Goal: Task Accomplishment & Management: Complete application form

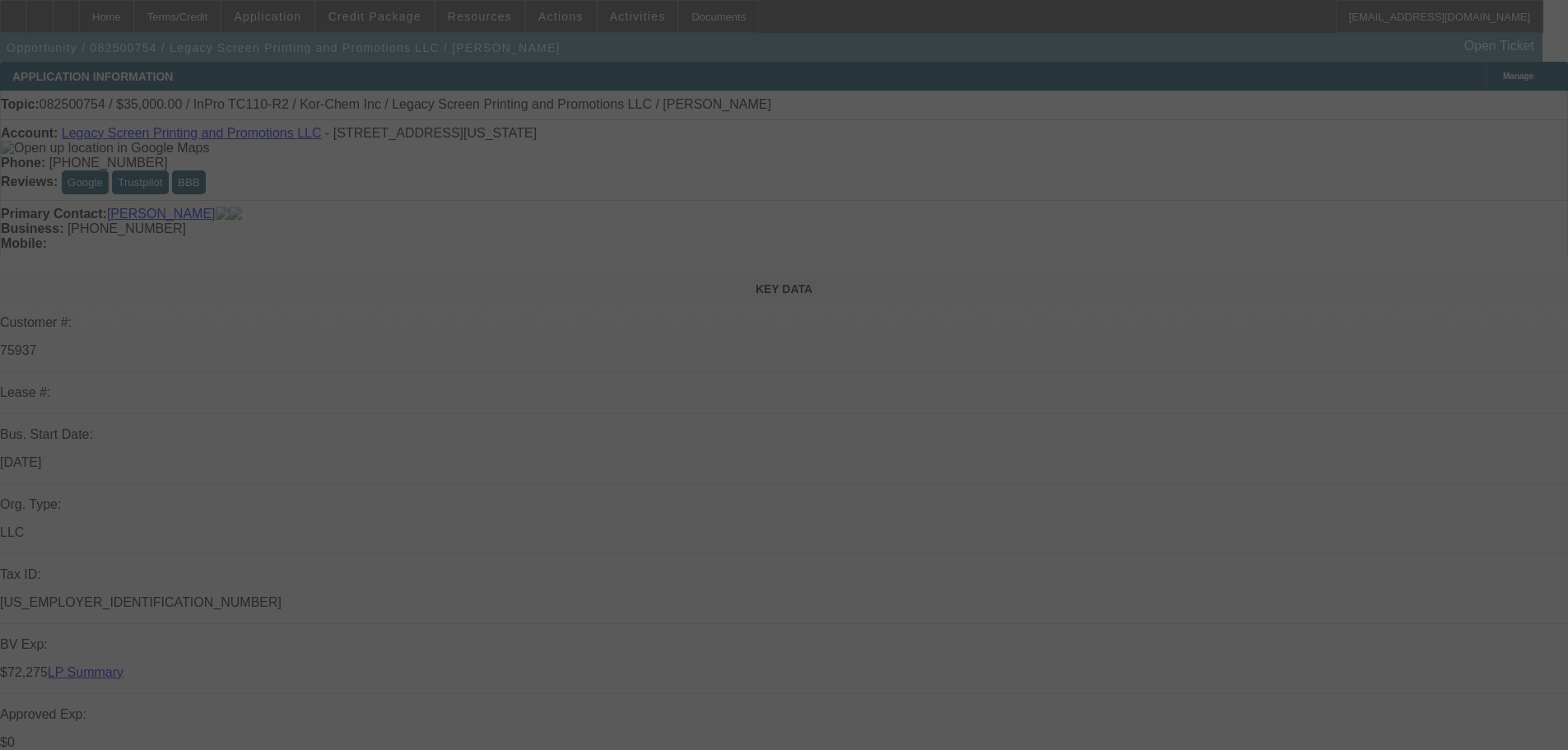
select select "0"
select select "2"
select select "0"
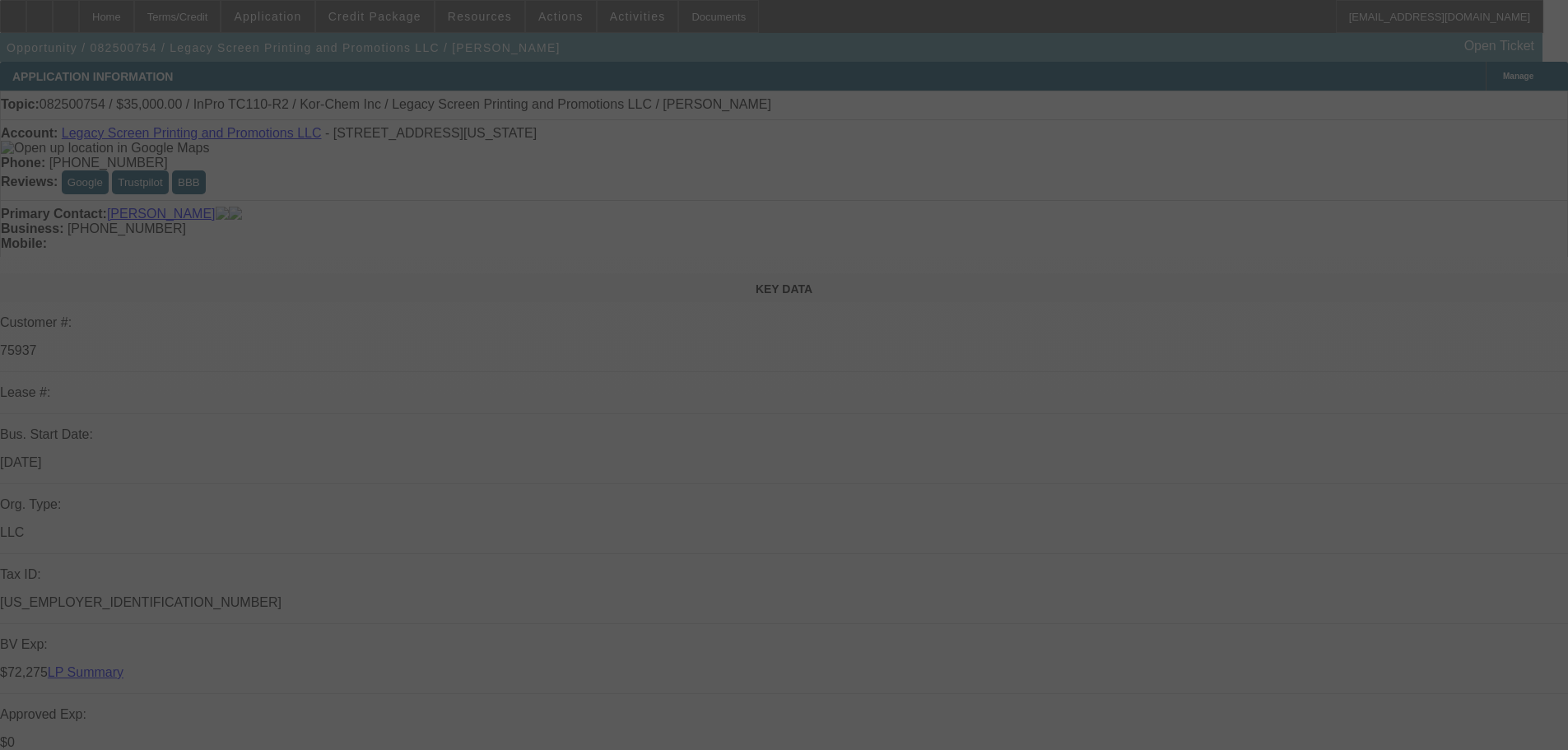
select select "0"
select select "2"
select select "0"
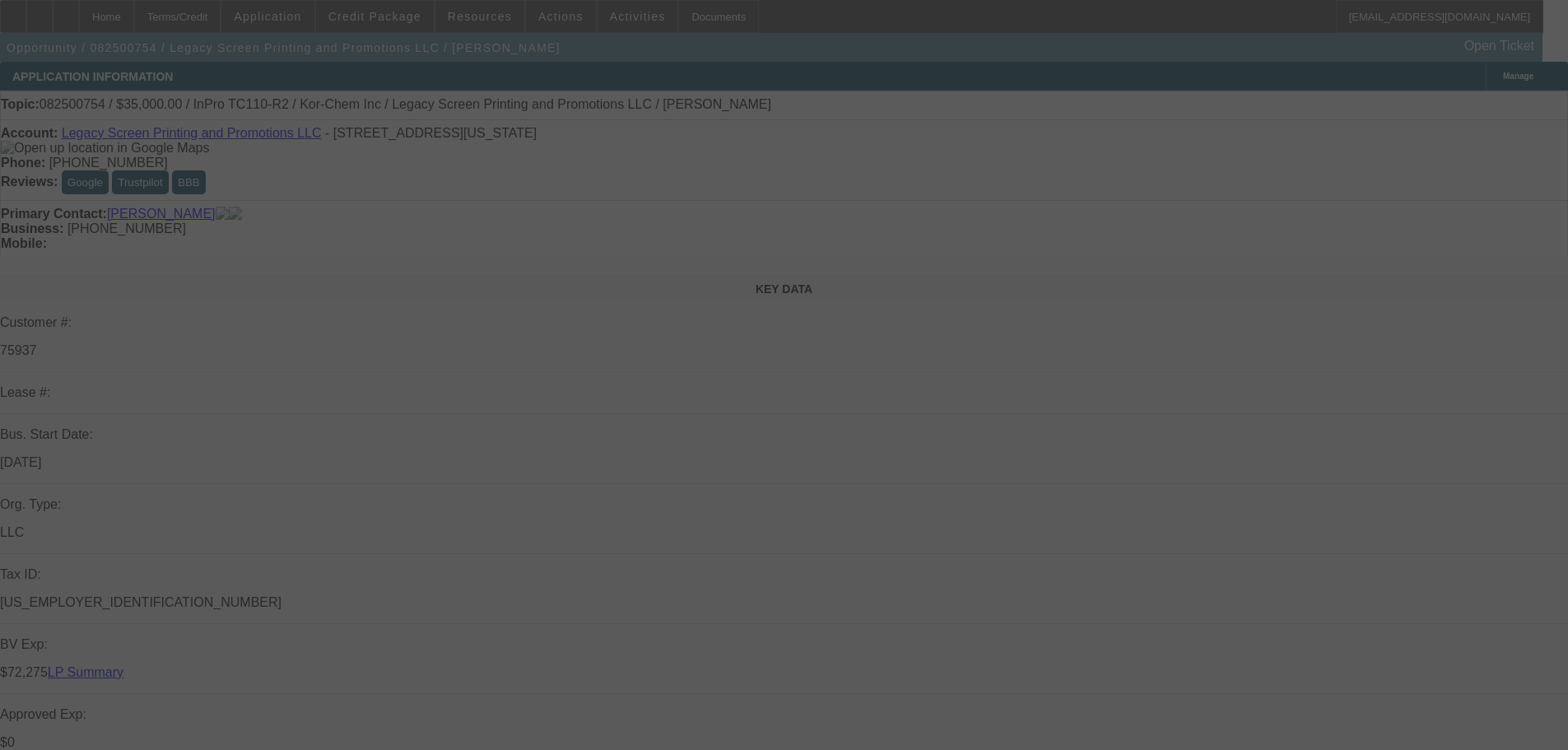
select select "0"
select select "2"
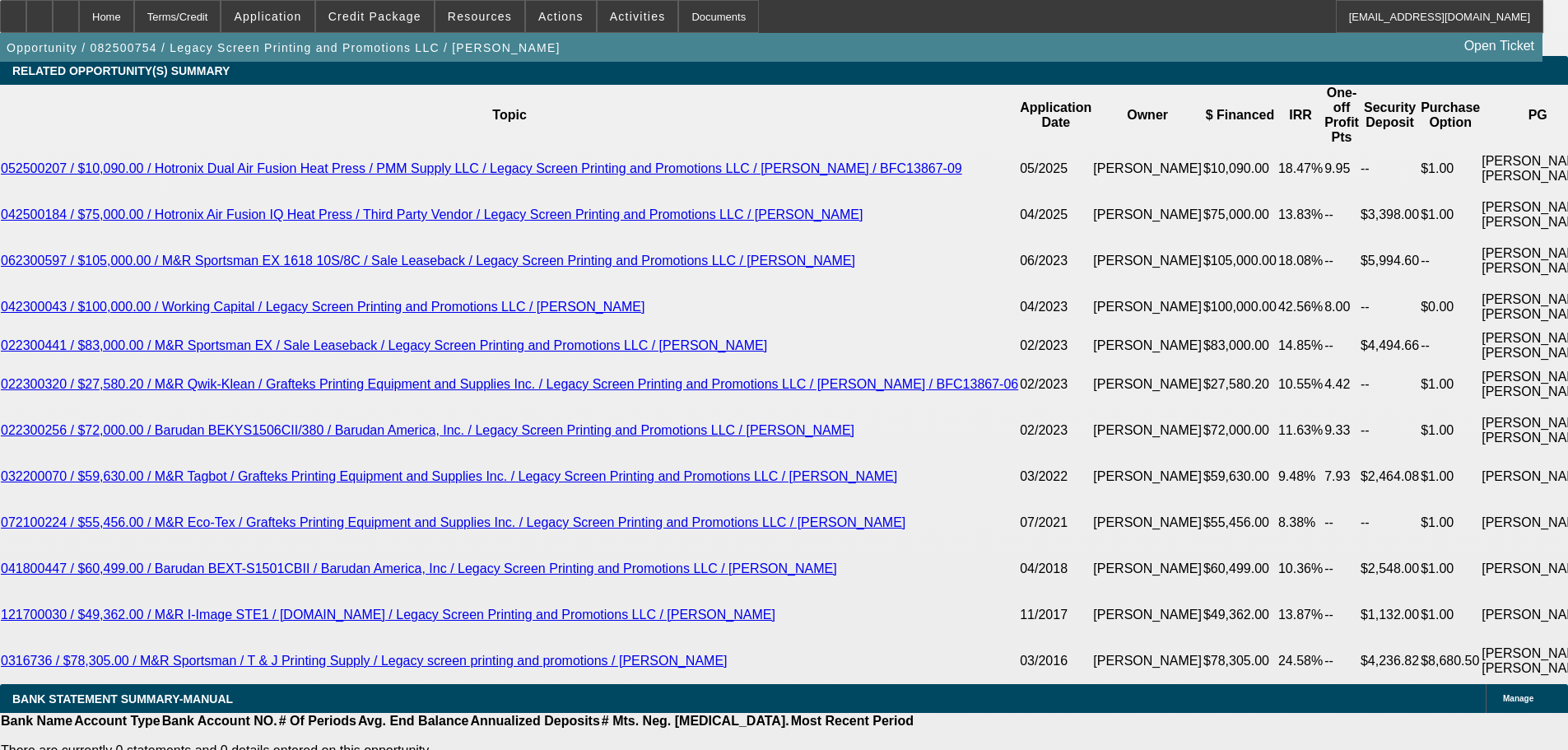
scroll to position [3044, 0]
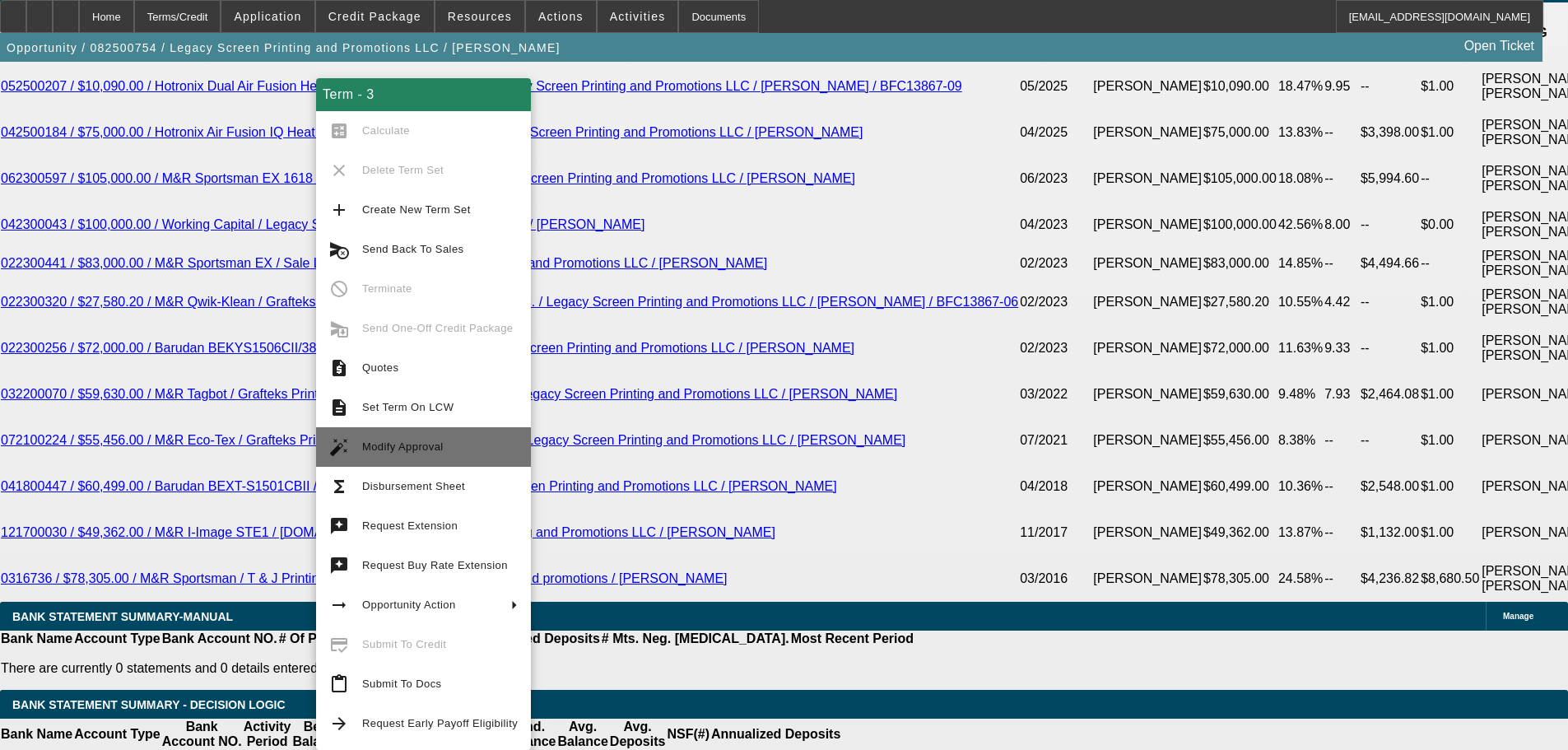
click at [472, 449] on span "Modify Approval" at bounding box center [439, 447] width 155 height 20
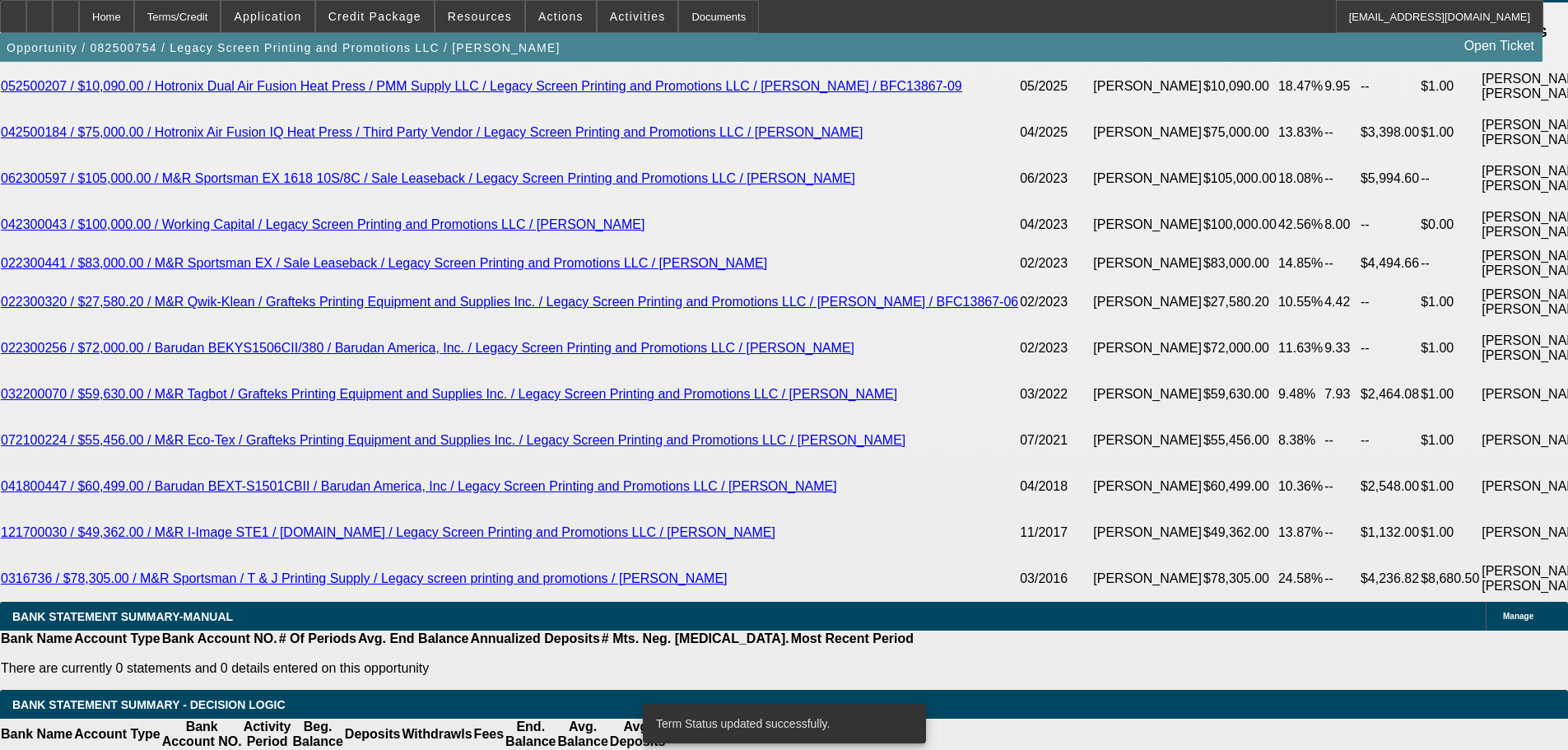
select select "0"
select select "2"
select select "0"
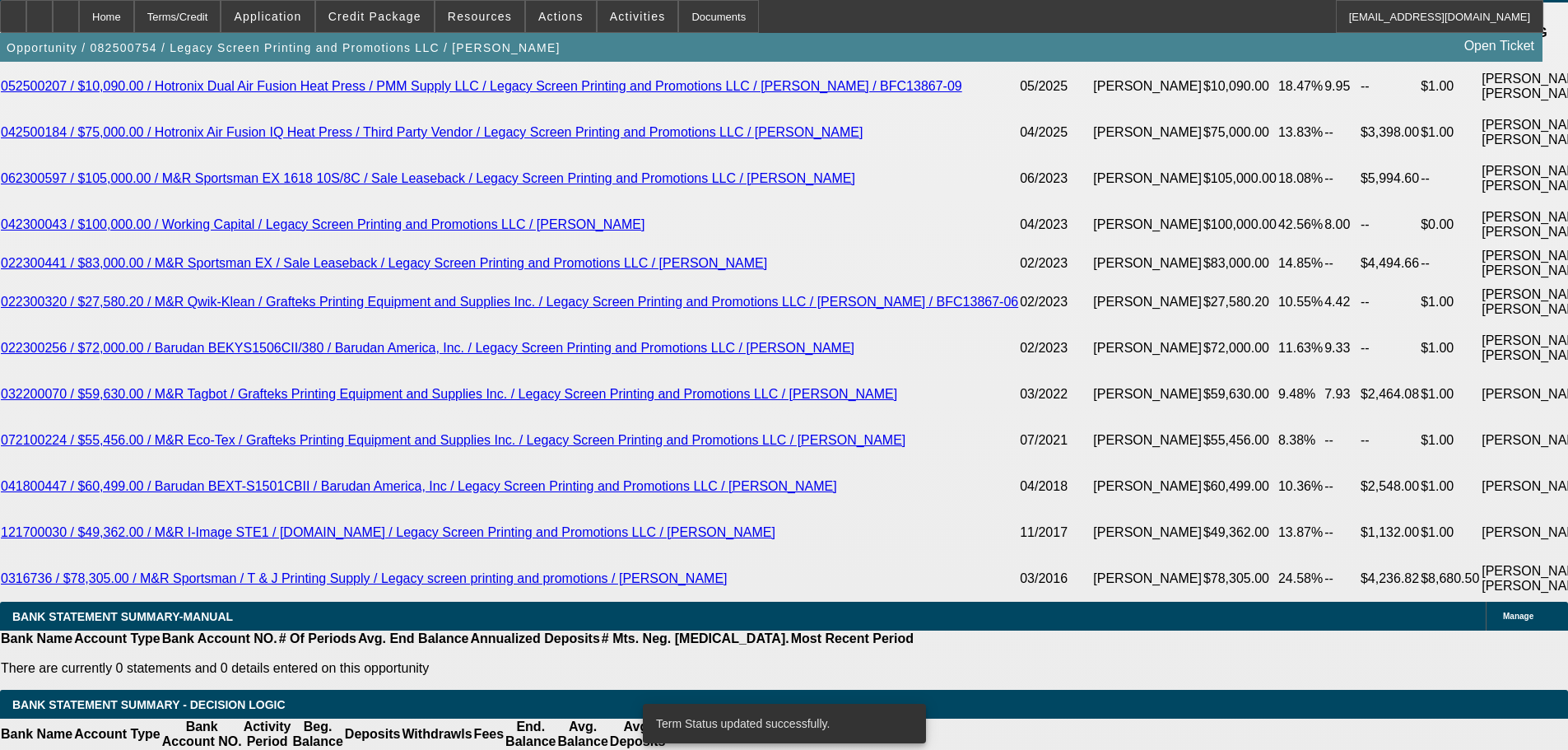
select select "0"
select select "2"
select select "0"
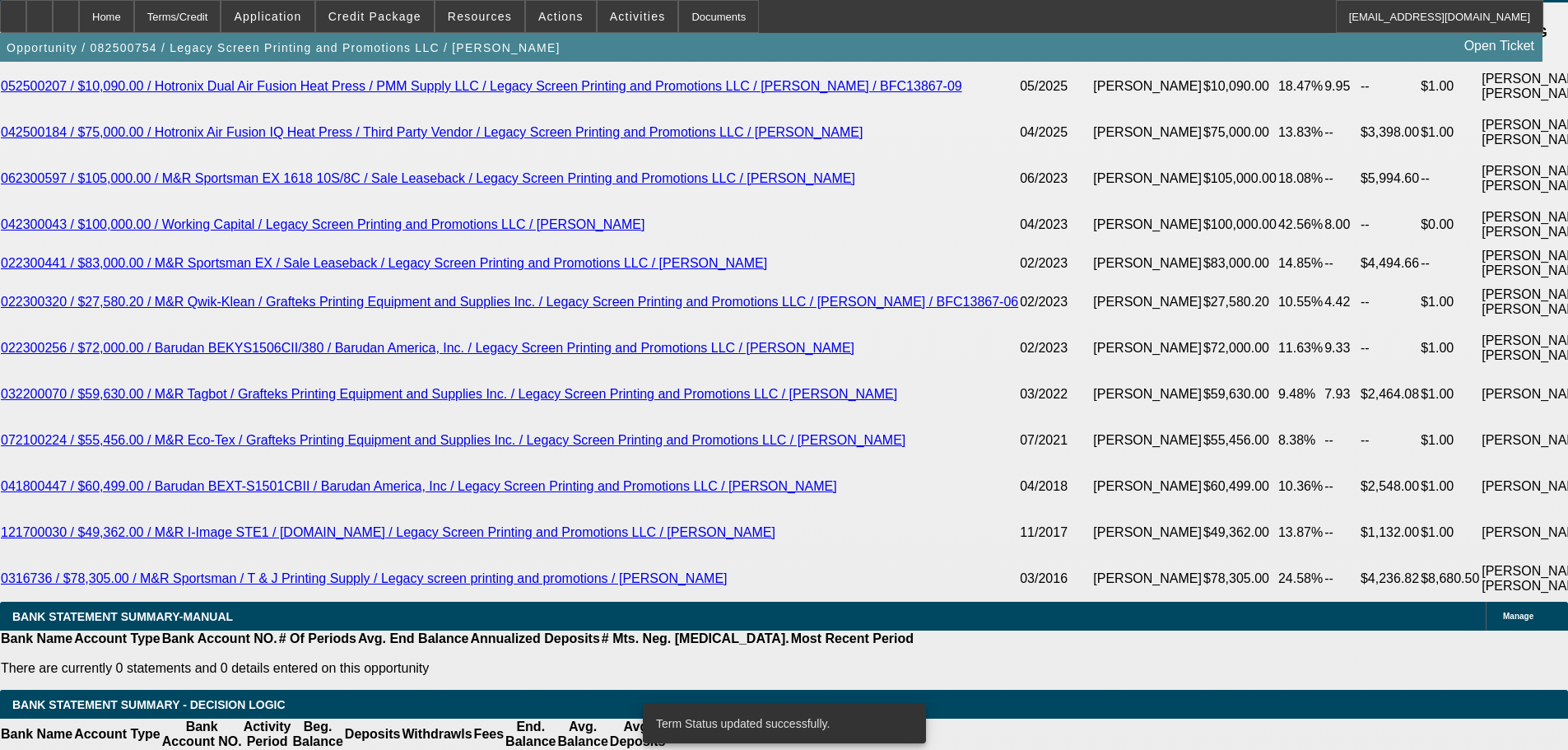
select select "0"
select select "2"
select select "0"
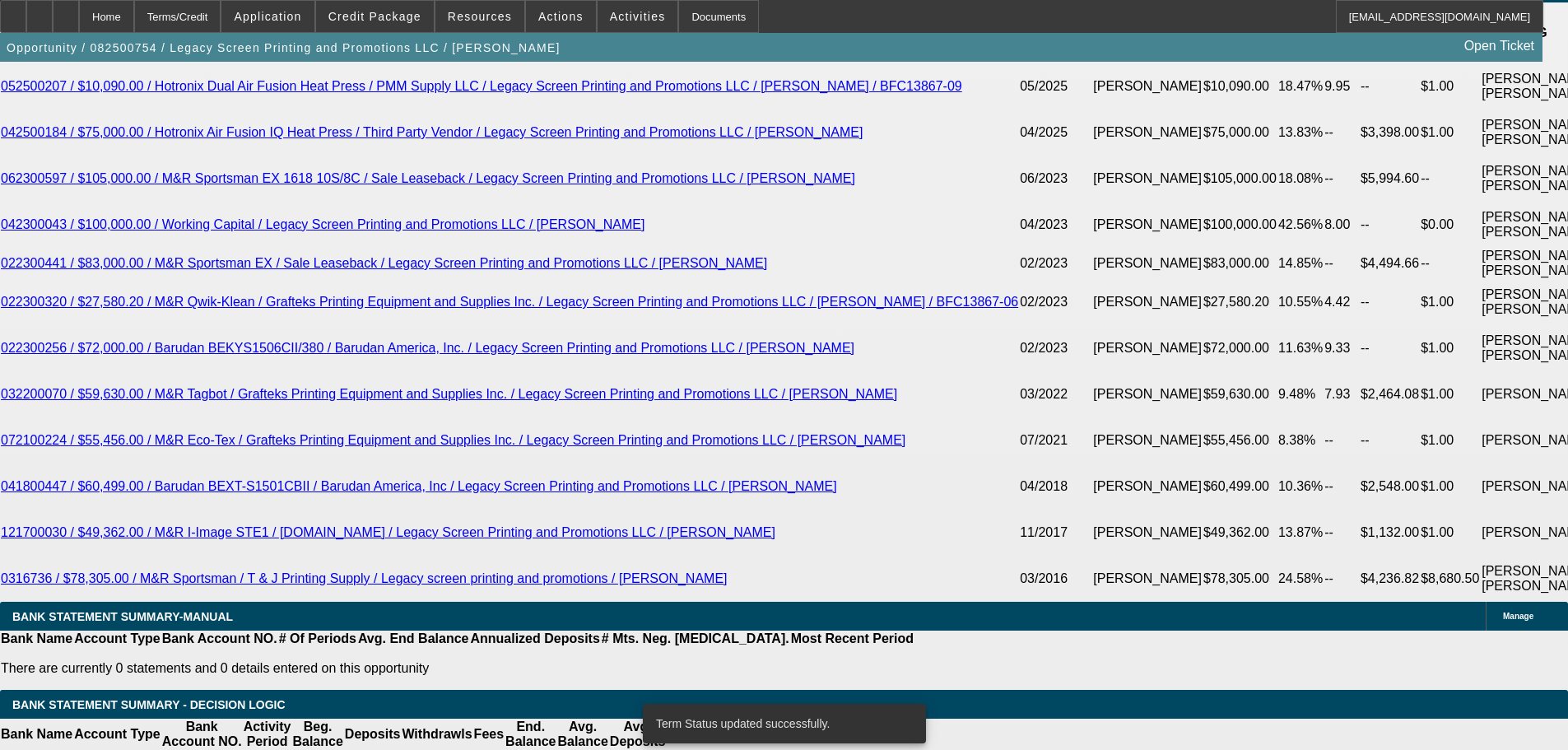
select select "2"
drag, startPoint x: 356, startPoint y: 371, endPoint x: 455, endPoint y: 373, distance: 99.0
type input "1"
type input "UNKNOWN"
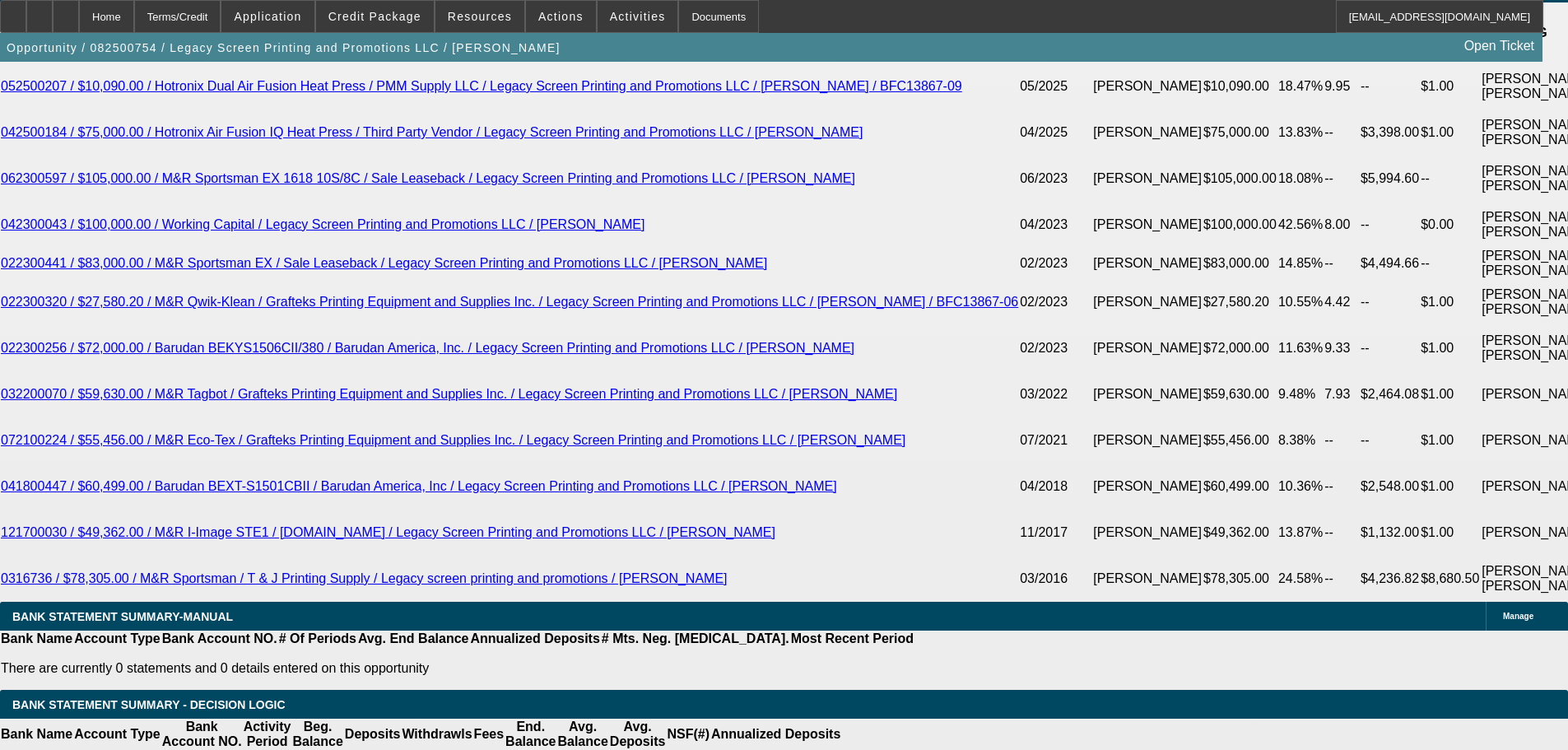
type input "12"
type input "$778.56"
type input "12.9"
type input "$794.57"
type input "12.9"
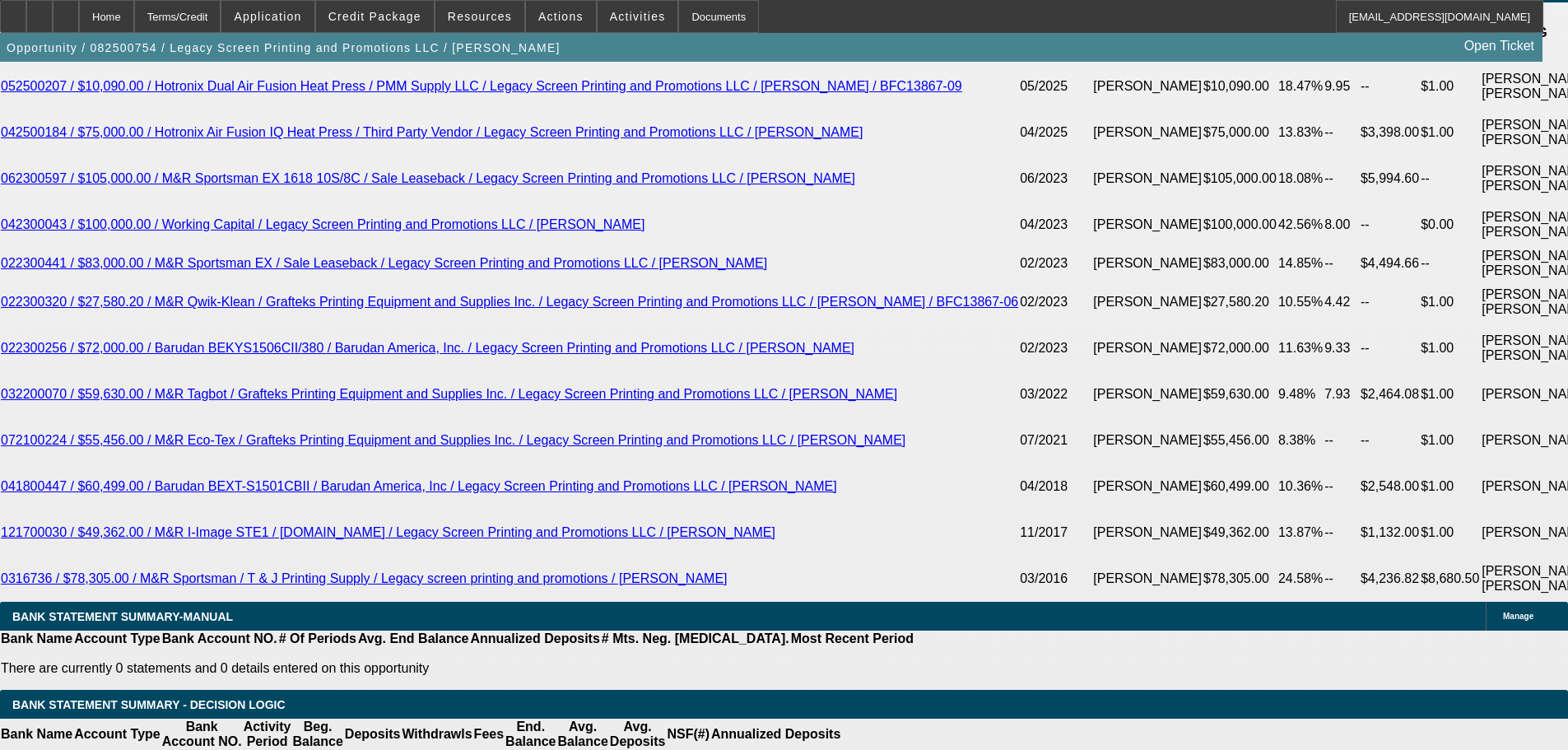
drag, startPoint x: 244, startPoint y: 368, endPoint x: 416, endPoint y: 354, distance: 172.6
type input "7"
type input "799"
type input "13.1"
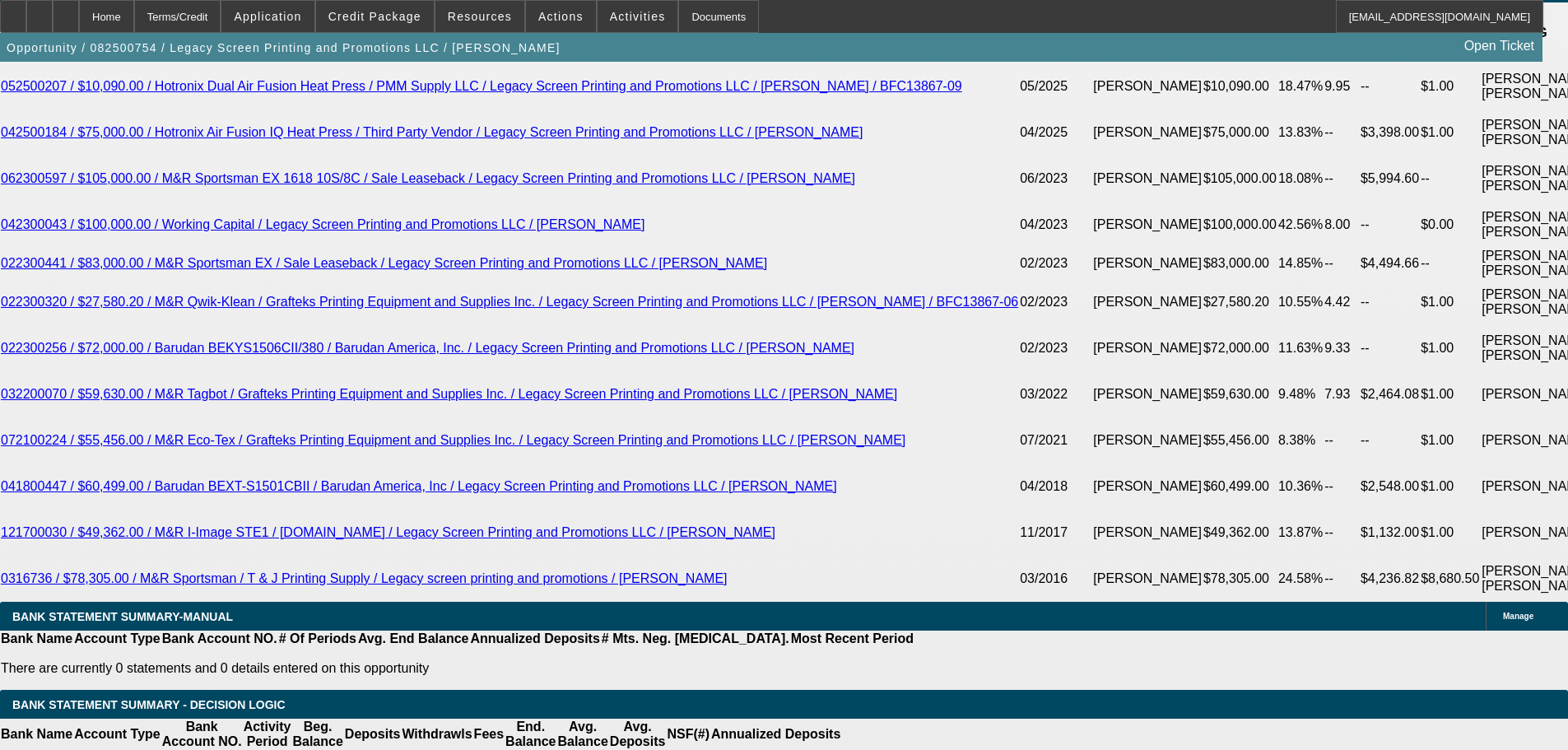
type input "799.9"
type input "13.2"
type input "$799.97"
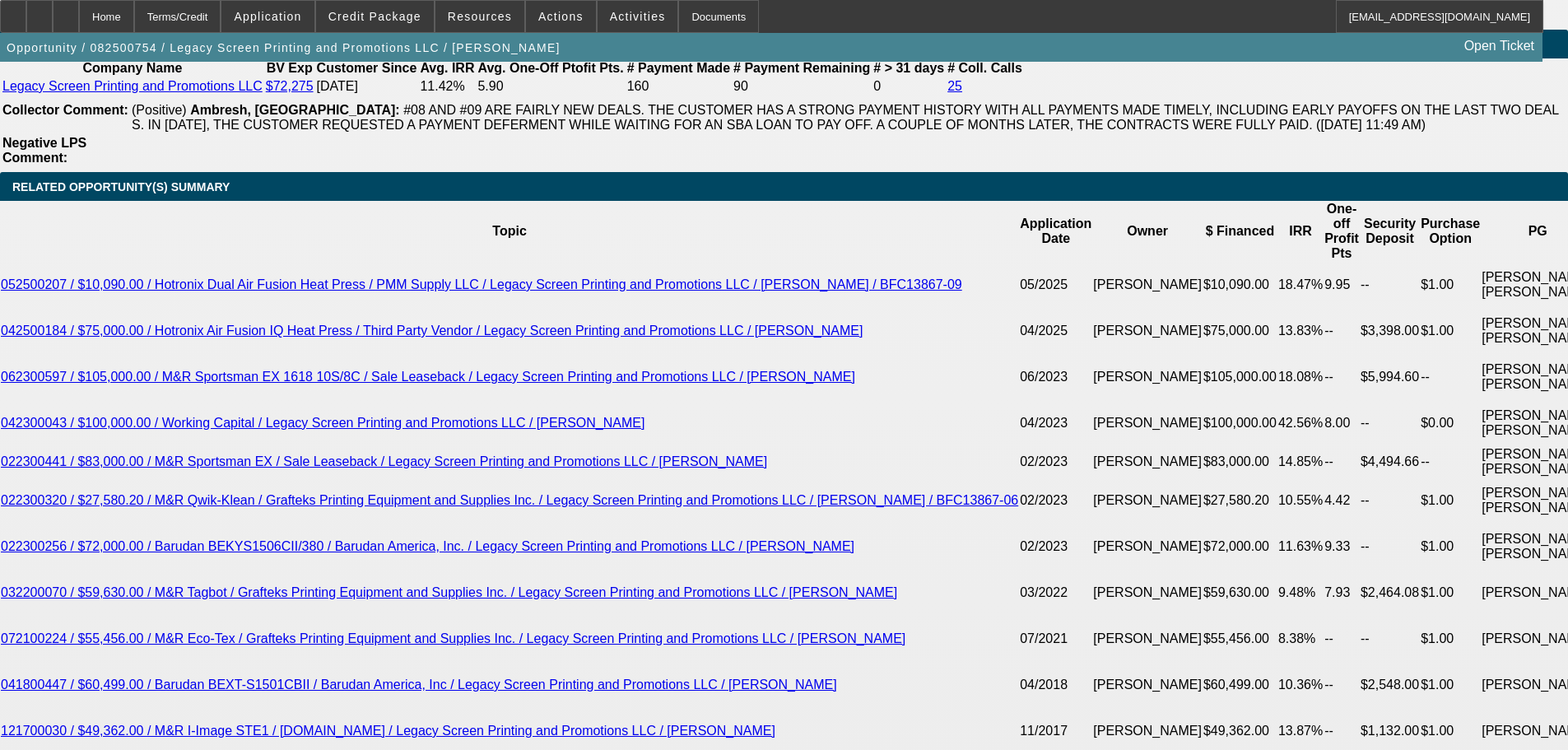
scroll to position [2715, 0]
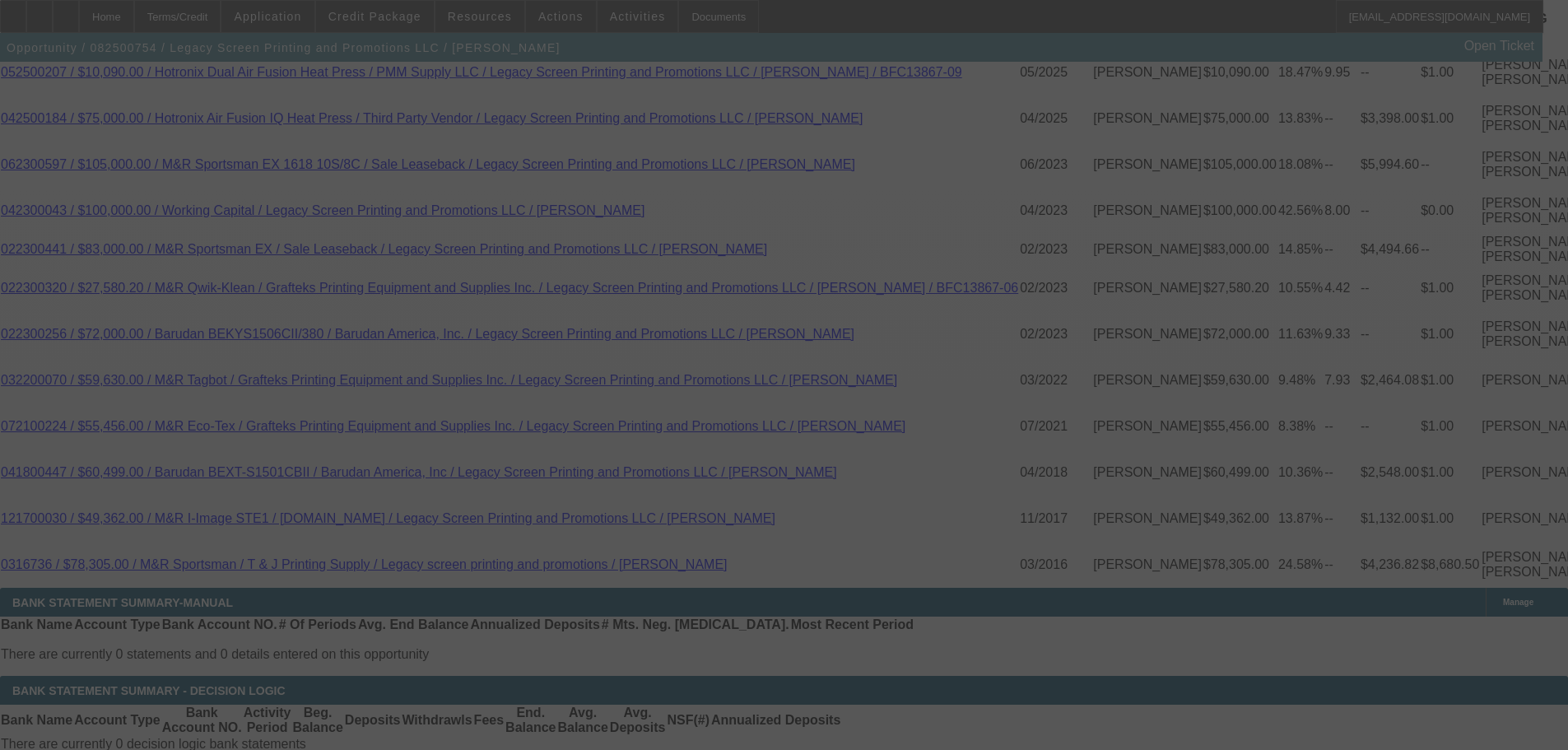
scroll to position [3127, 0]
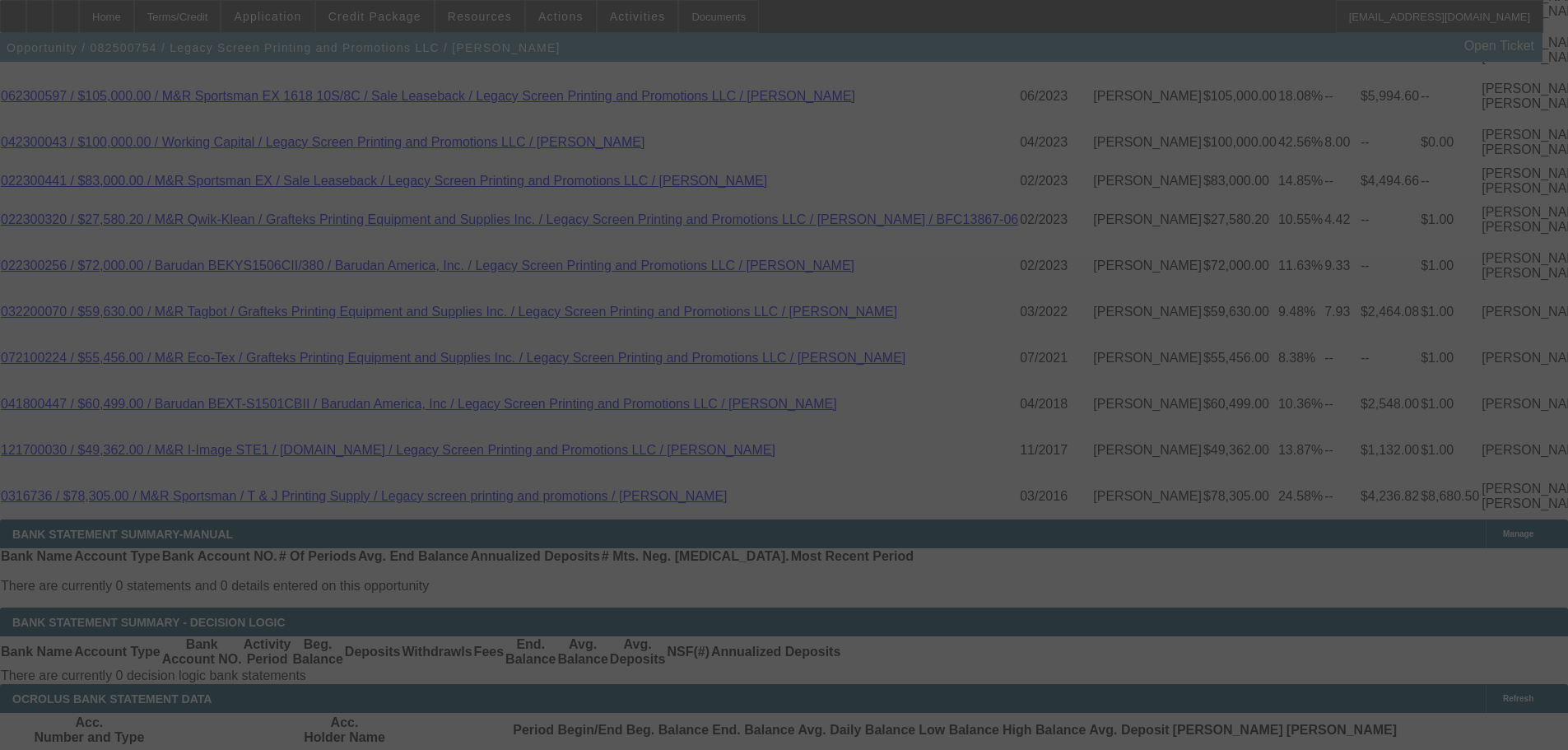
select select "0"
select select "2"
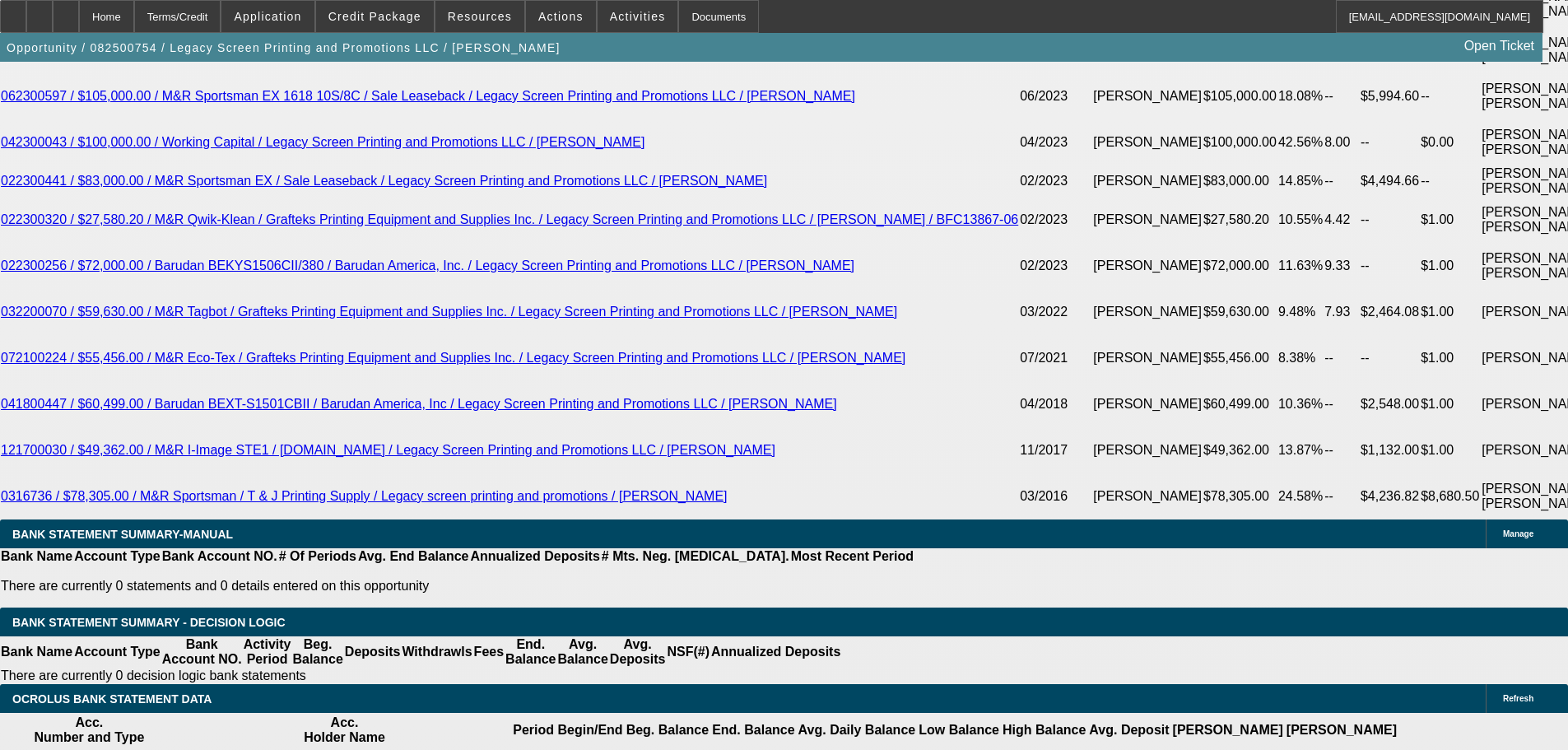
drag, startPoint x: 244, startPoint y: 296, endPoint x: 349, endPoint y: 295, distance: 105.0
type input "80"
type input "UNKNOWN"
type input "801"
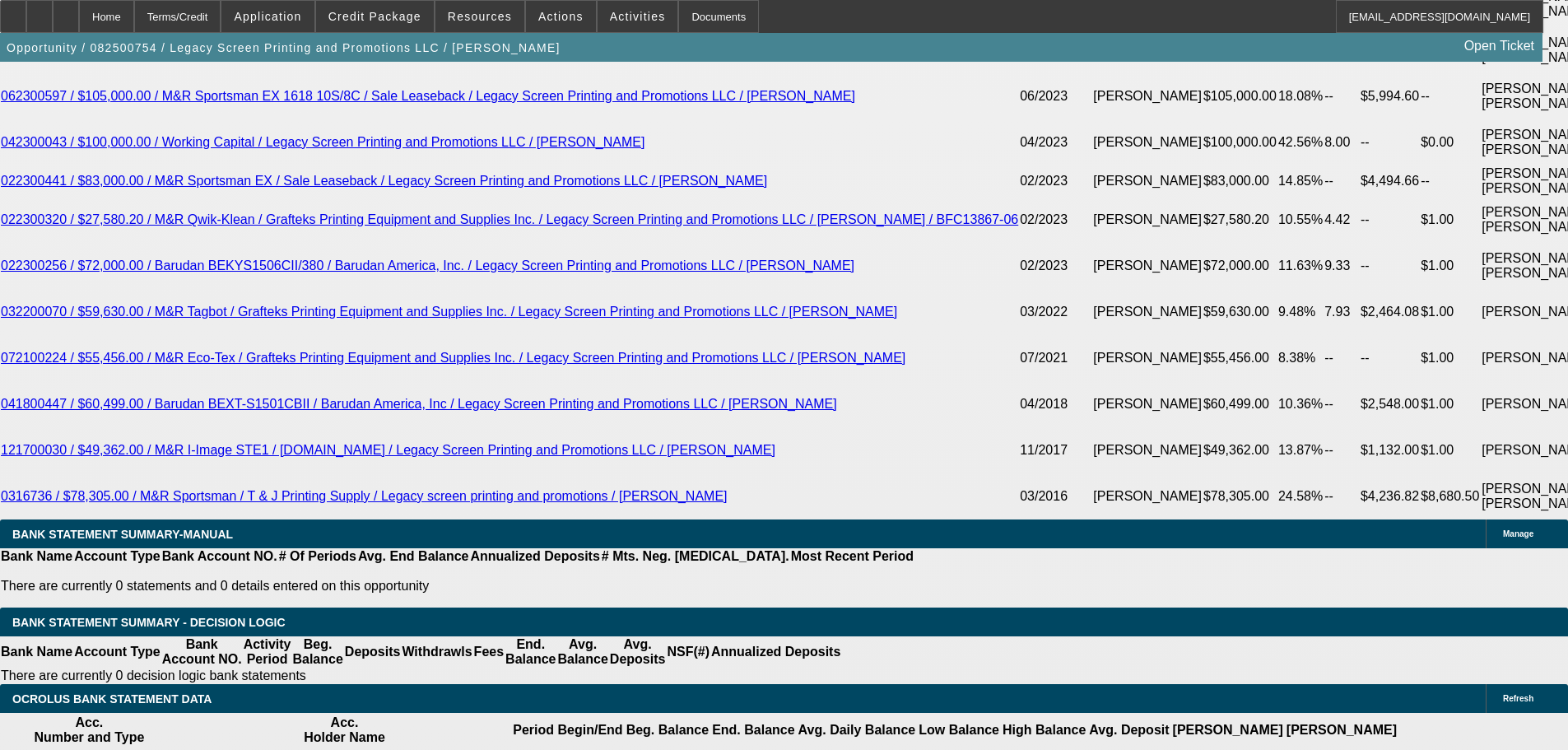
type input "13.3"
type input "$801.56"
drag, startPoint x: 354, startPoint y: 285, endPoint x: 491, endPoint y: 256, distance: 140.0
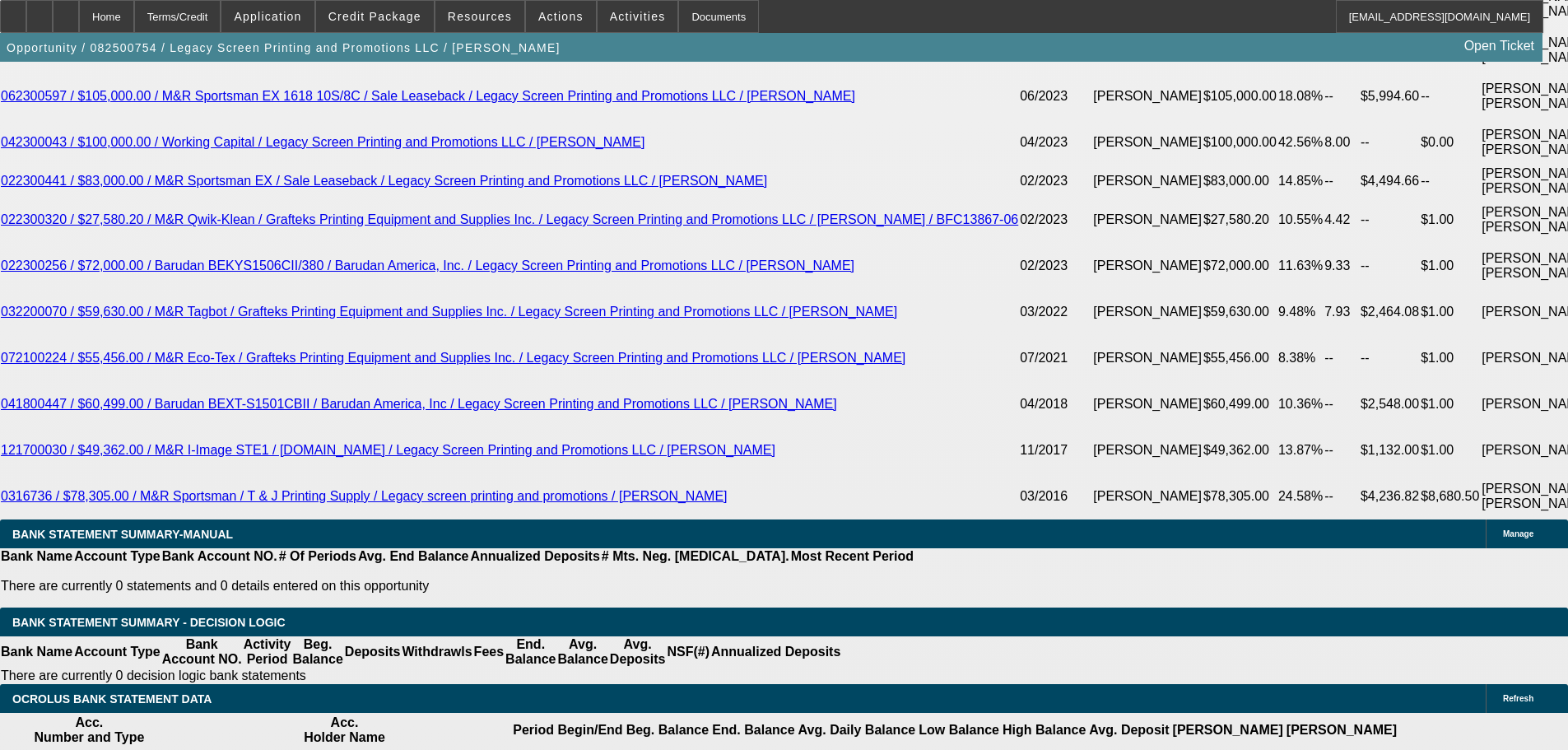
type input "1"
type input "$598.28"
type input "13."
type input "$796.36"
type input "13.5"
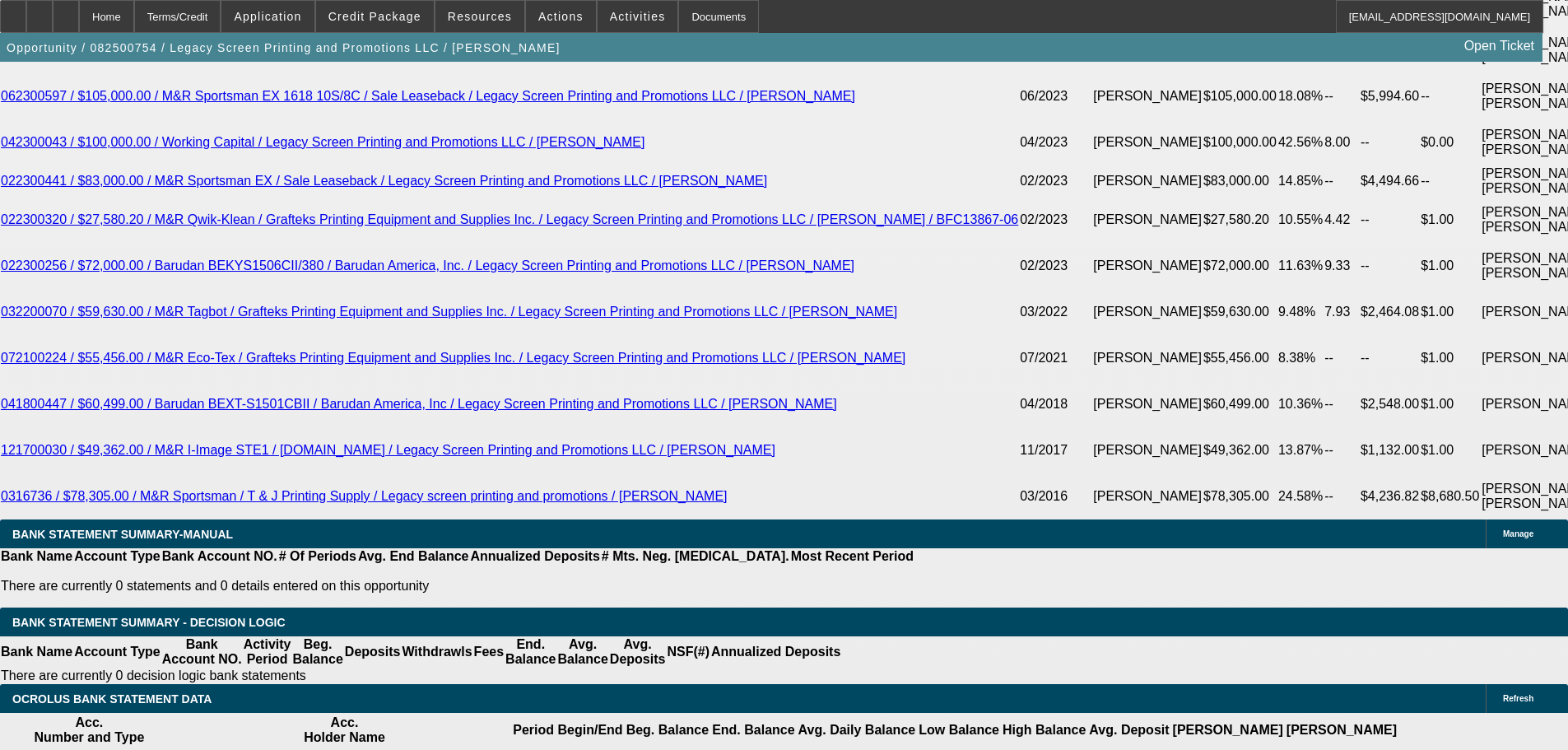
type input "$805.34"
type input "13.5"
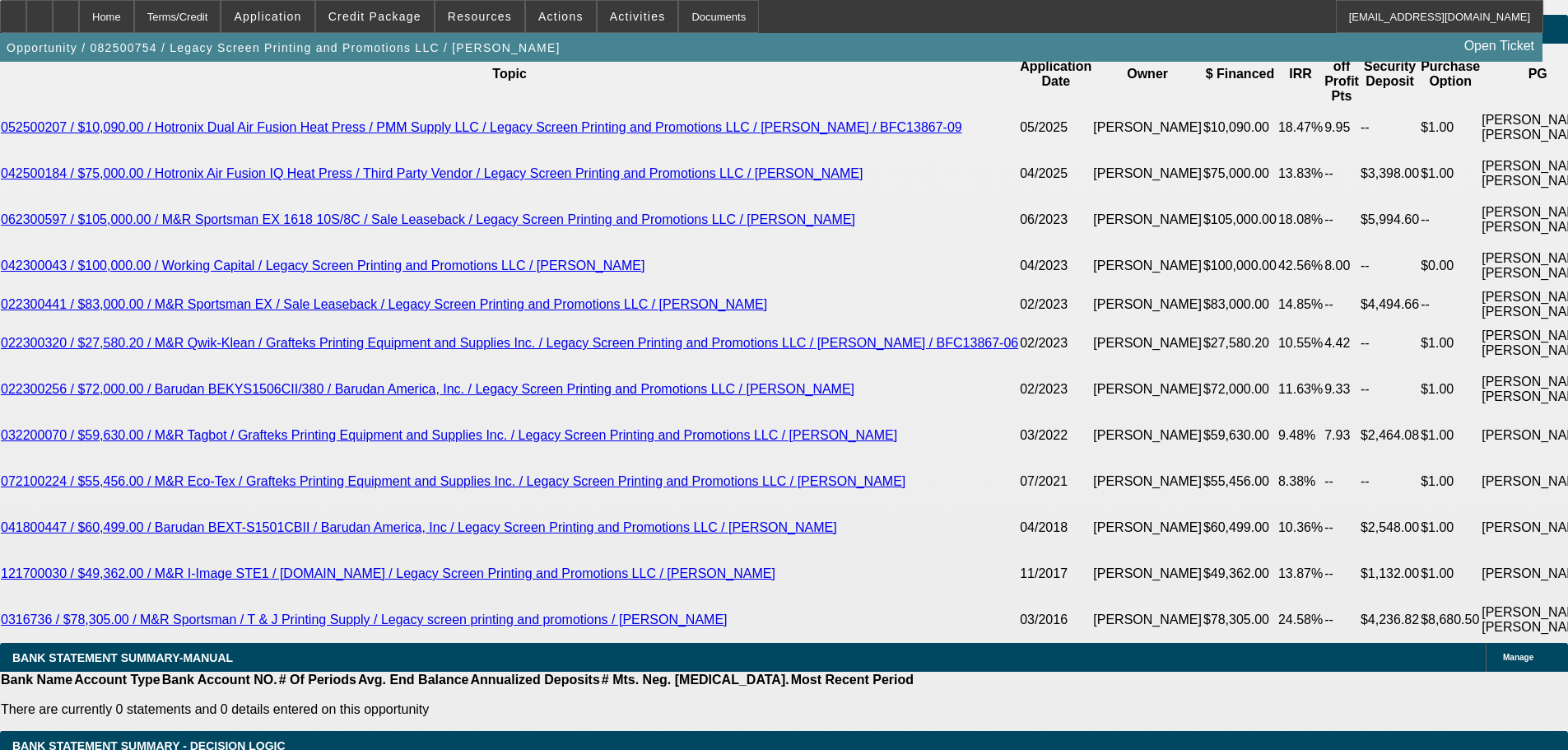
scroll to position [3044, 0]
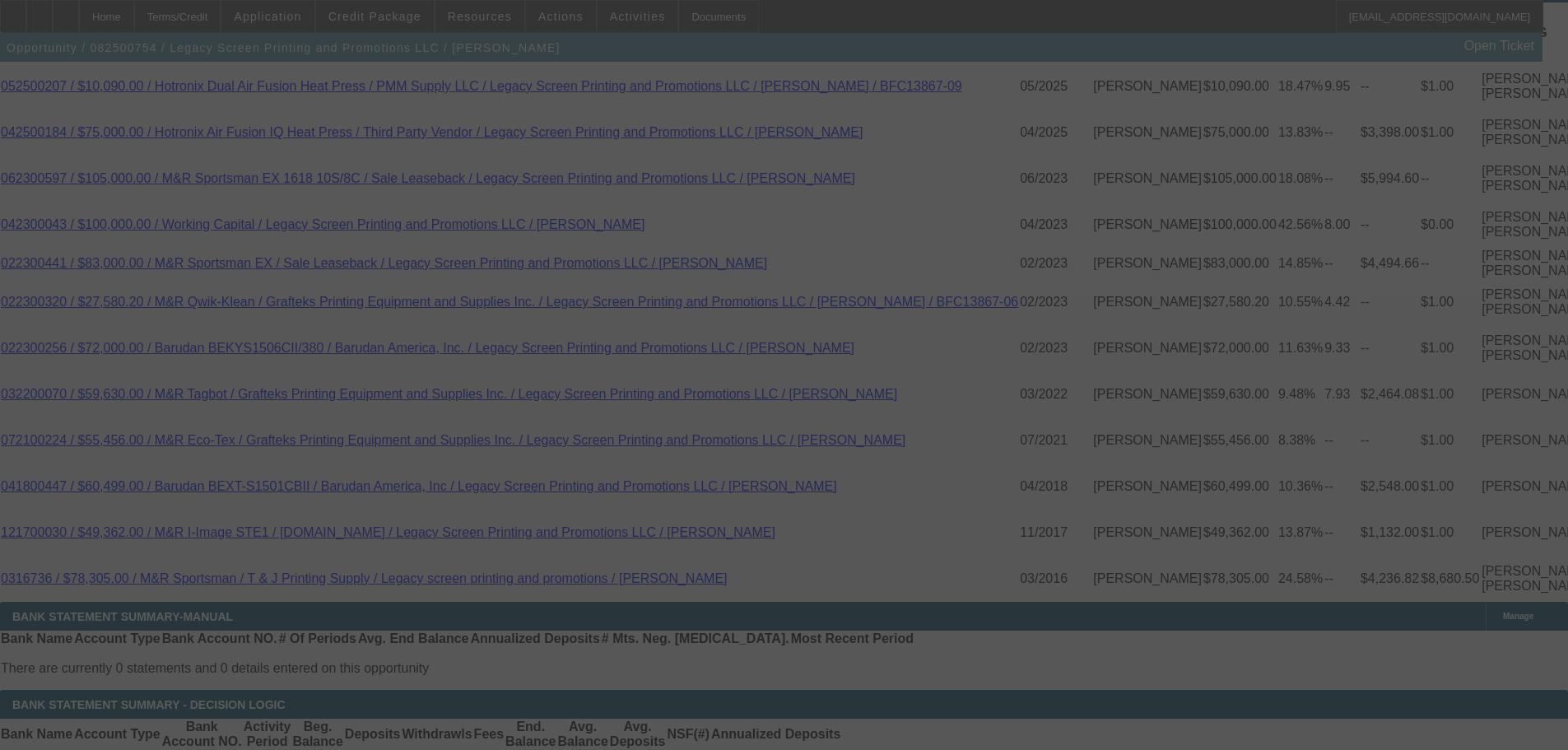
select select "0"
select select "2"
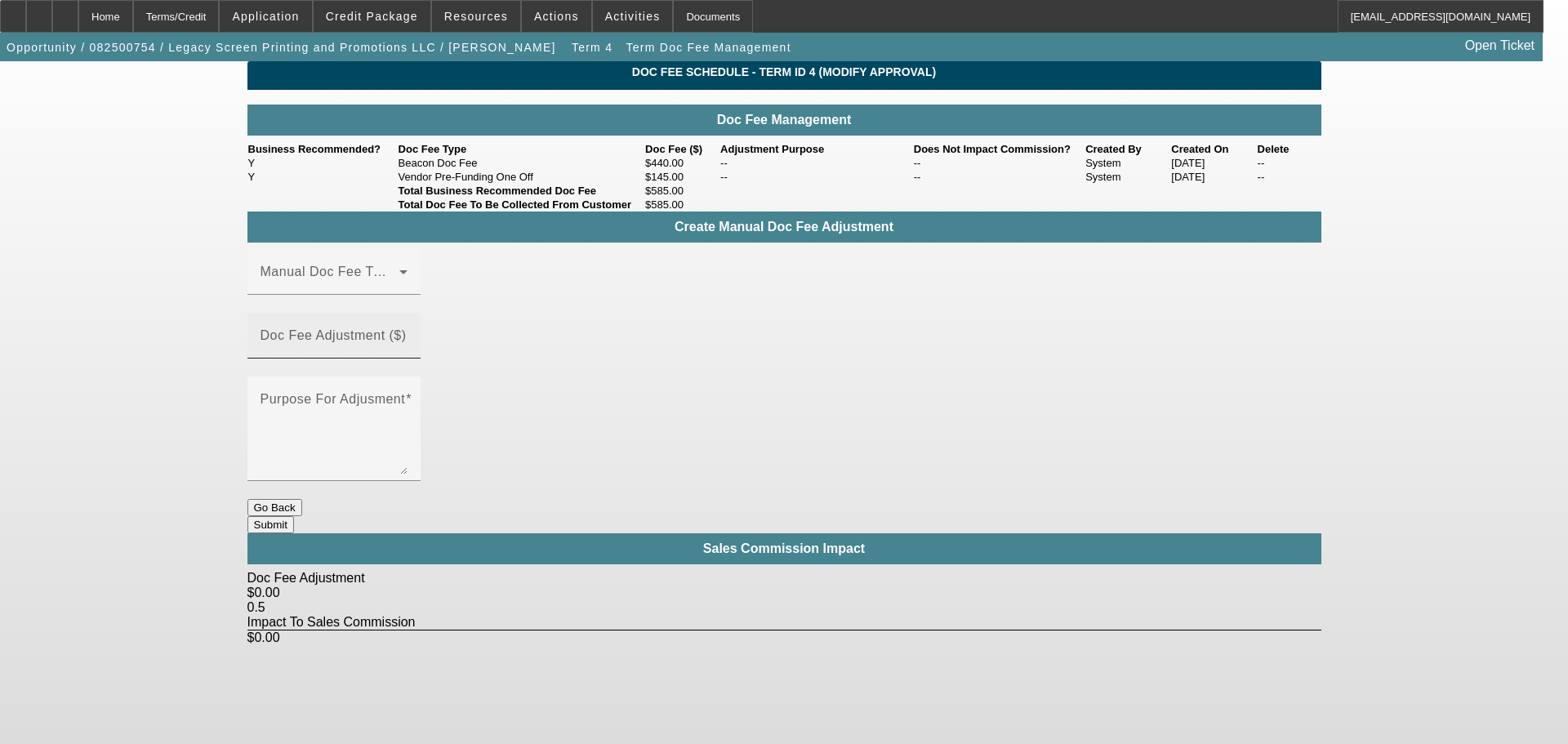
click at [408, 347] on input "Doc Fee Adjustment ($)" at bounding box center [334, 341] width 147 height 20
click at [265, 288] on span at bounding box center [330, 278] width 138 height 20
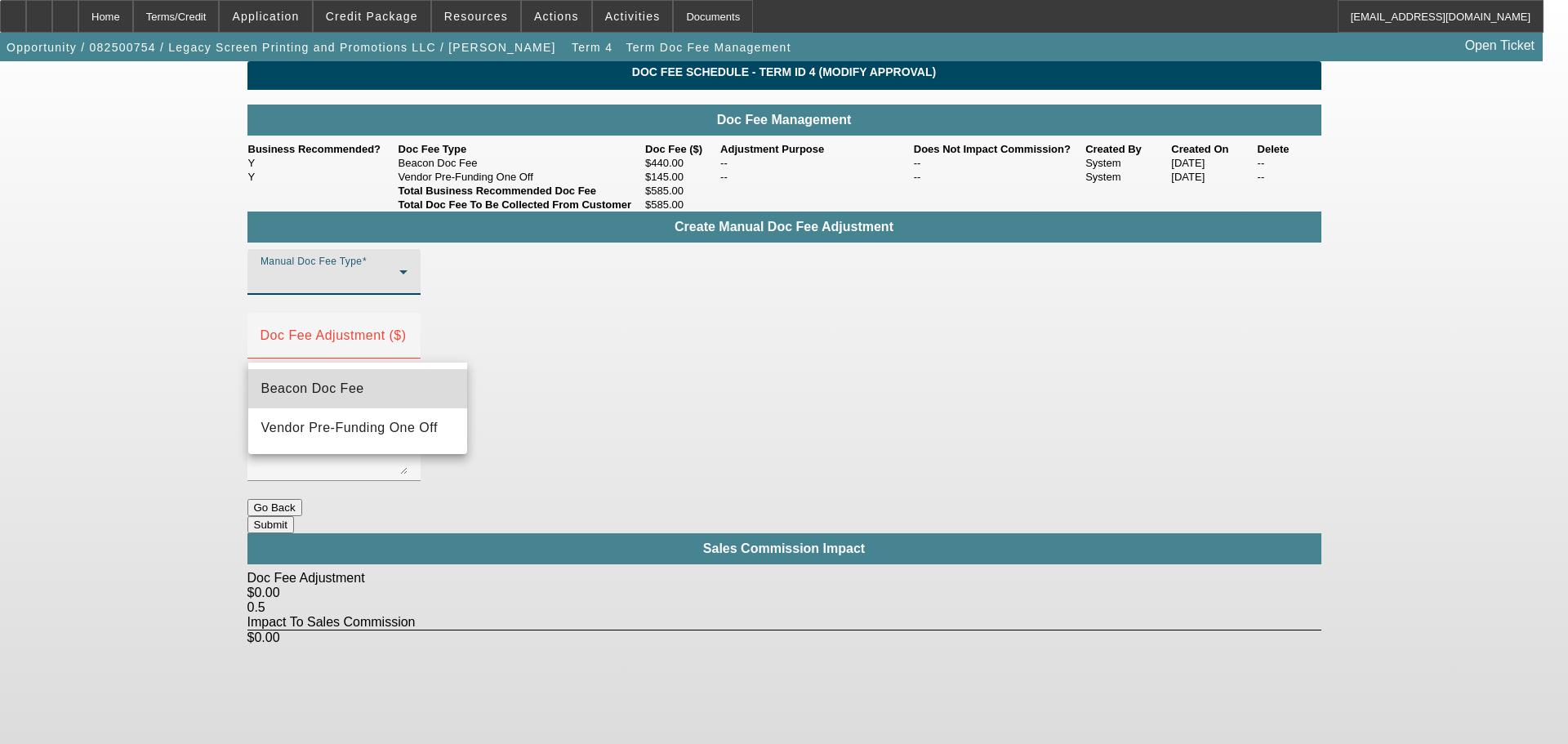
click at [287, 390] on span "Beacon Doc Fee" at bounding box center [312, 388] width 103 height 20
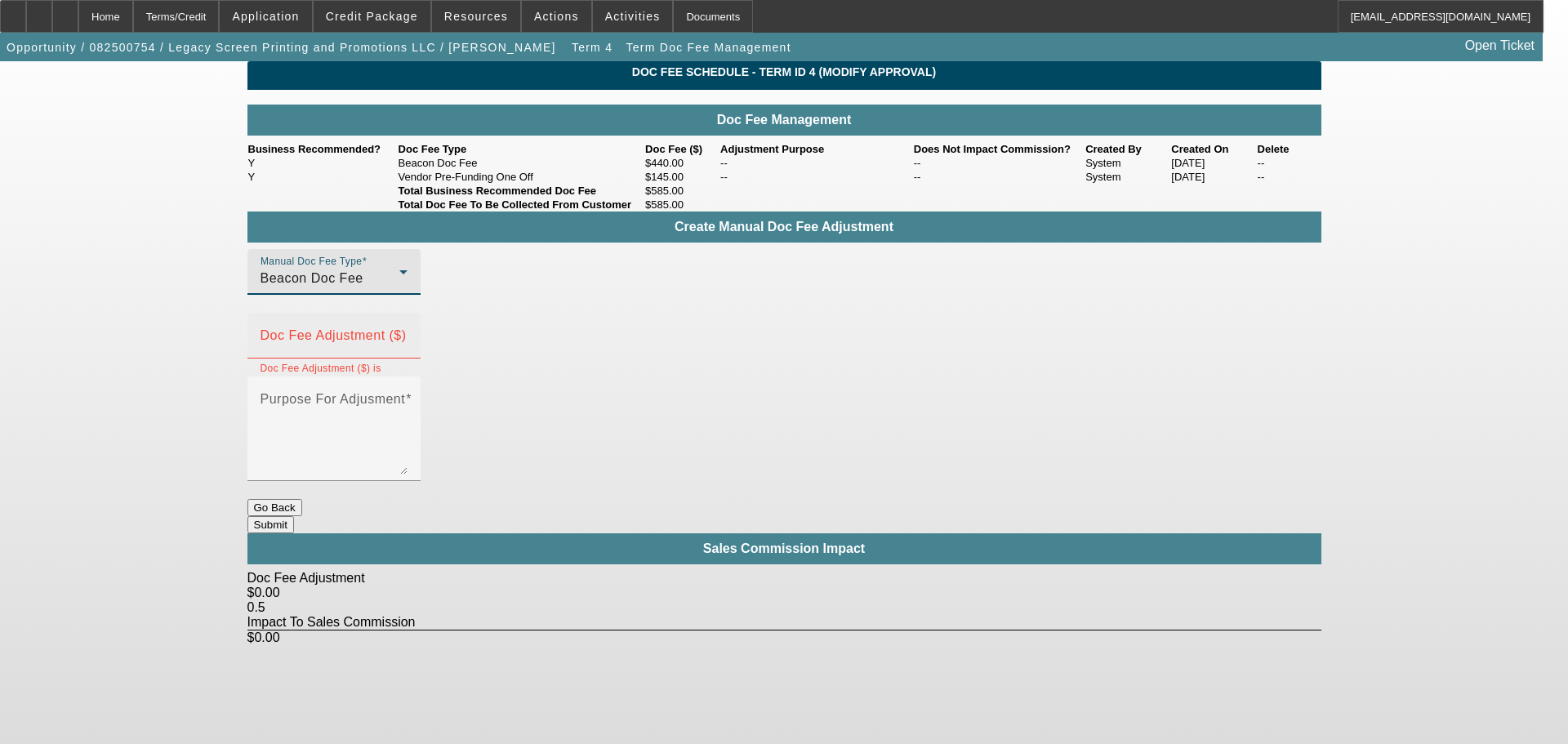
click at [407, 338] on mat-label "Doc Fee Adjustment ($)" at bounding box center [334, 335] width 146 height 14
click at [408, 338] on input "Doc Fee Adjustment ($)" at bounding box center [334, 341] width 147 height 20
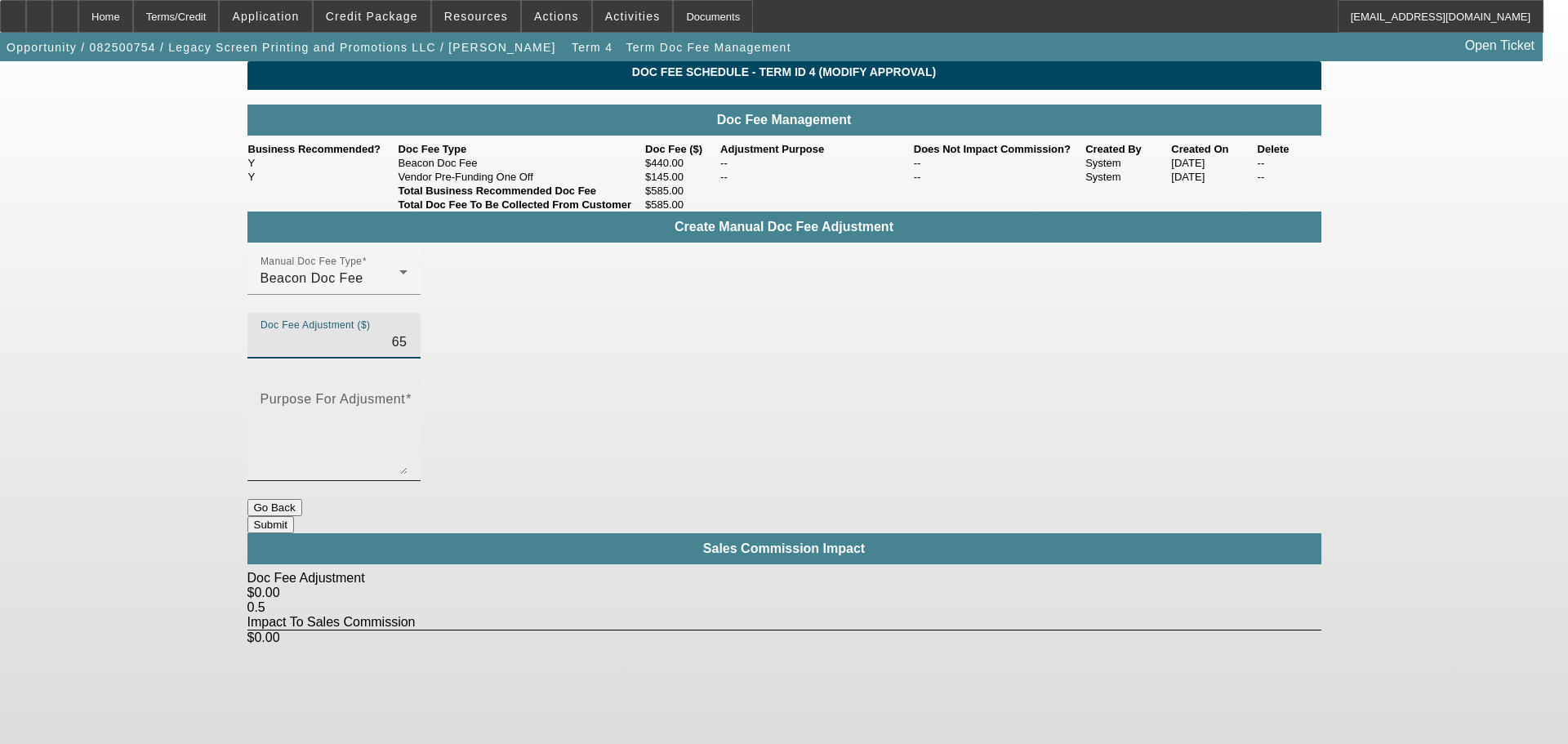
type input "$65.00"
click at [408, 400] on textarea "Purpose For Adjusment" at bounding box center [334, 436] width 147 height 79
type textarea "-"
click at [294, 516] on button "Submit" at bounding box center [271, 524] width 47 height 17
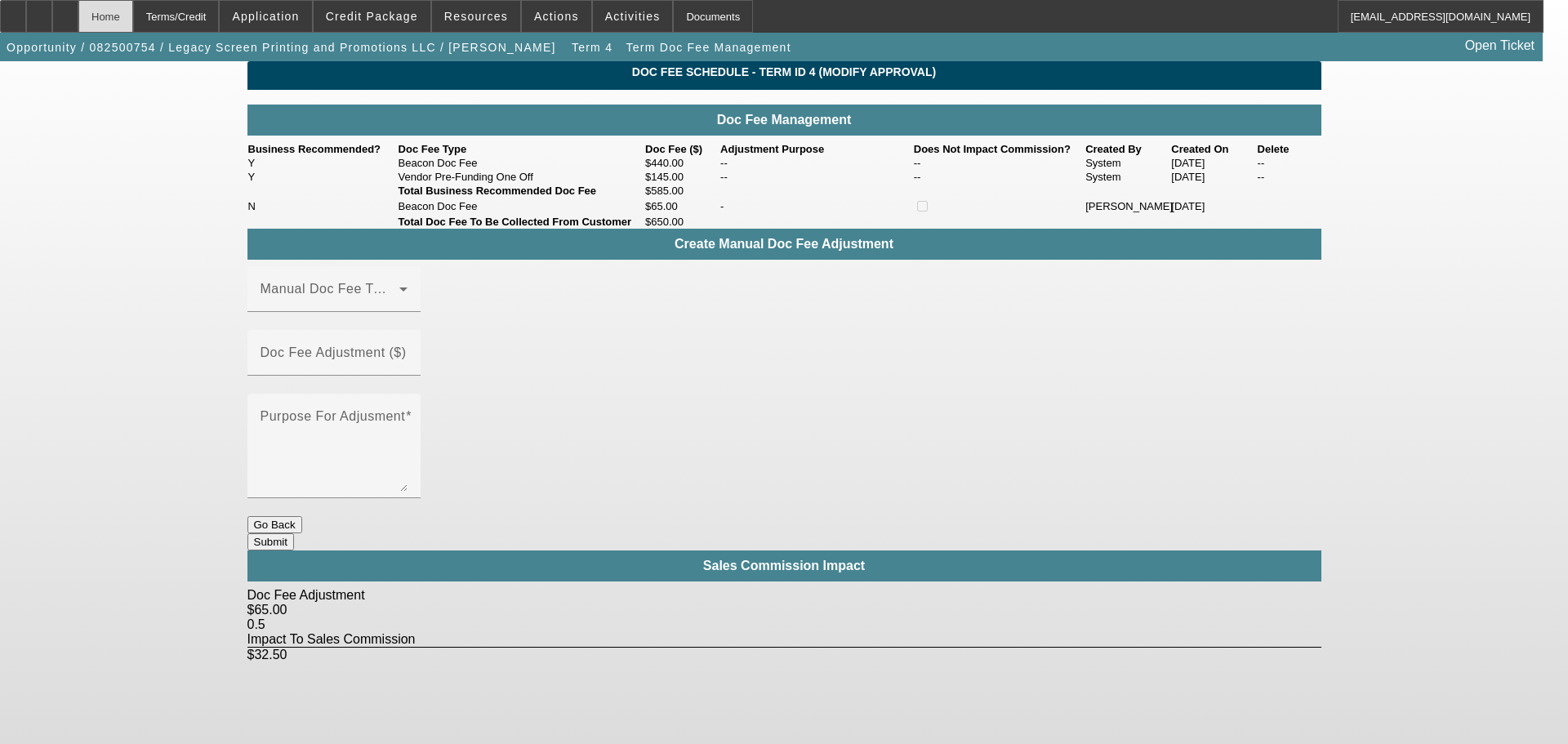
click at [133, 19] on div "Home" at bounding box center [106, 16] width 55 height 33
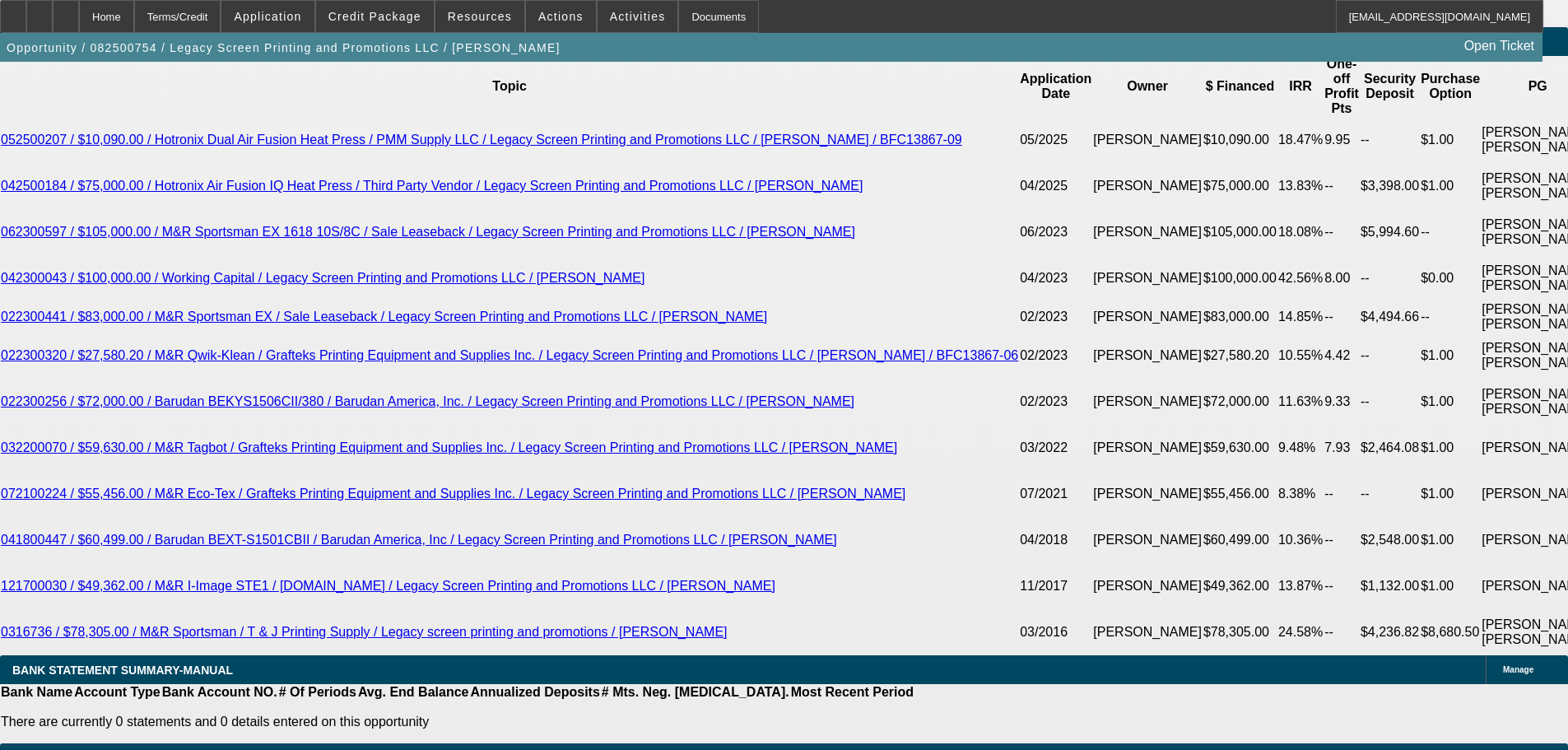
select select "0"
select select "2"
select select "0"
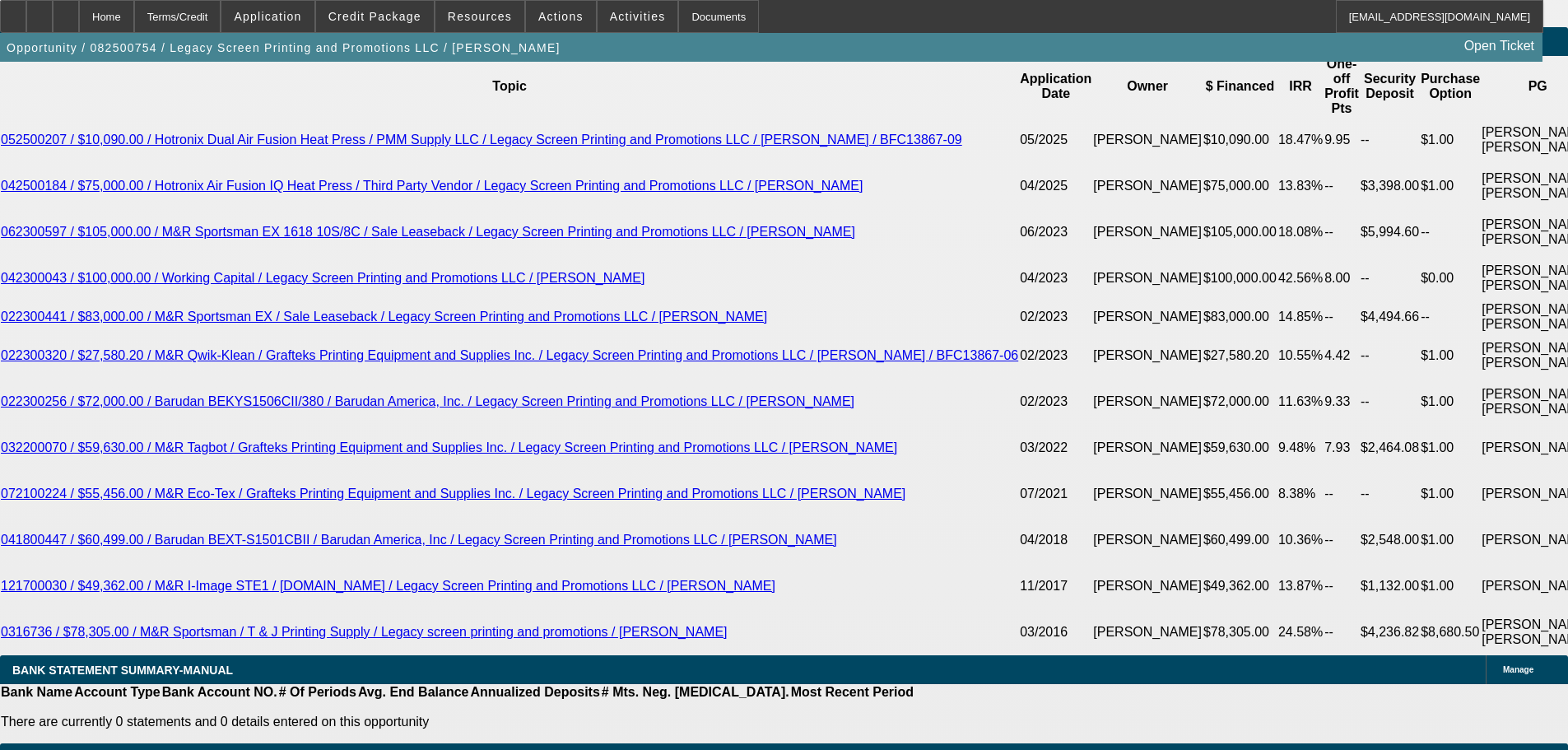
select select "0"
select select "2"
select select "0"
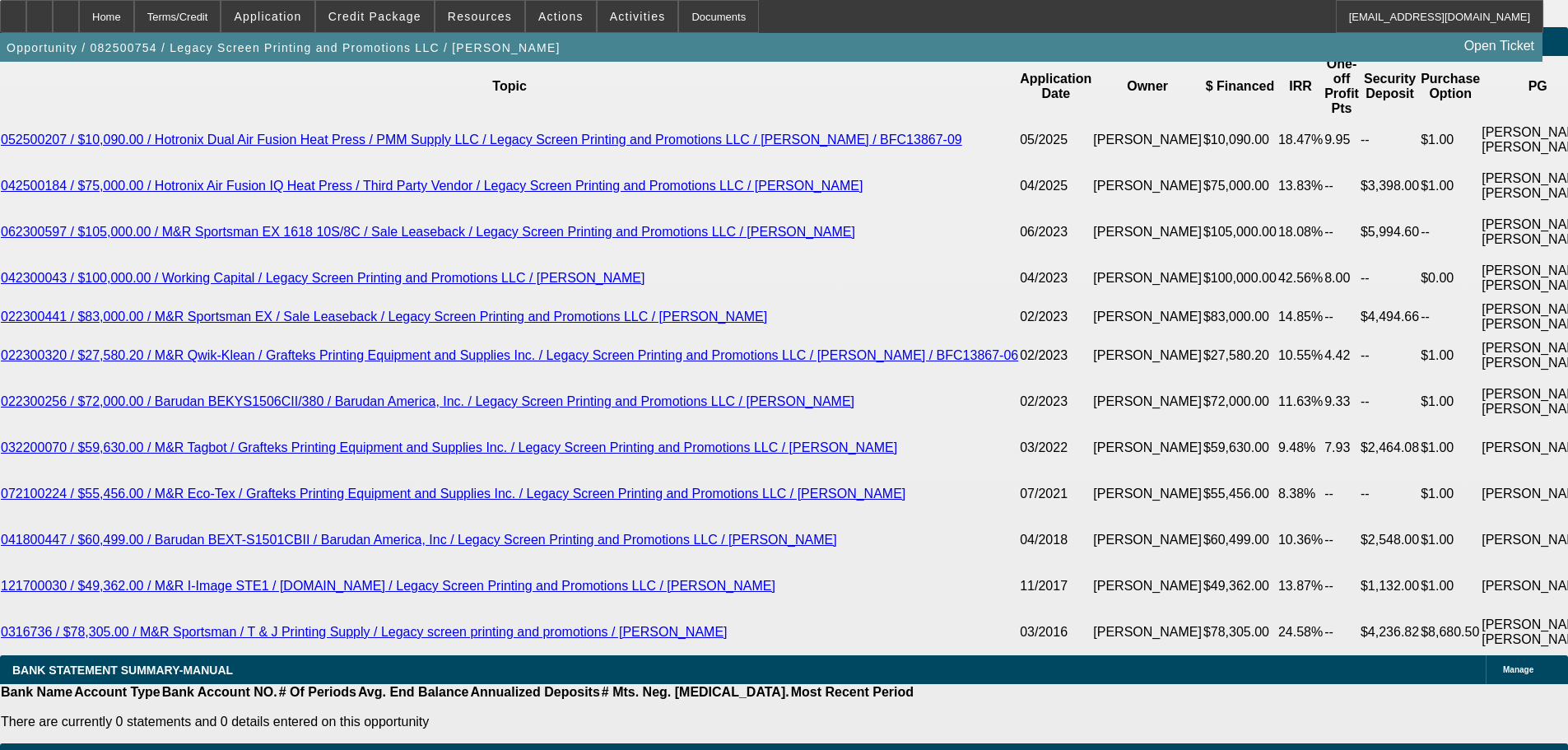
select select "0"
select select "2"
select select "0"
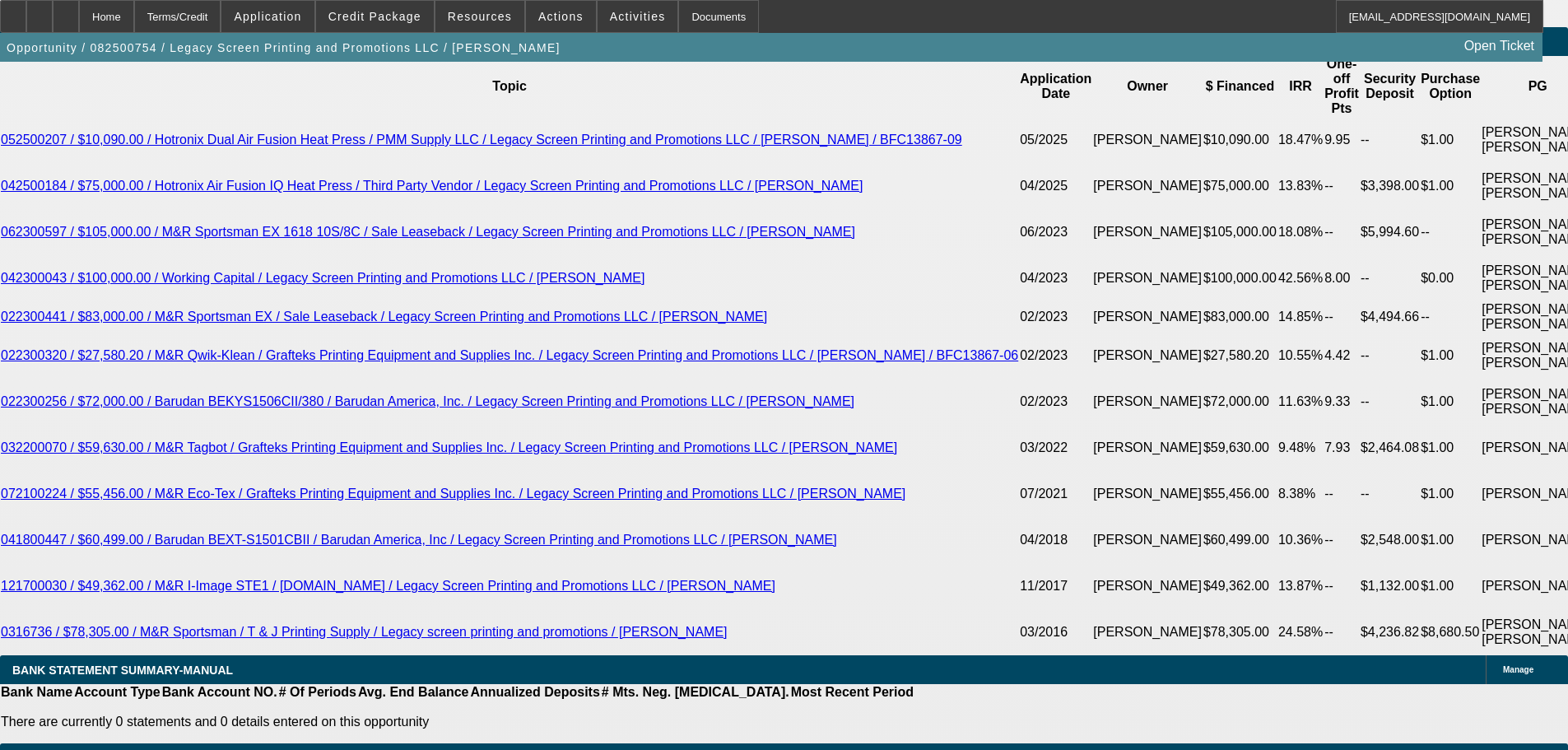
select select "2"
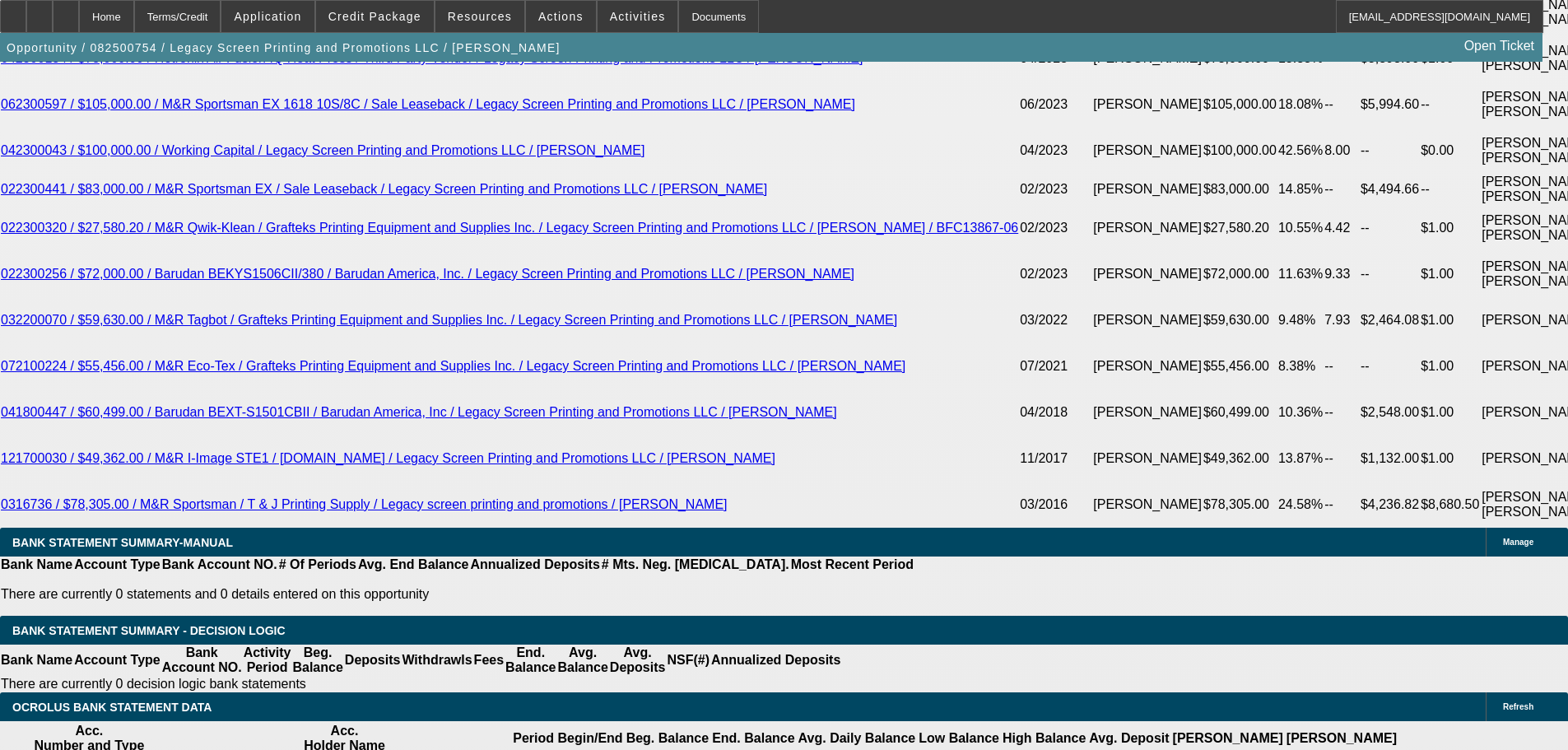
scroll to position [3133, 0]
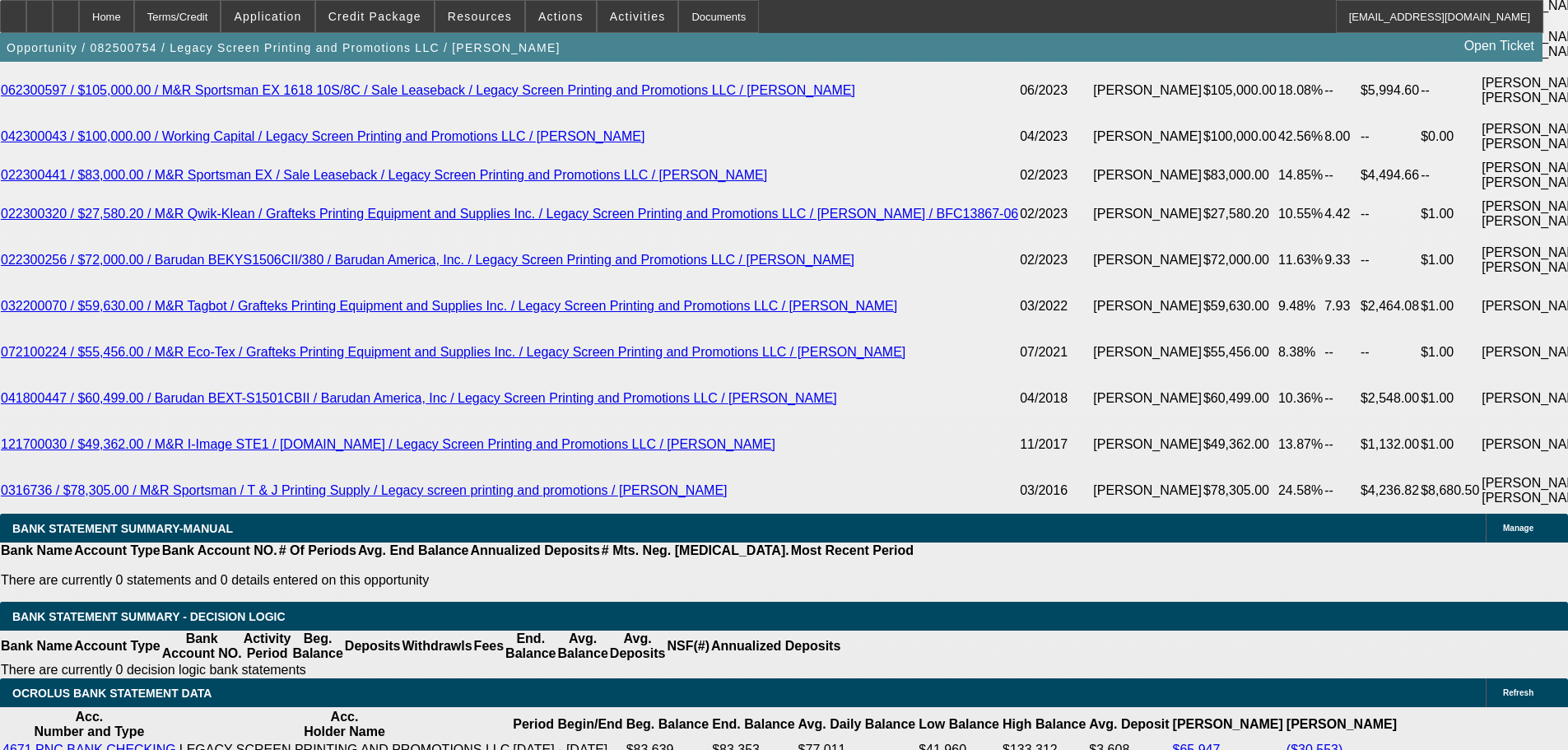
drag, startPoint x: 247, startPoint y: 282, endPoint x: 316, endPoint y: 278, distance: 69.1
type input "80"
type input "UNKNOWN"
type input "805"
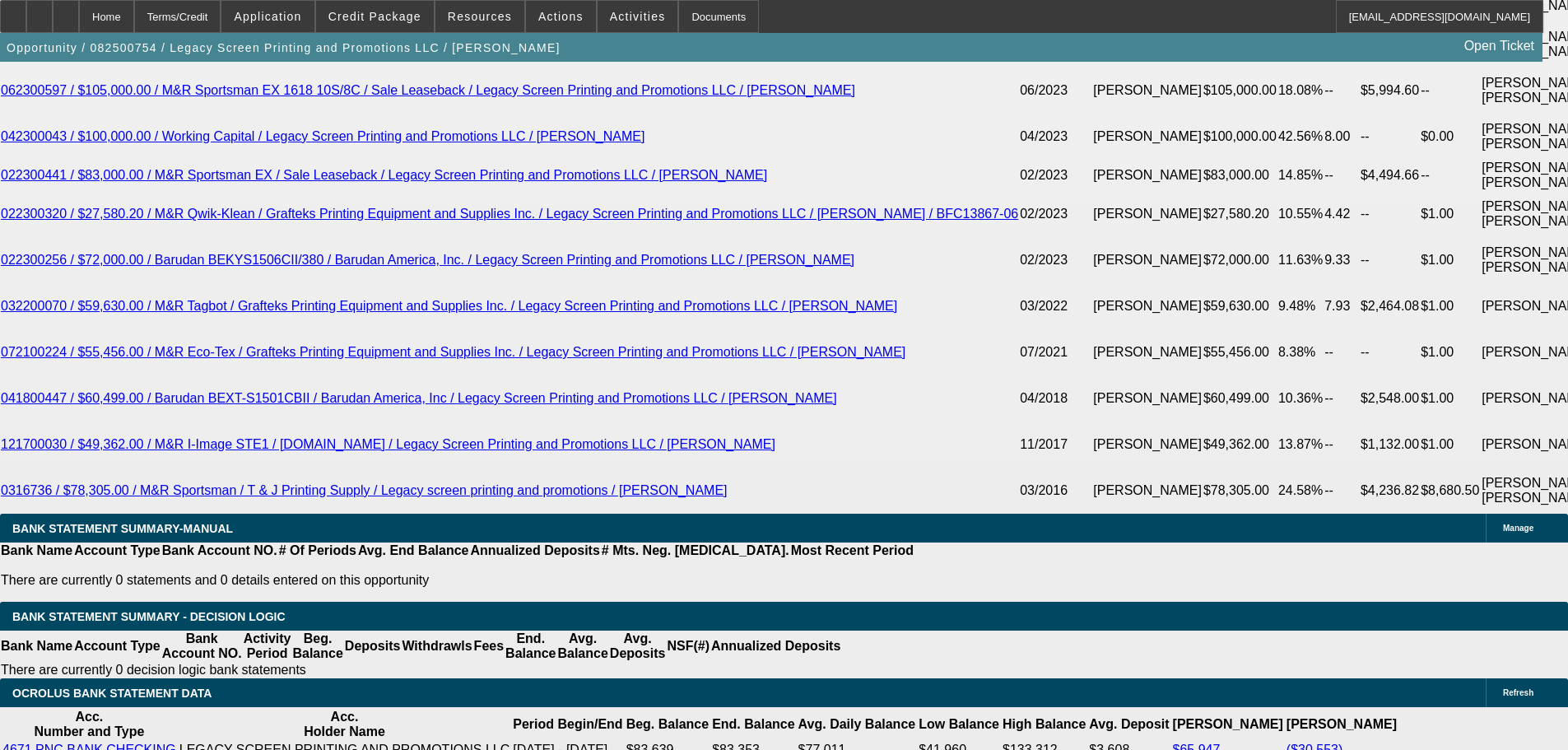
type input "13.5"
type input "$805.98"
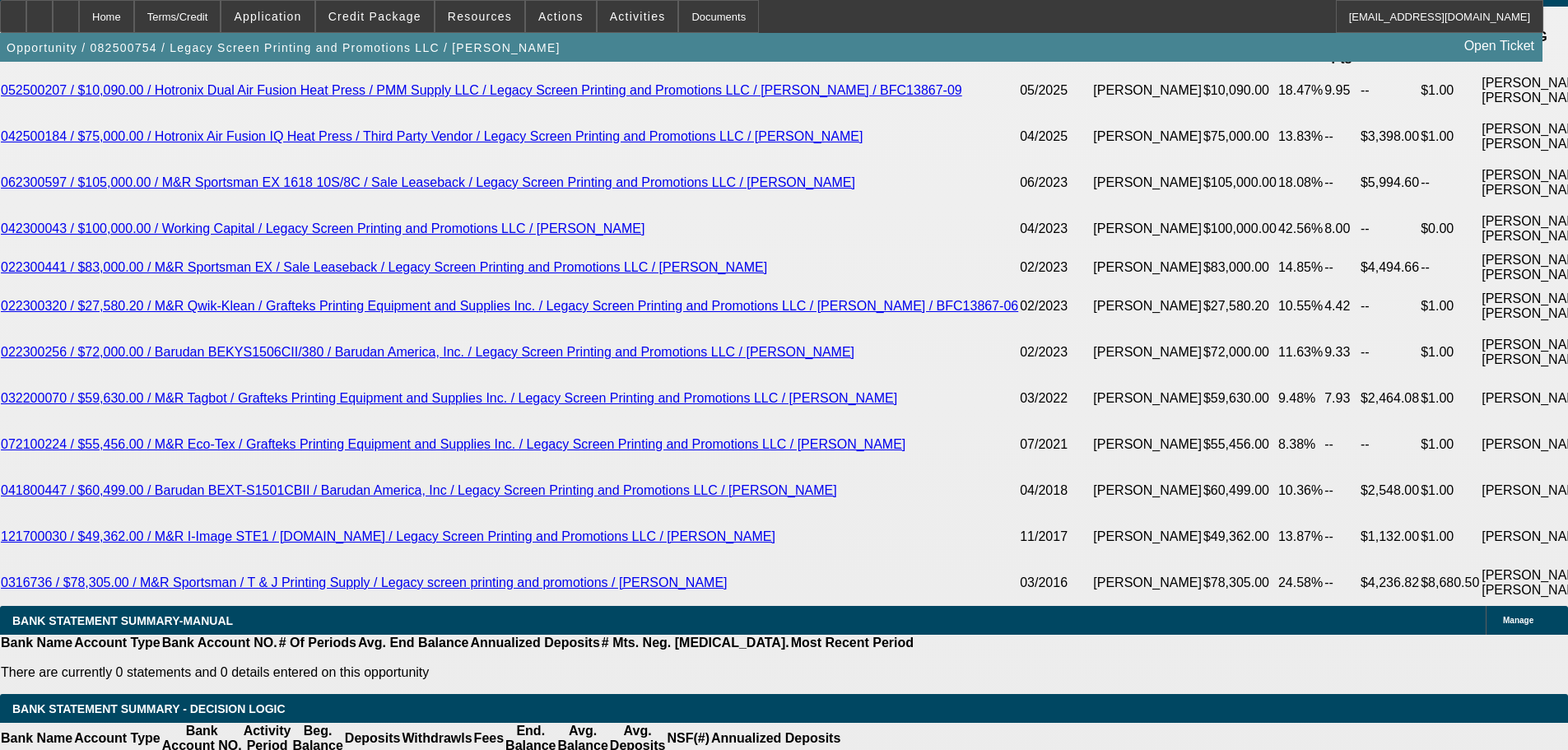
scroll to position [2886, 0]
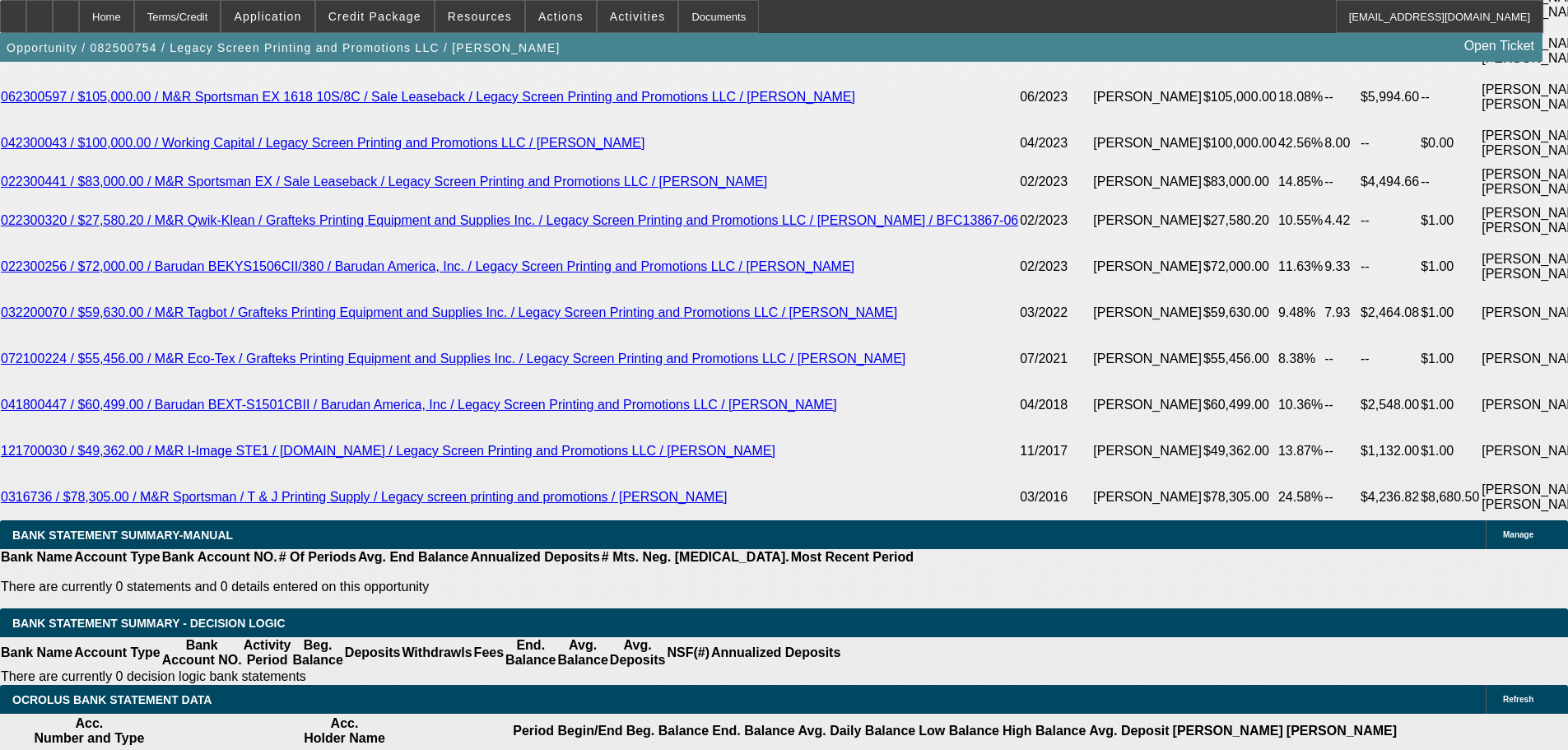
scroll to position [3133, 0]
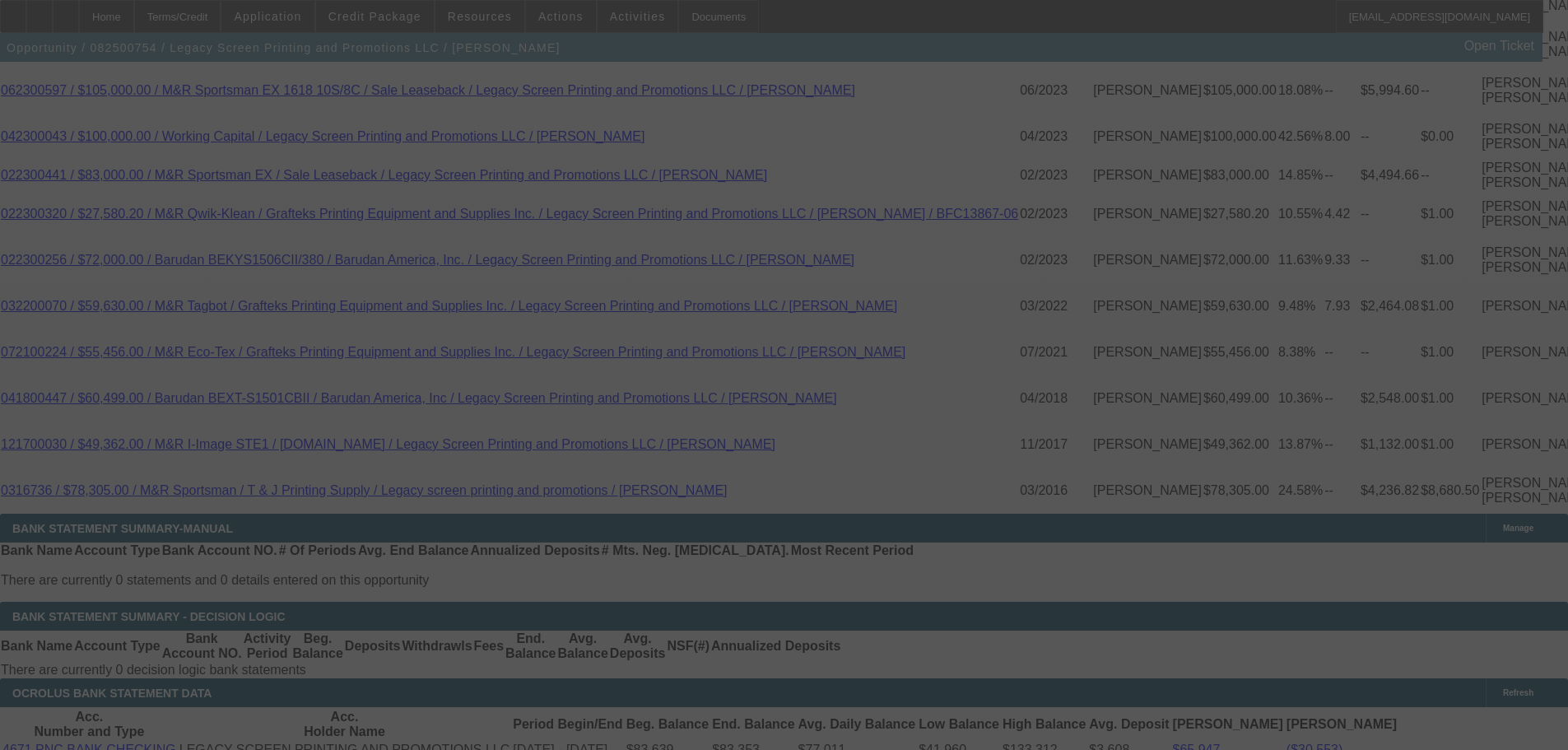
select select "0"
select select "2"
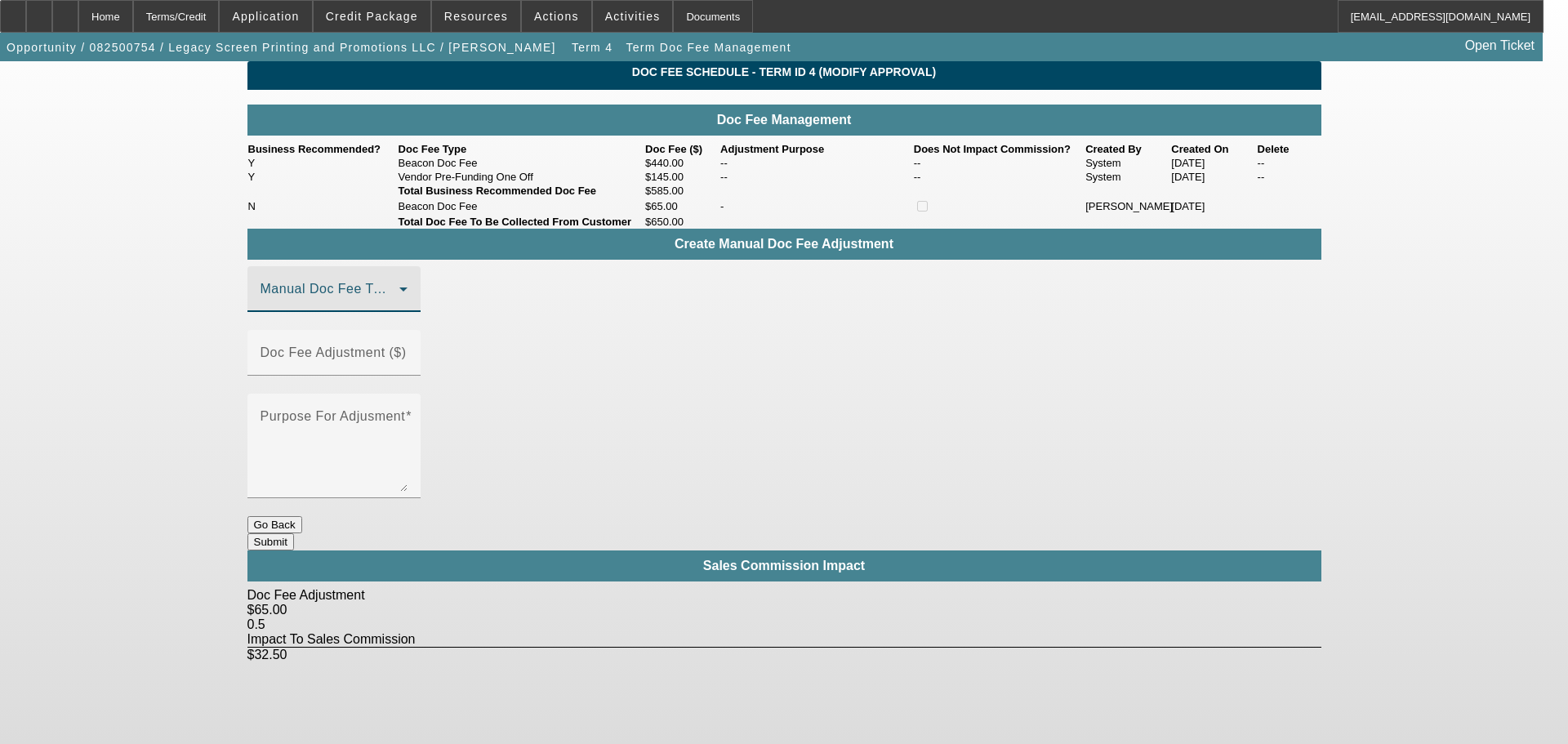
click at [391, 306] on span at bounding box center [330, 295] width 138 height 20
click at [377, 417] on mat-option "Beacon Doc Fee" at bounding box center [357, 412] width 219 height 39
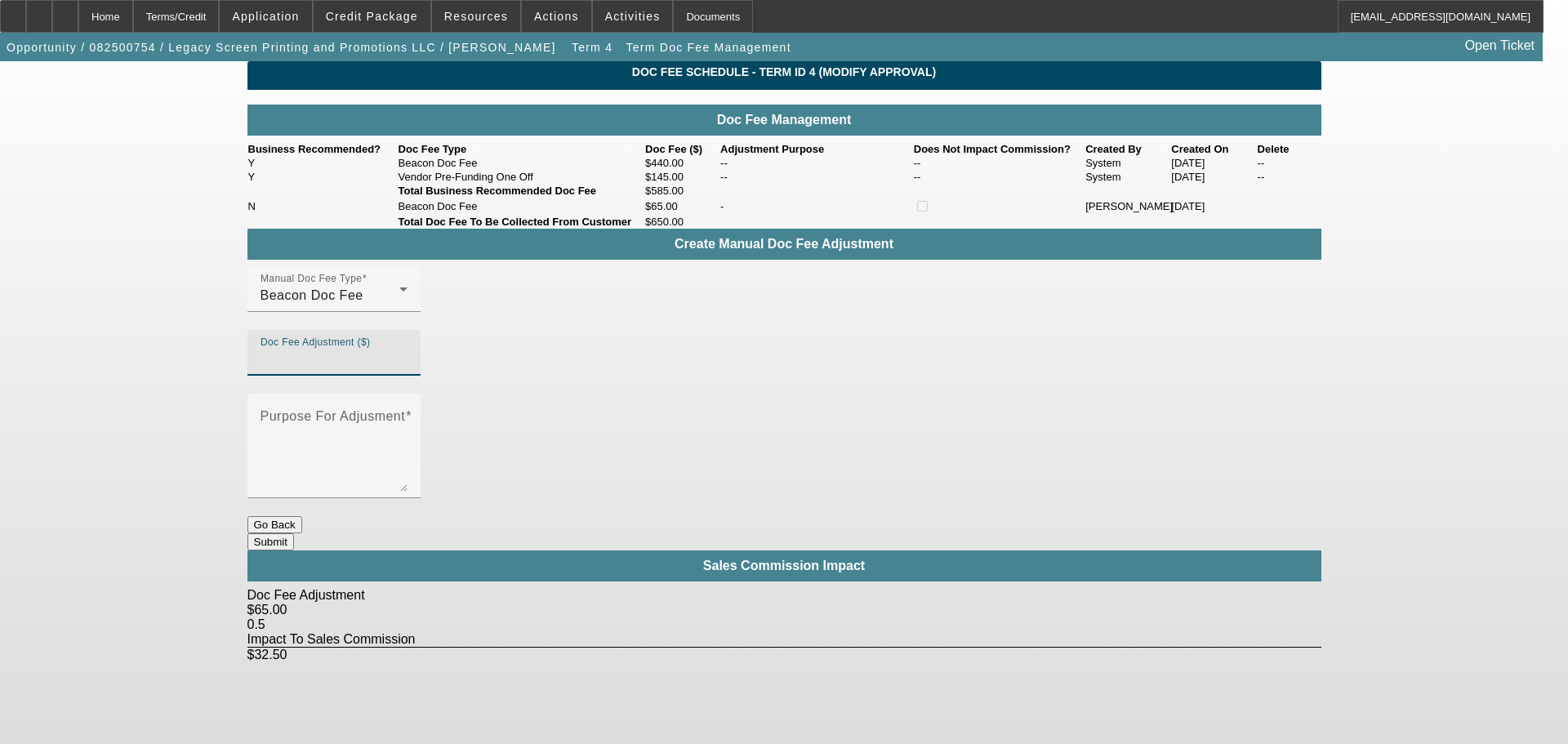
click at [408, 369] on input "Doc Fee Adjustment ($)" at bounding box center [334, 359] width 147 height 20
type input "$25.00"
click at [408, 413] on textarea "Purpose For Adjusment" at bounding box center [334, 452] width 147 height 79
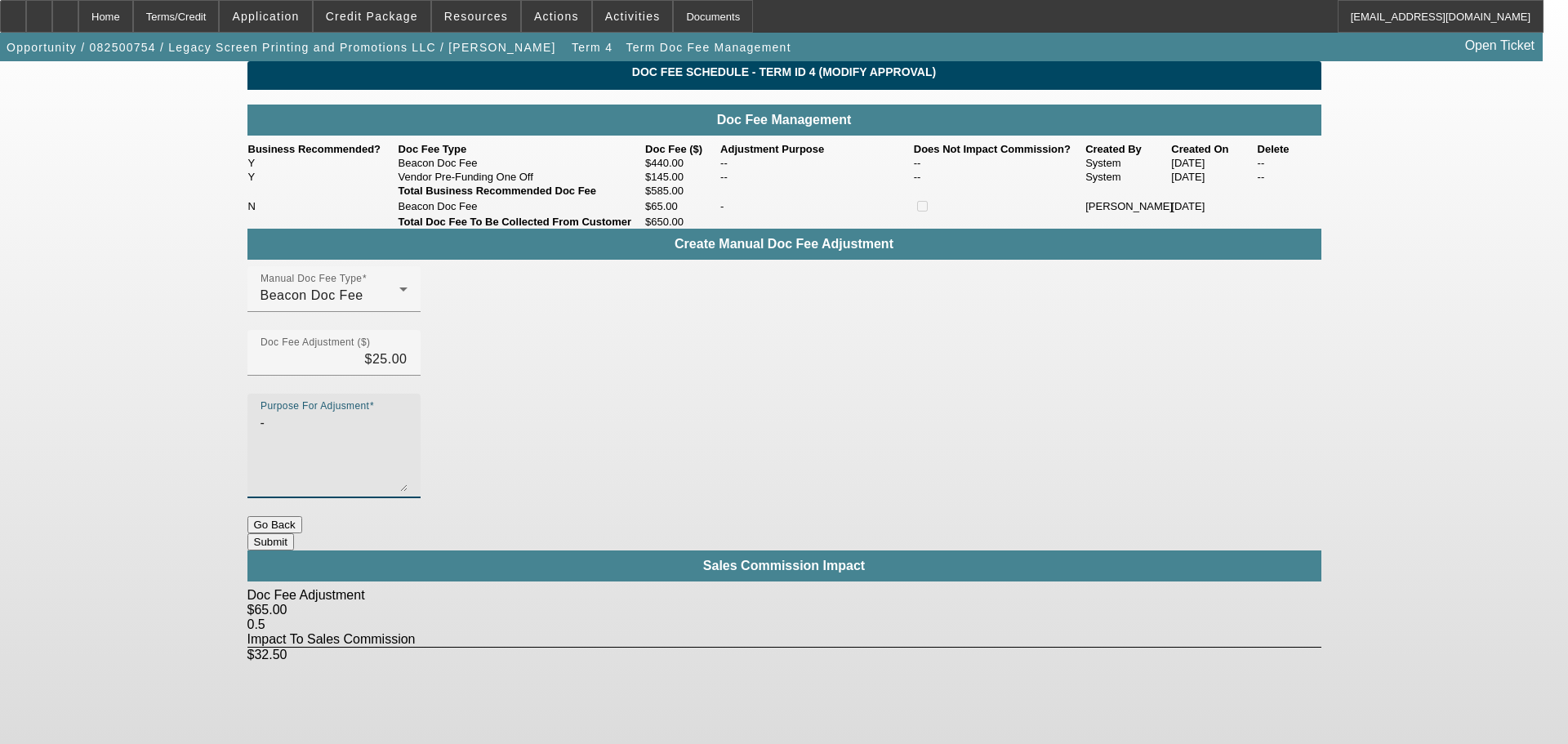
type textarea "-"
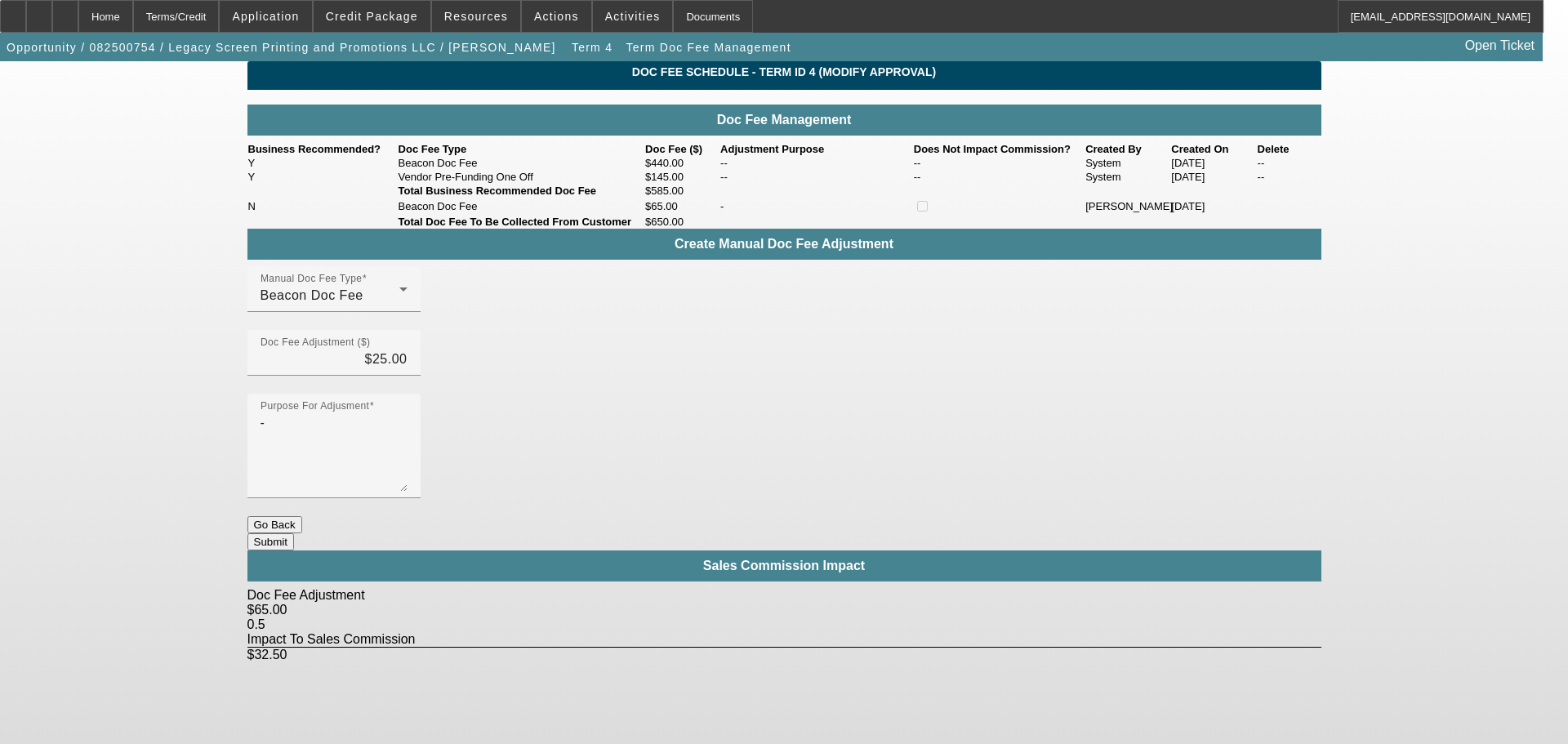
click at [294, 533] on button "Submit" at bounding box center [271, 541] width 47 height 17
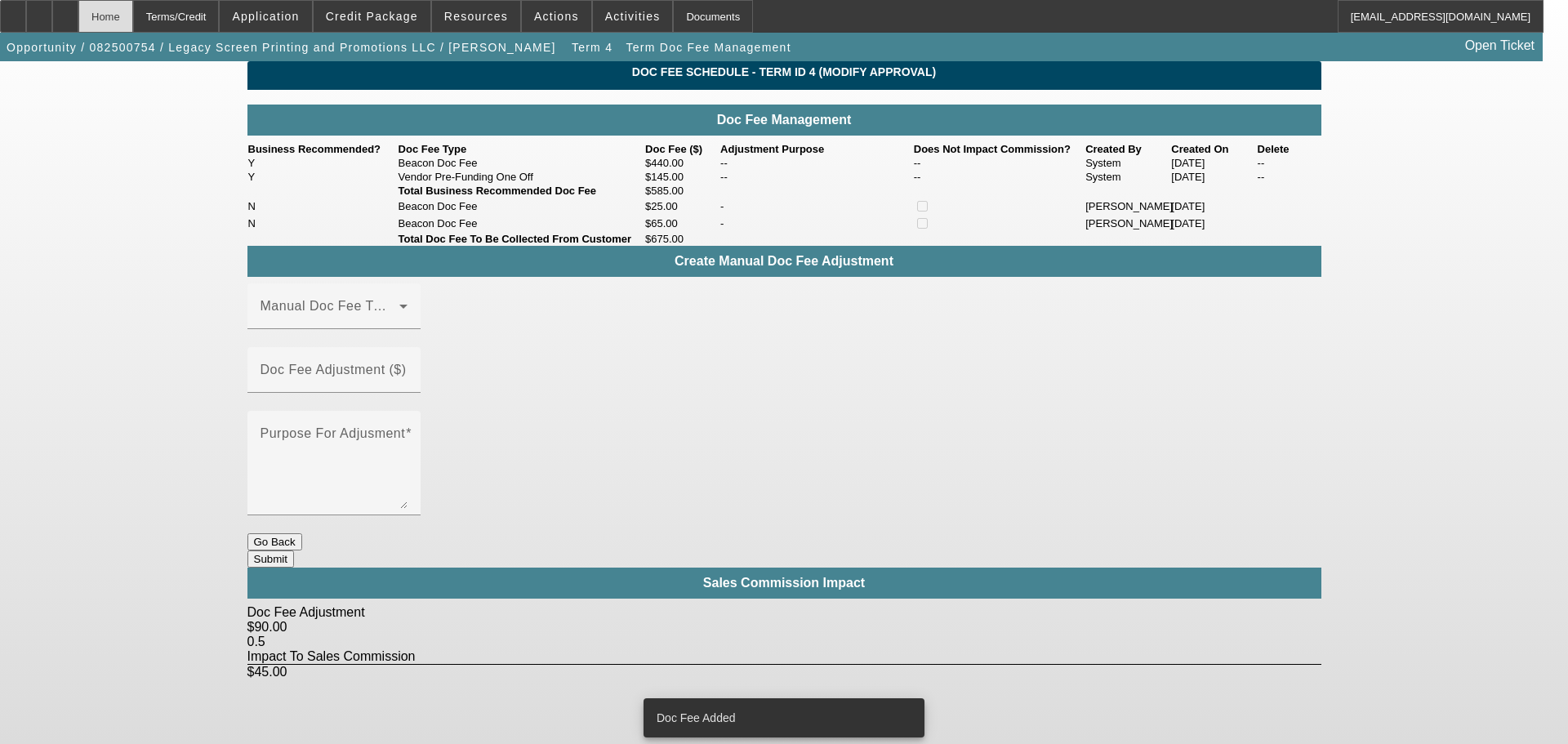
click at [133, 3] on div "Home" at bounding box center [106, 16] width 55 height 33
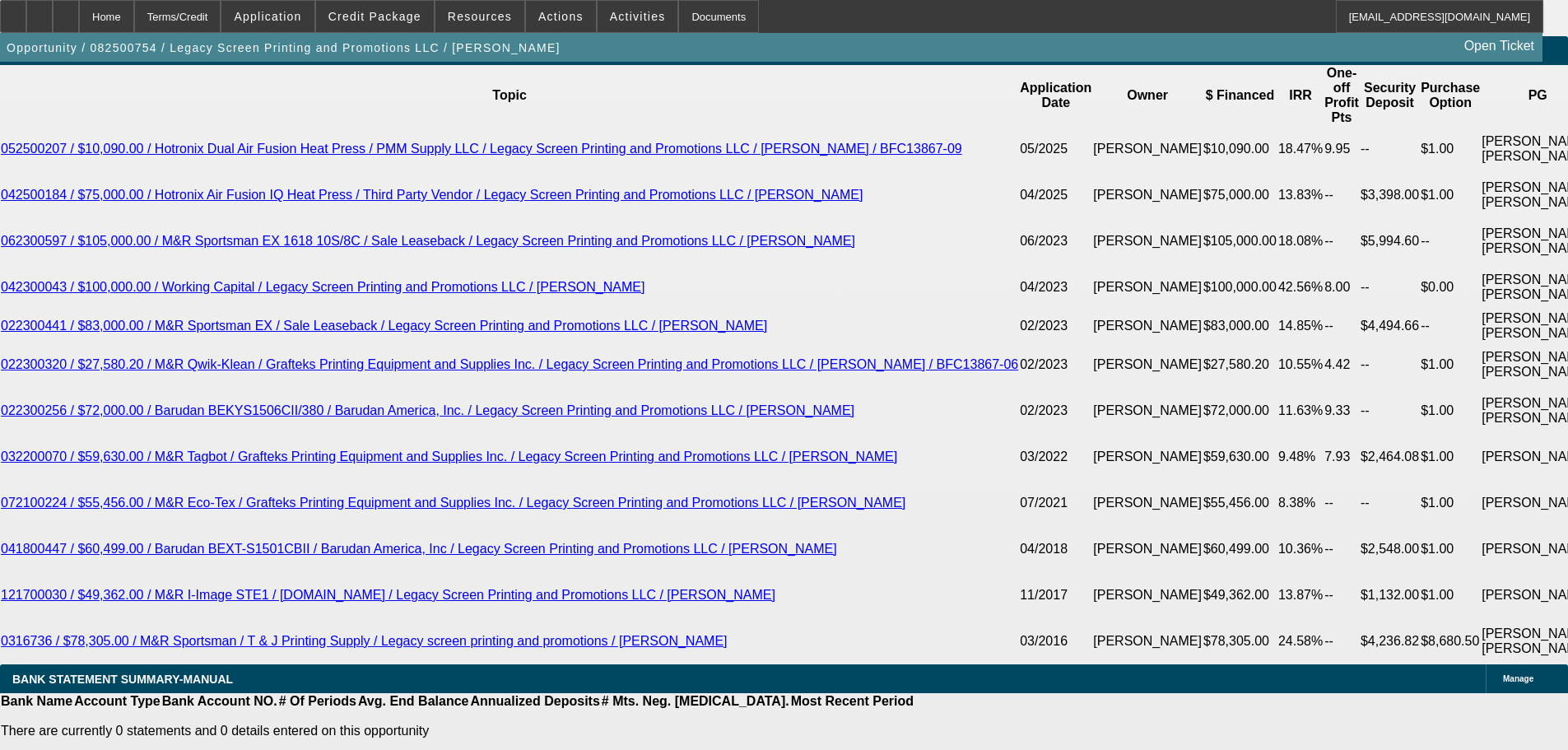
select select "0"
select select "2"
select select "0"
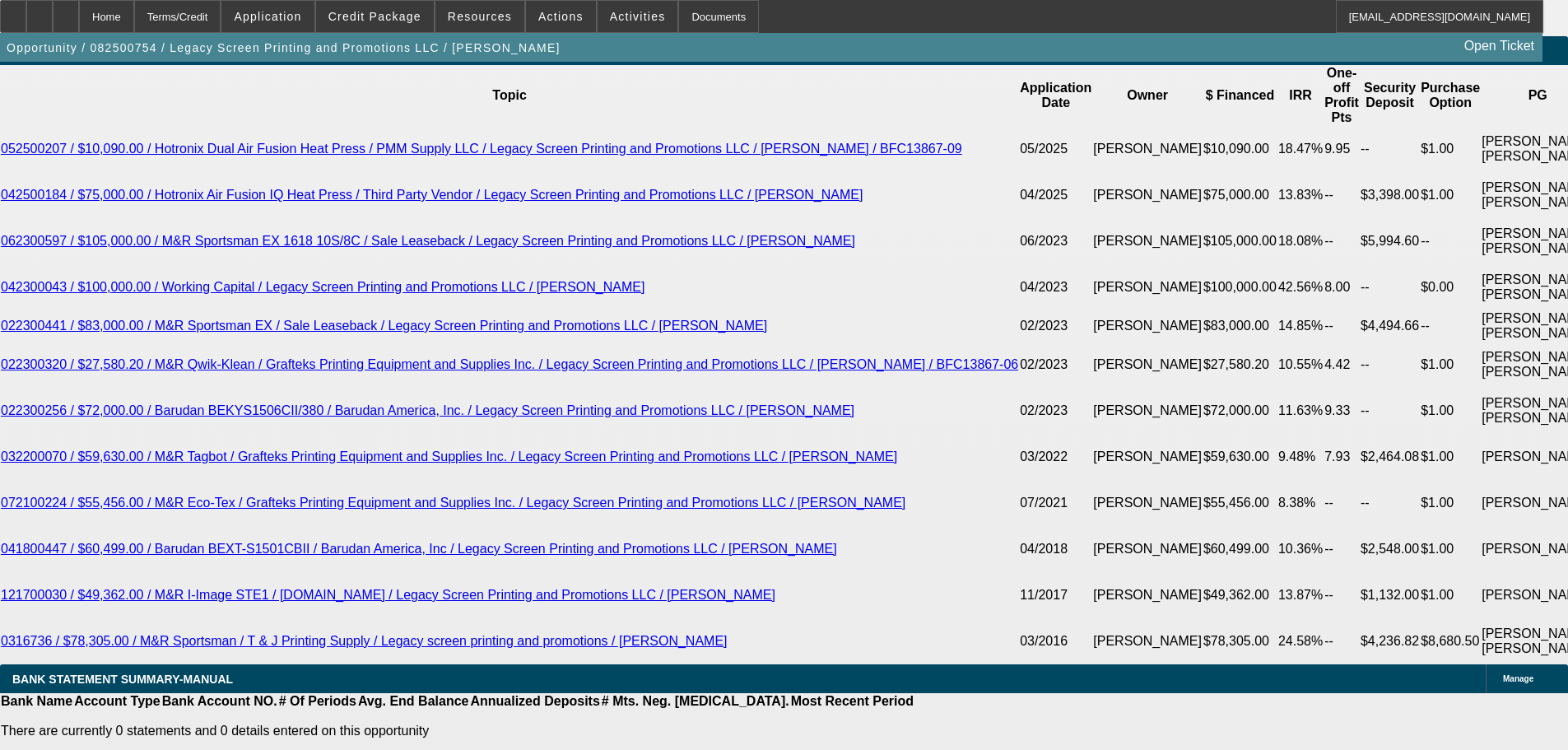
select select "0"
select select "2"
select select "0"
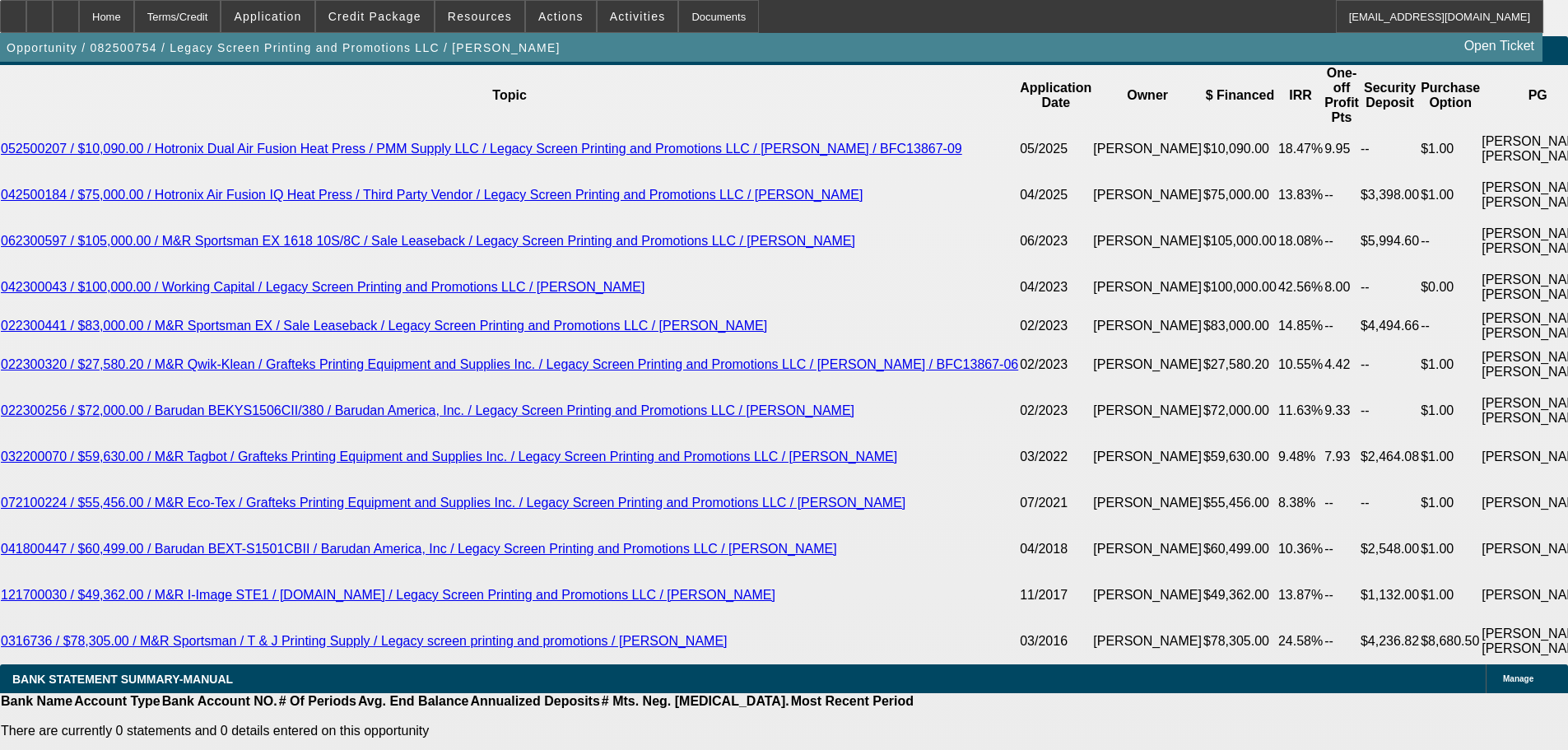
select select "0"
select select "2"
select select "0"
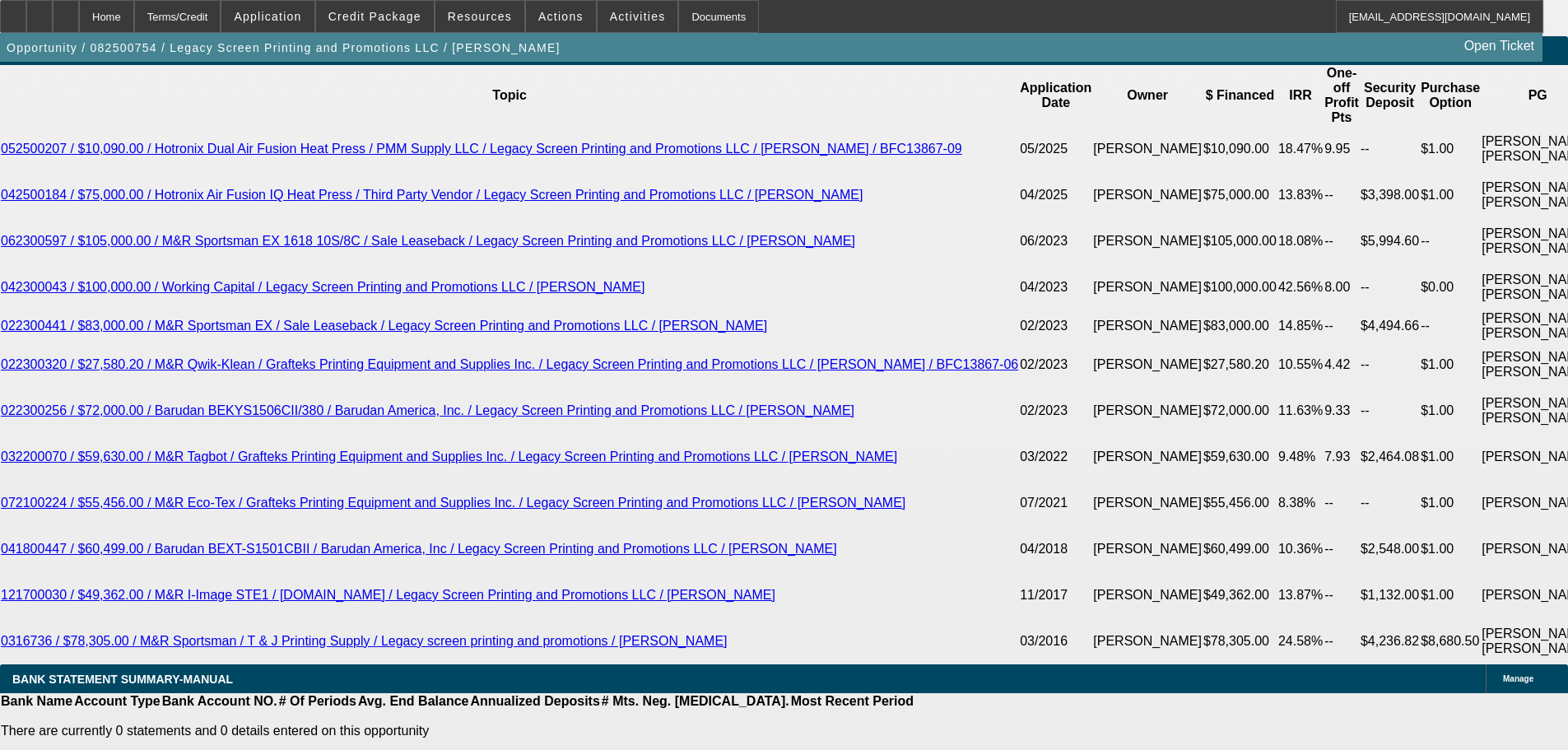
select select "2"
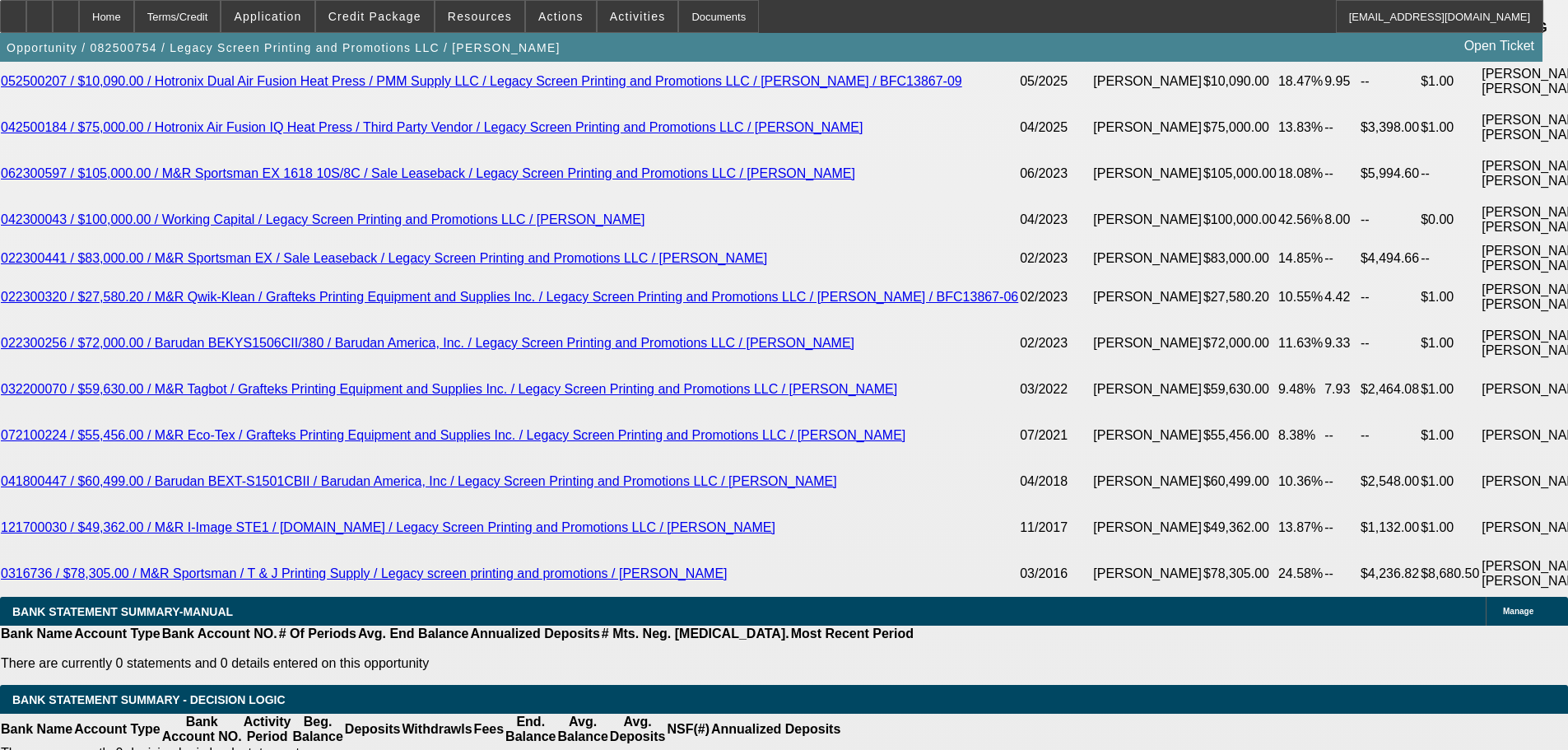
scroll to position [3130, 0]
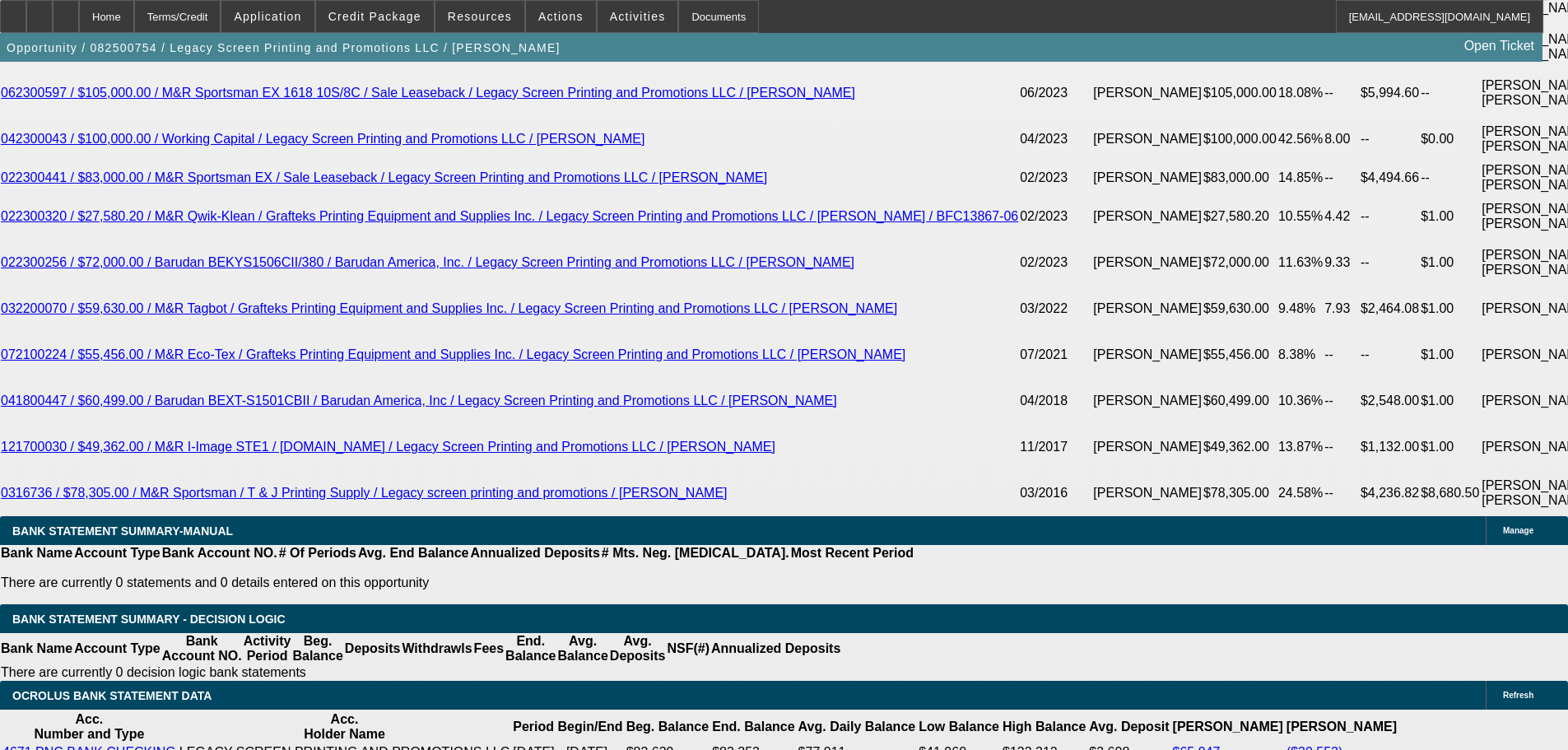
drag, startPoint x: 240, startPoint y: 288, endPoint x: 371, endPoint y: 272, distance: 132.0
type input "80"
type input "UNKNOWN"
type input "807"
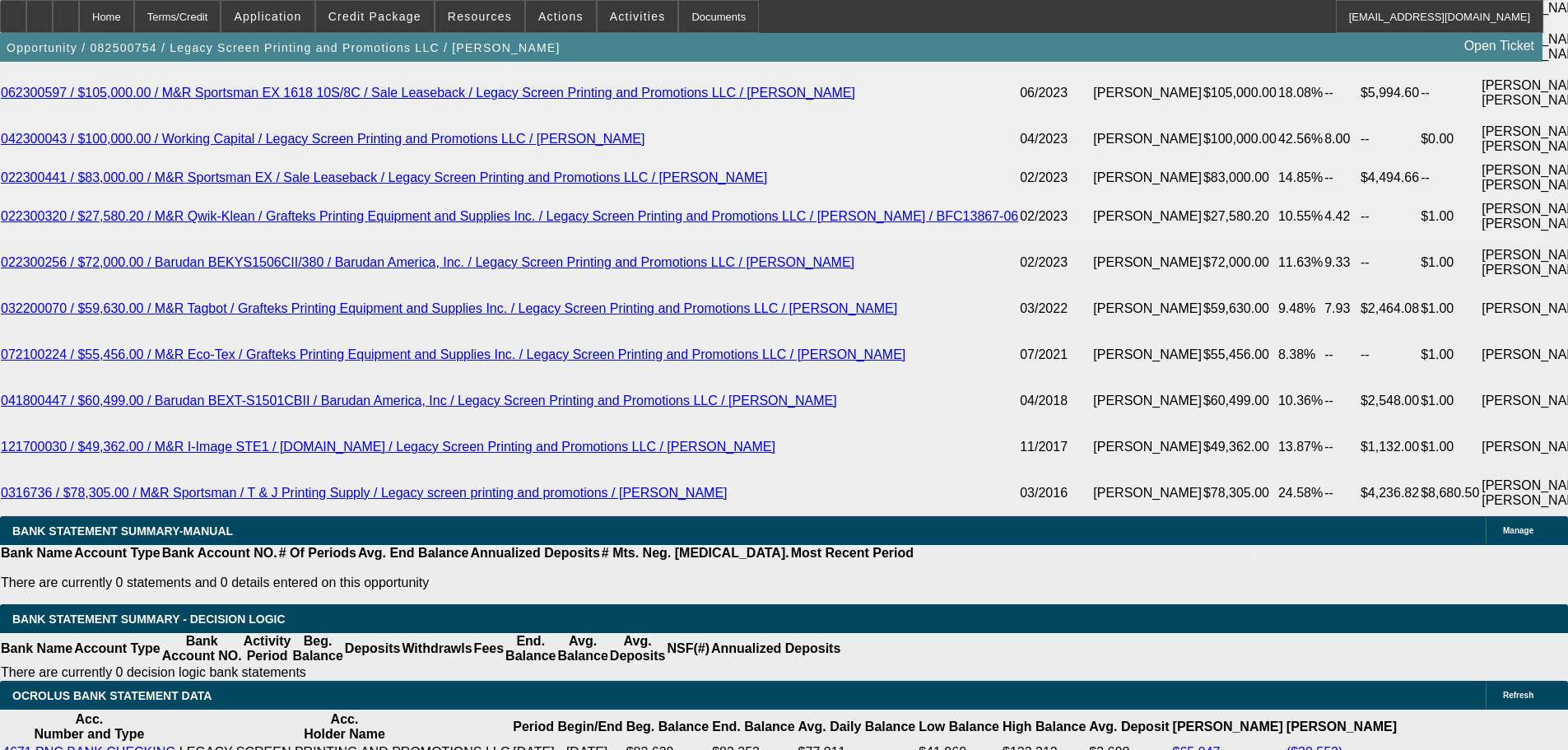
type input "13.6"
type input "$807.32"
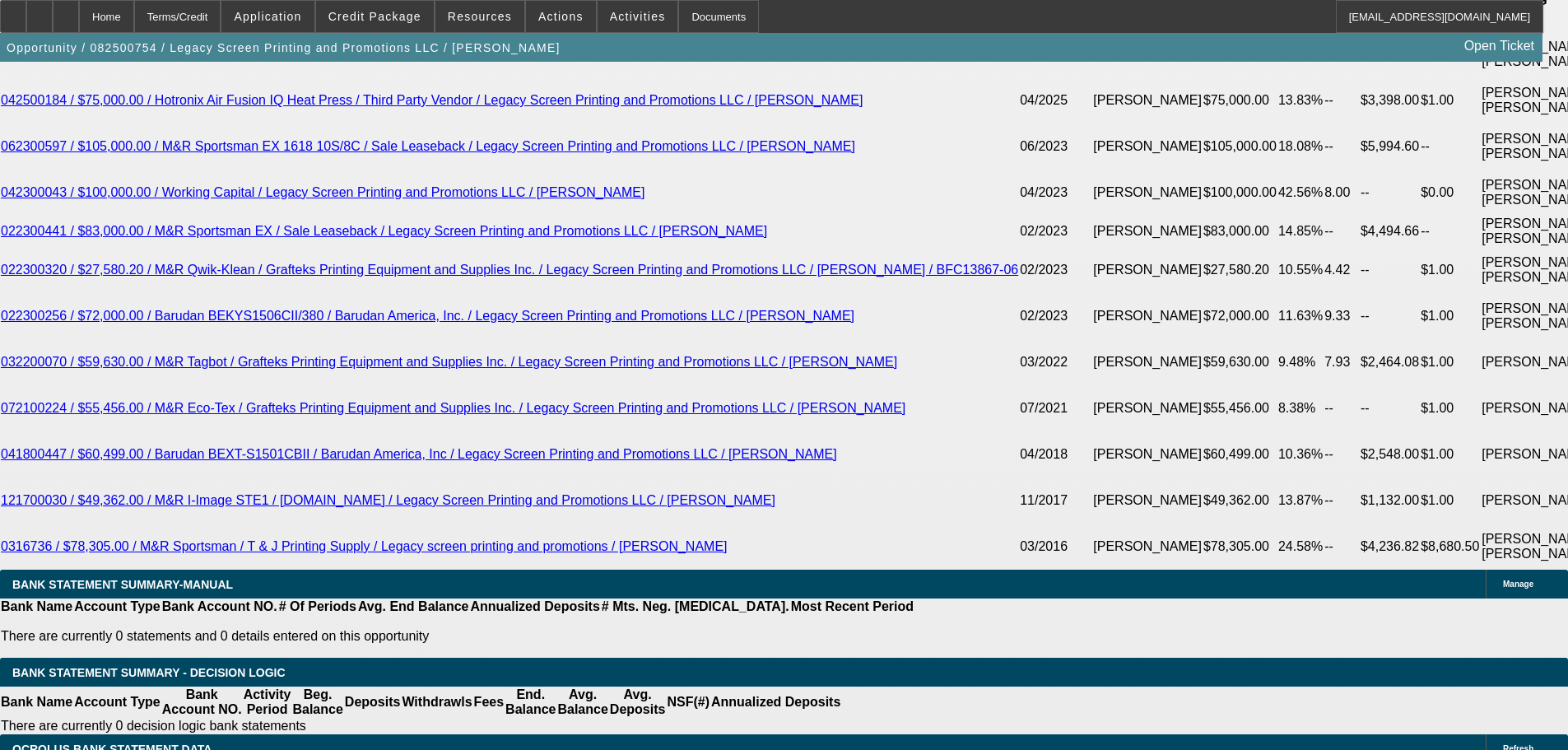
scroll to position [2883, 0]
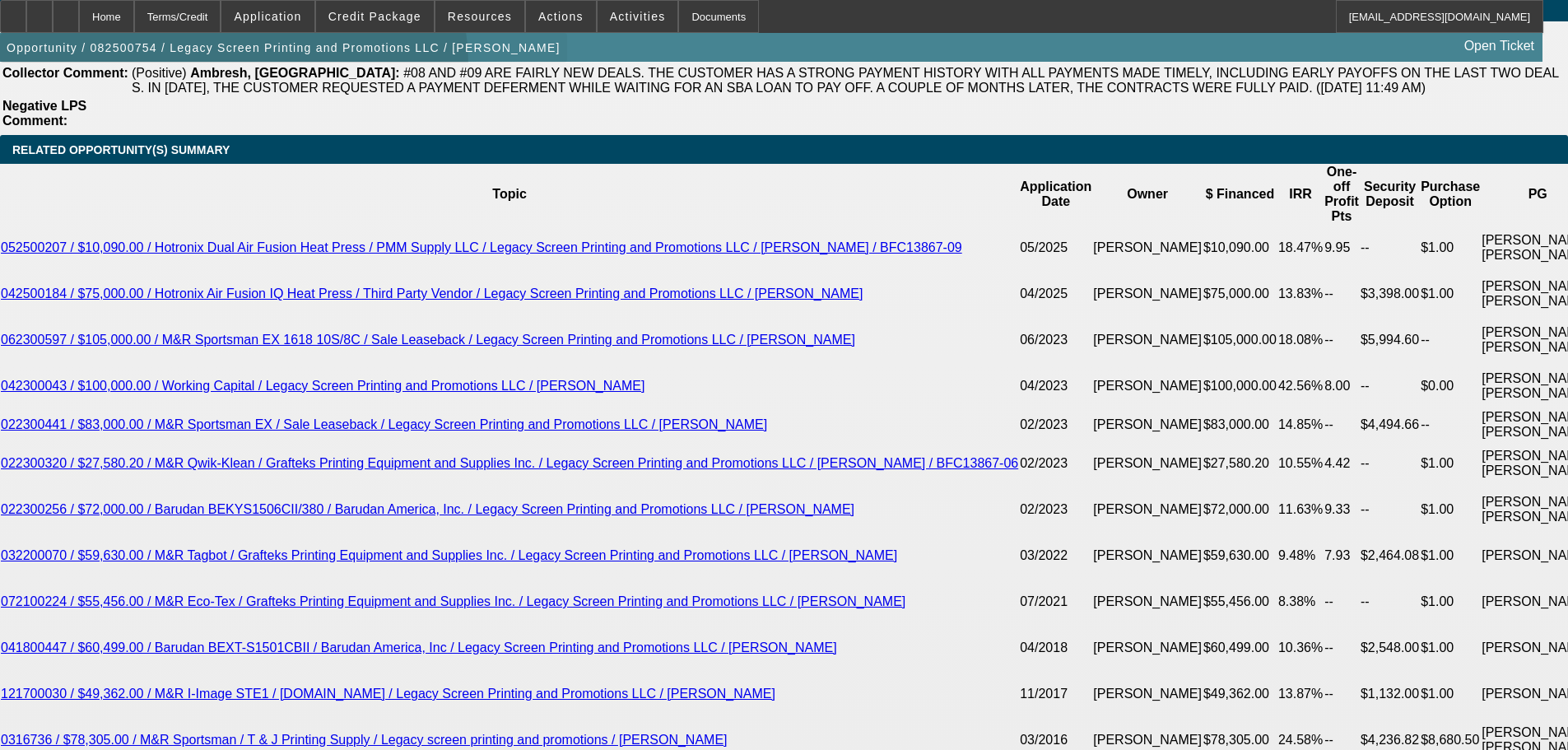
click at [245, 68] on span "button" at bounding box center [284, 48] width 567 height 40
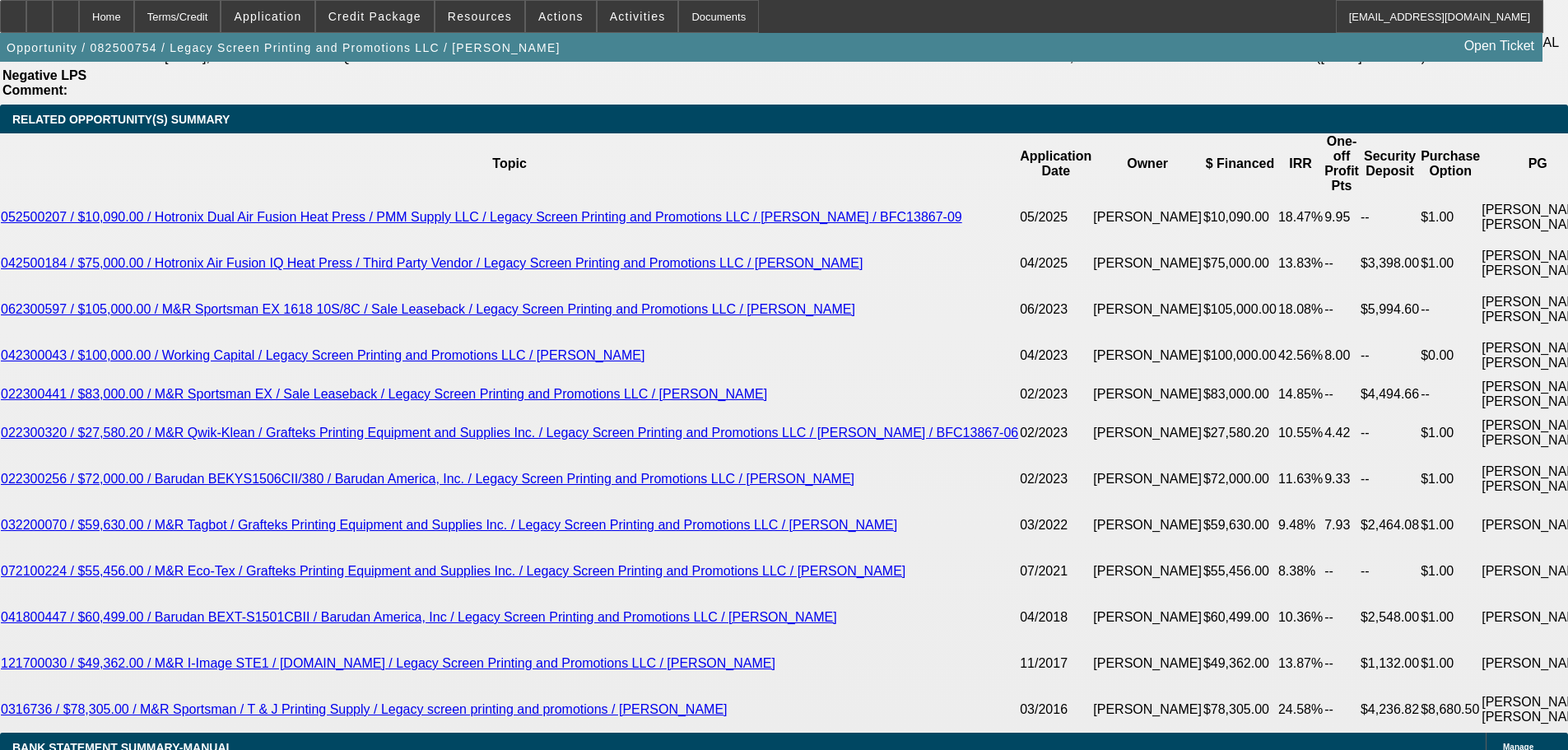
scroll to position [2801, 0]
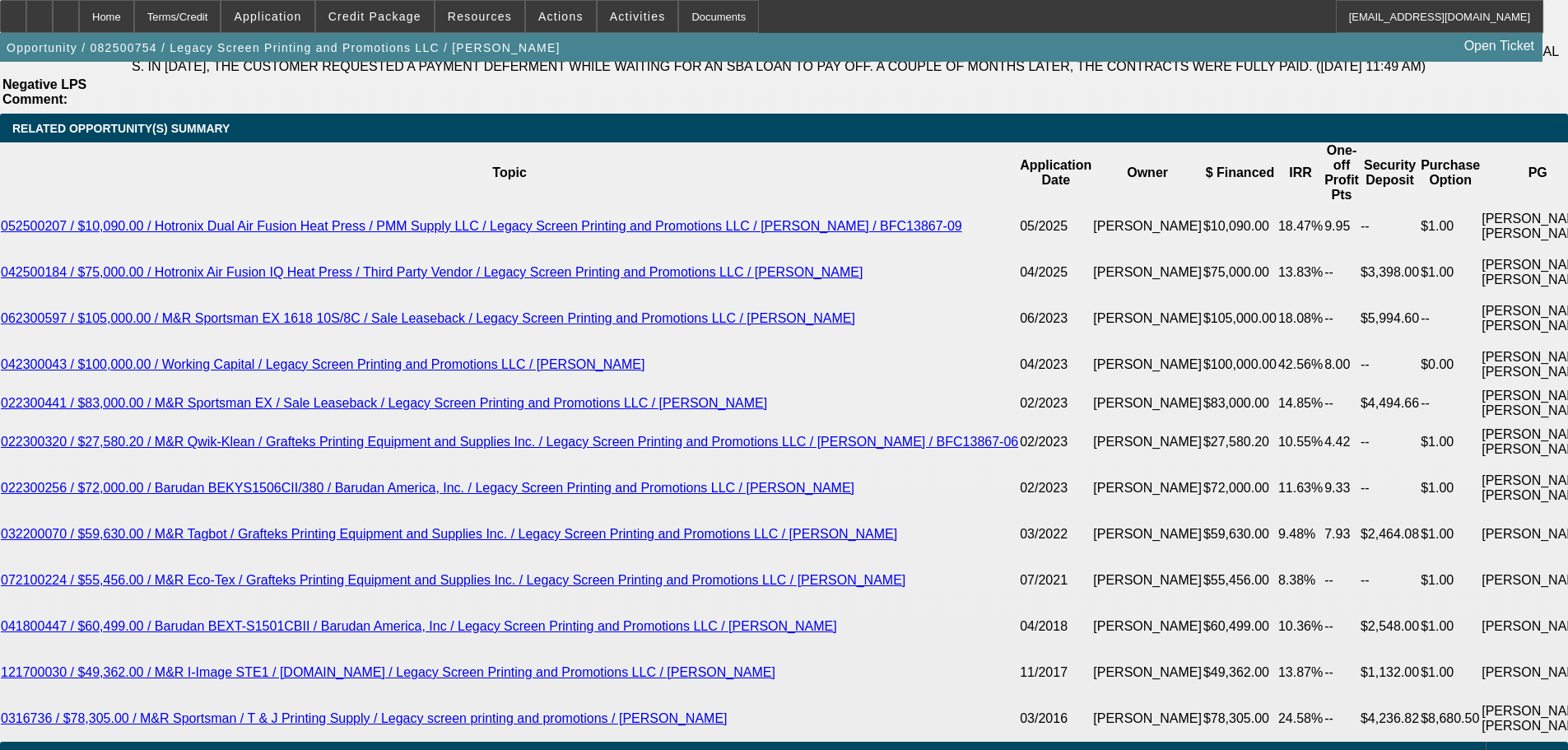
scroll to position [3048, 0]
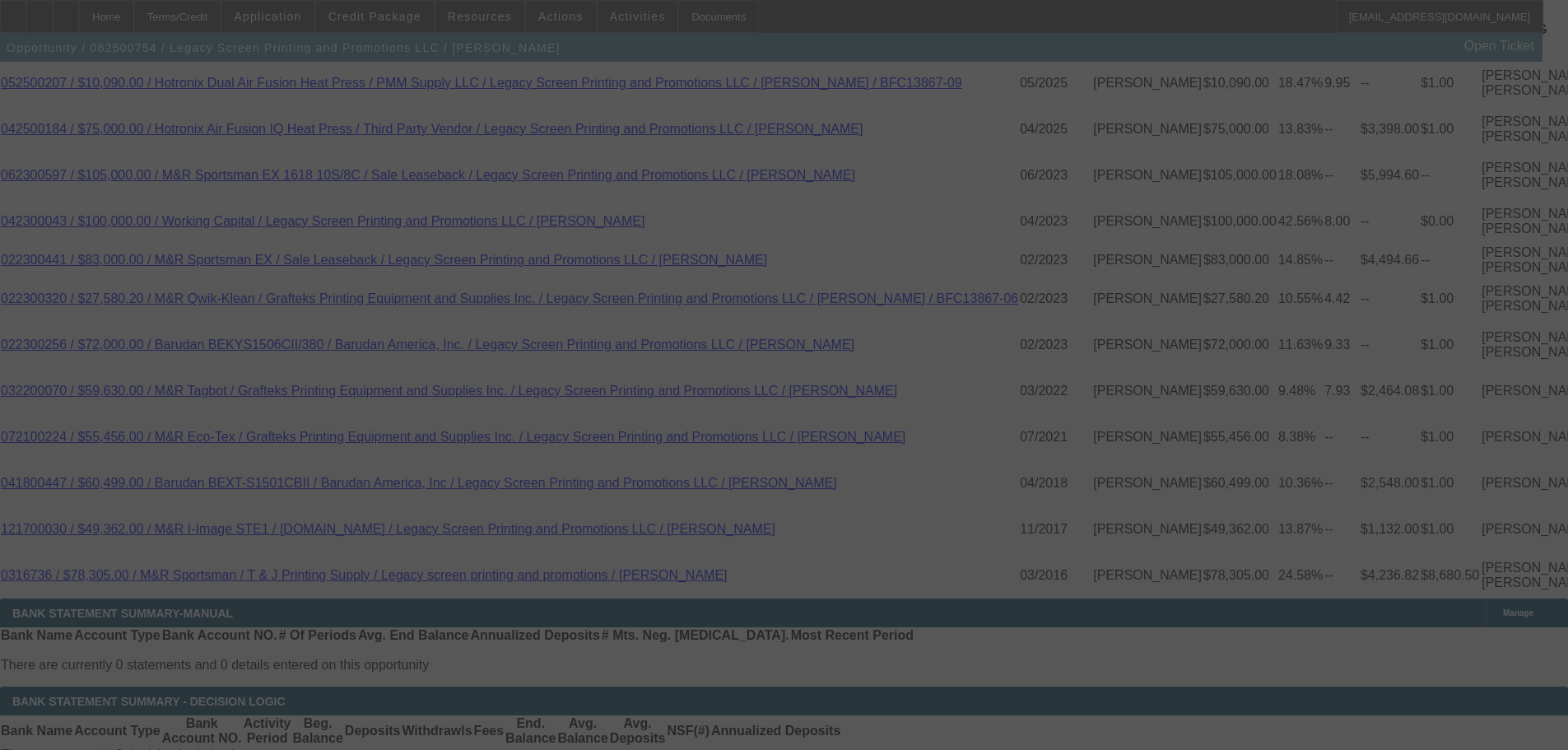
select select "0"
select select "2"
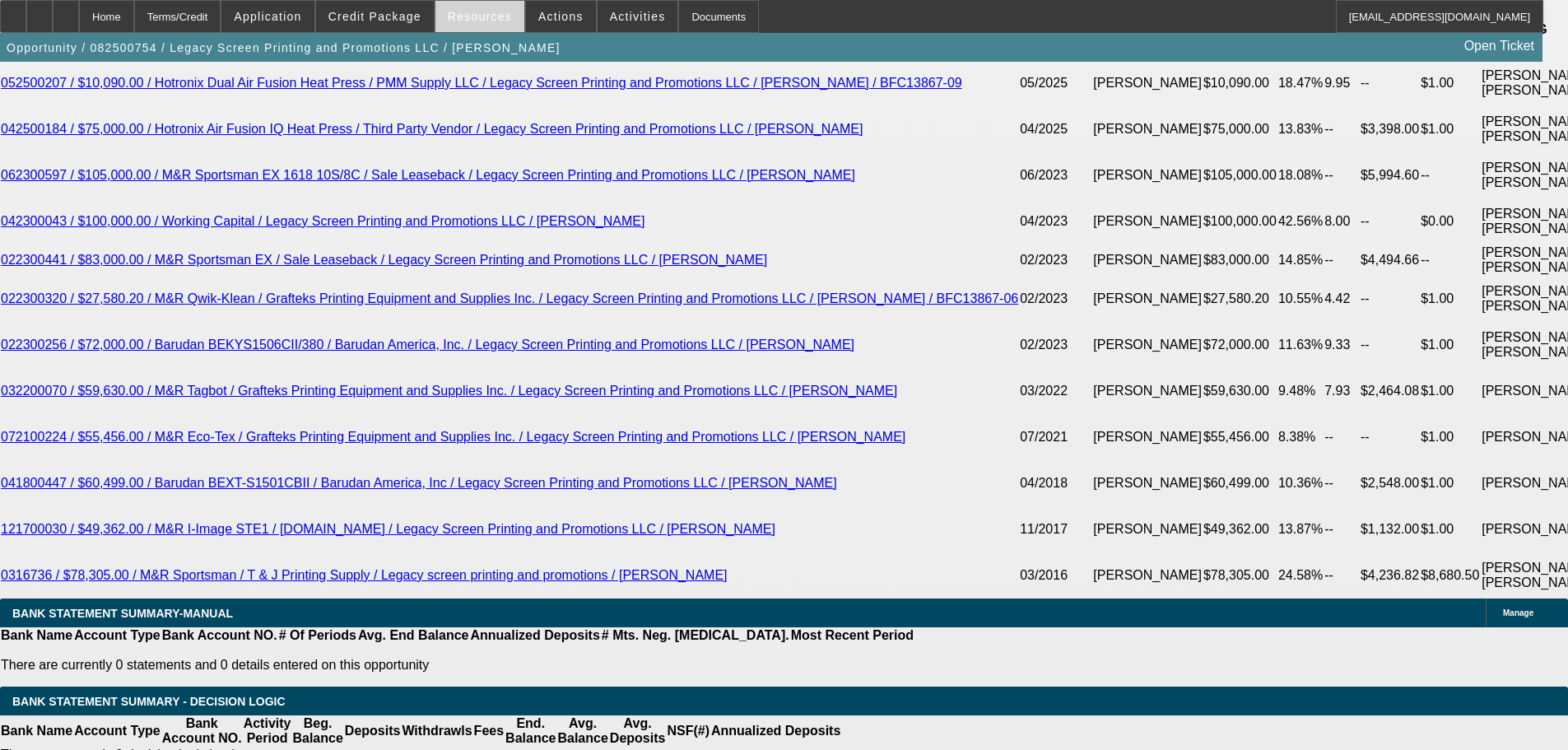
click at [485, 20] on span "Resources" at bounding box center [480, 16] width 64 height 13
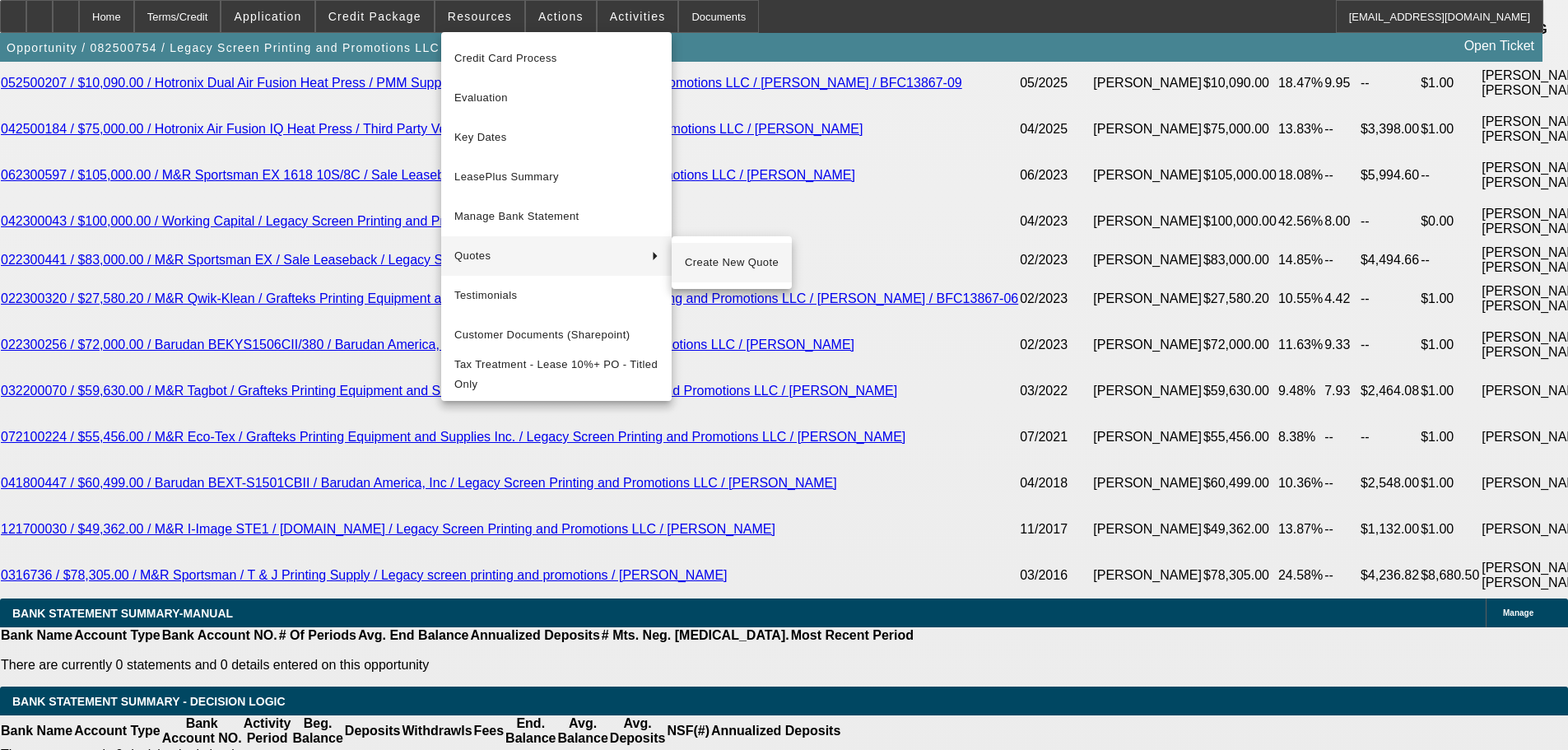
scroll to position [2883, 0]
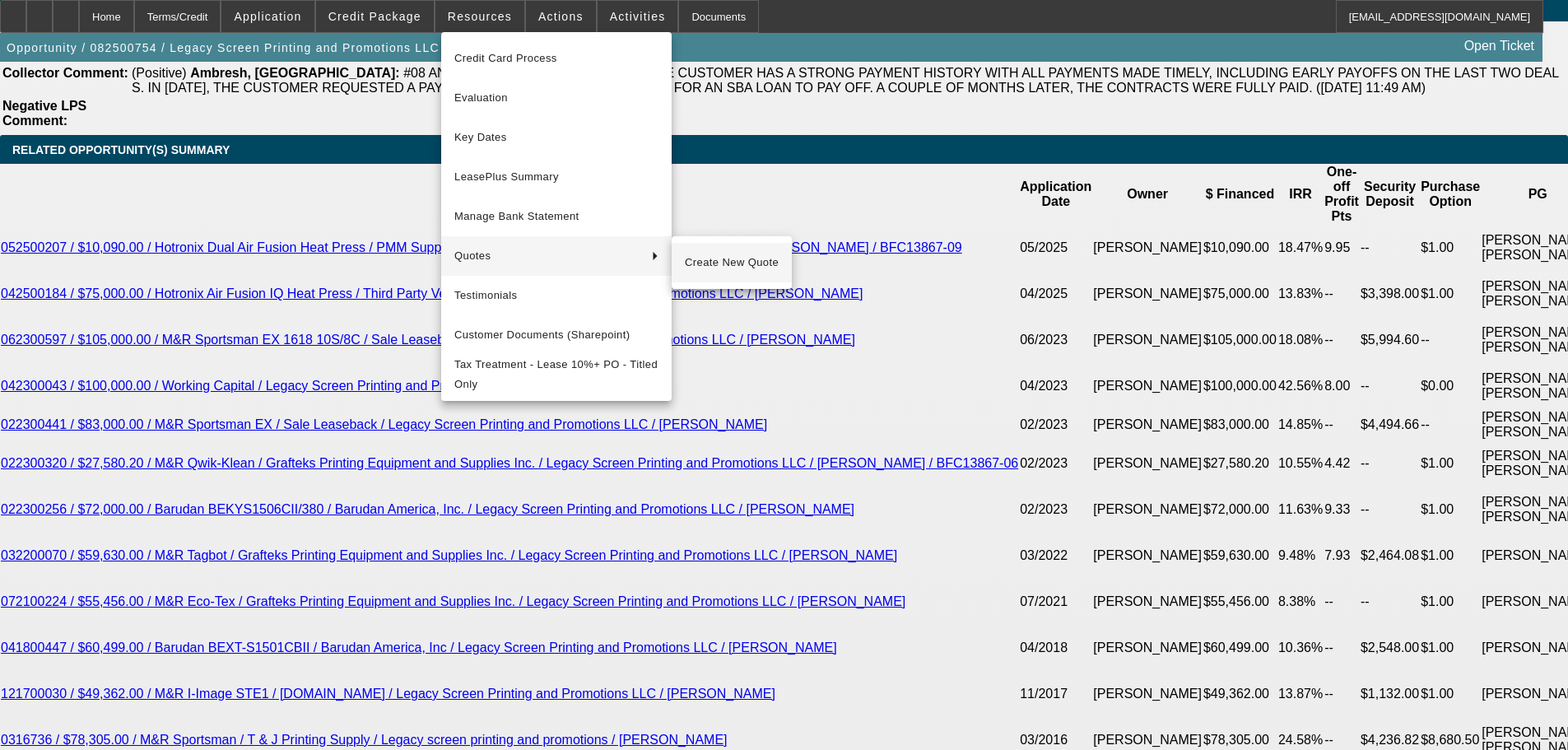
click at [743, 268] on span "Create New Quote" at bounding box center [732, 262] width 94 height 20
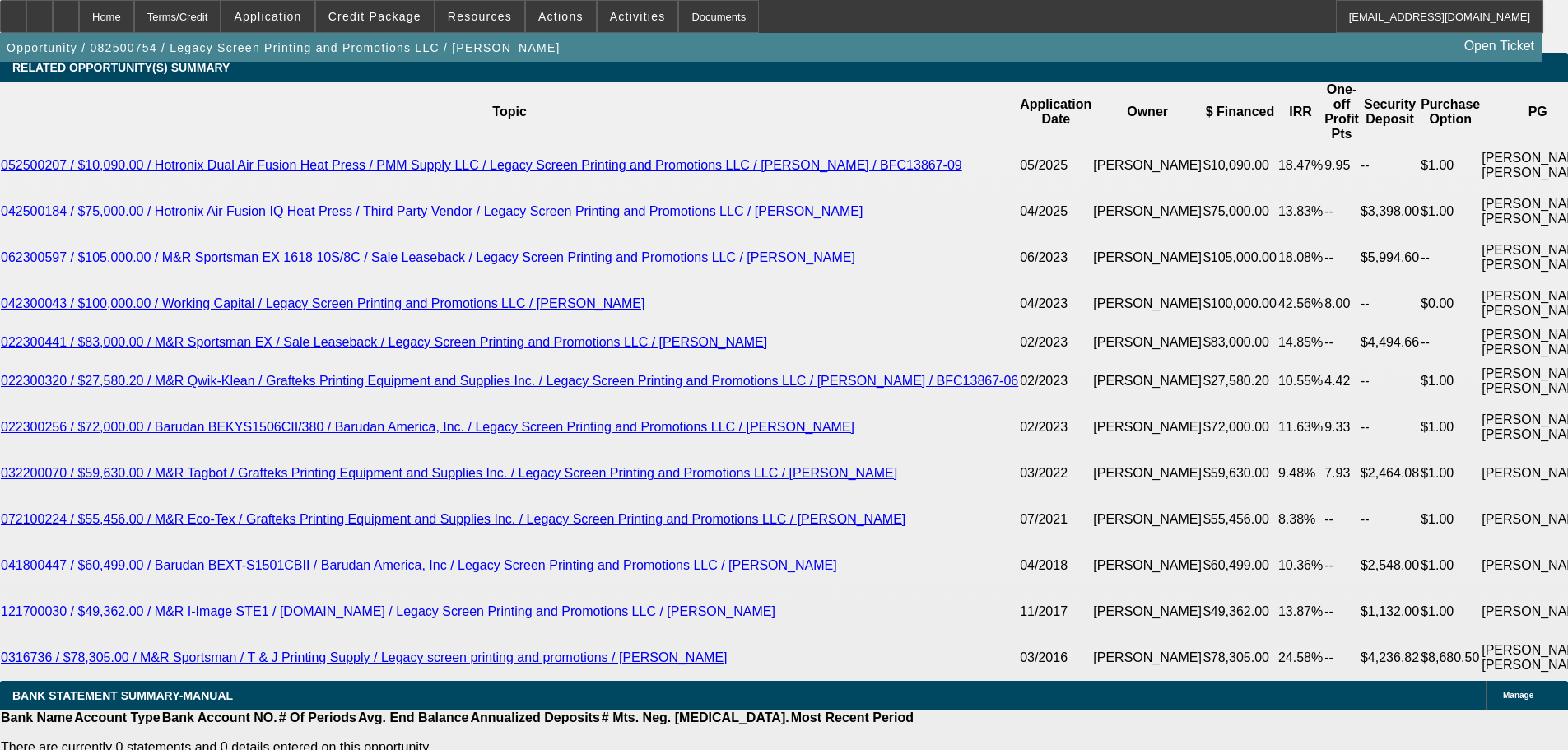
scroll to position [3048, 0]
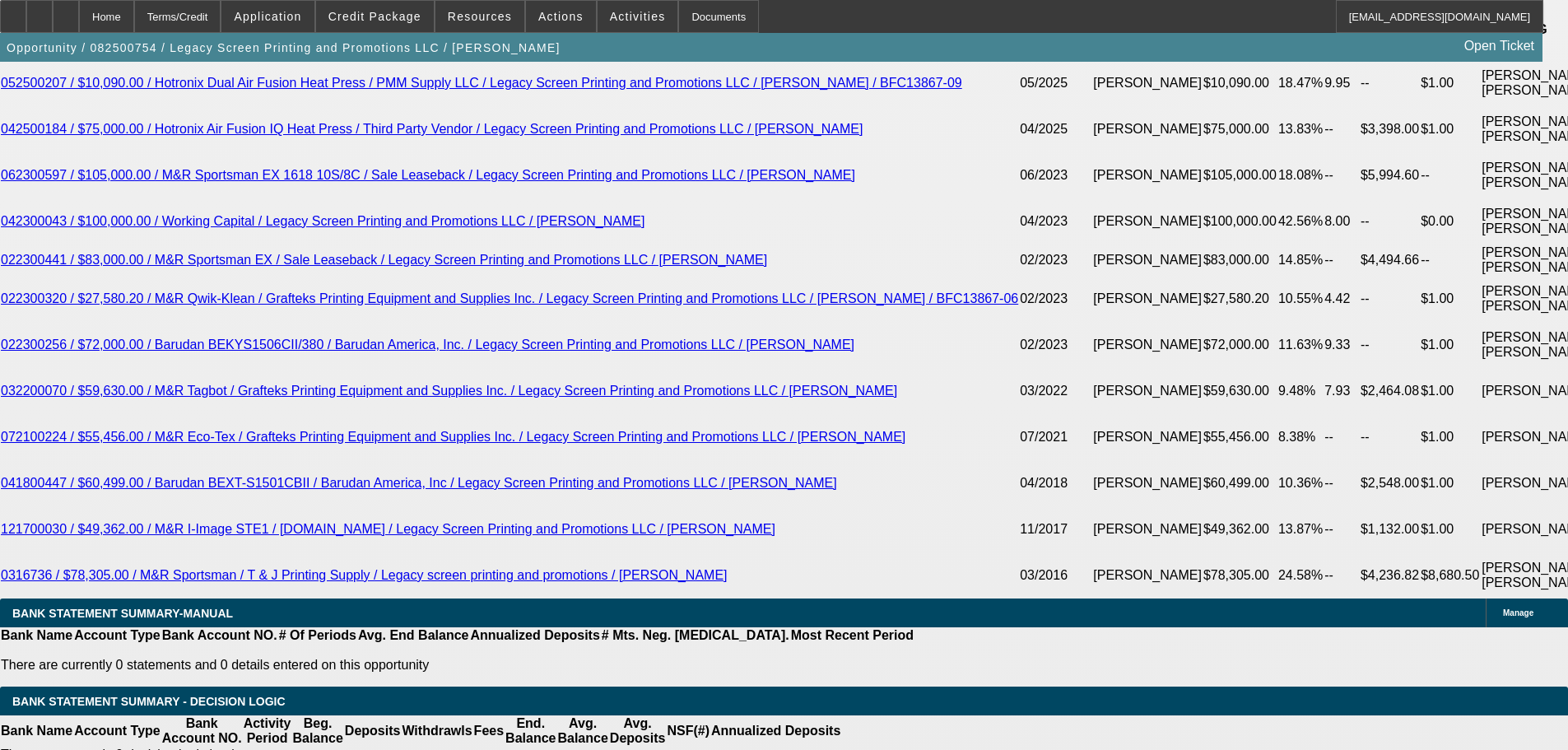
drag, startPoint x: 354, startPoint y: 372, endPoint x: 401, endPoint y: 372, distance: 47.0
type input "1"
type input "UNKNOWN"
type input "13."
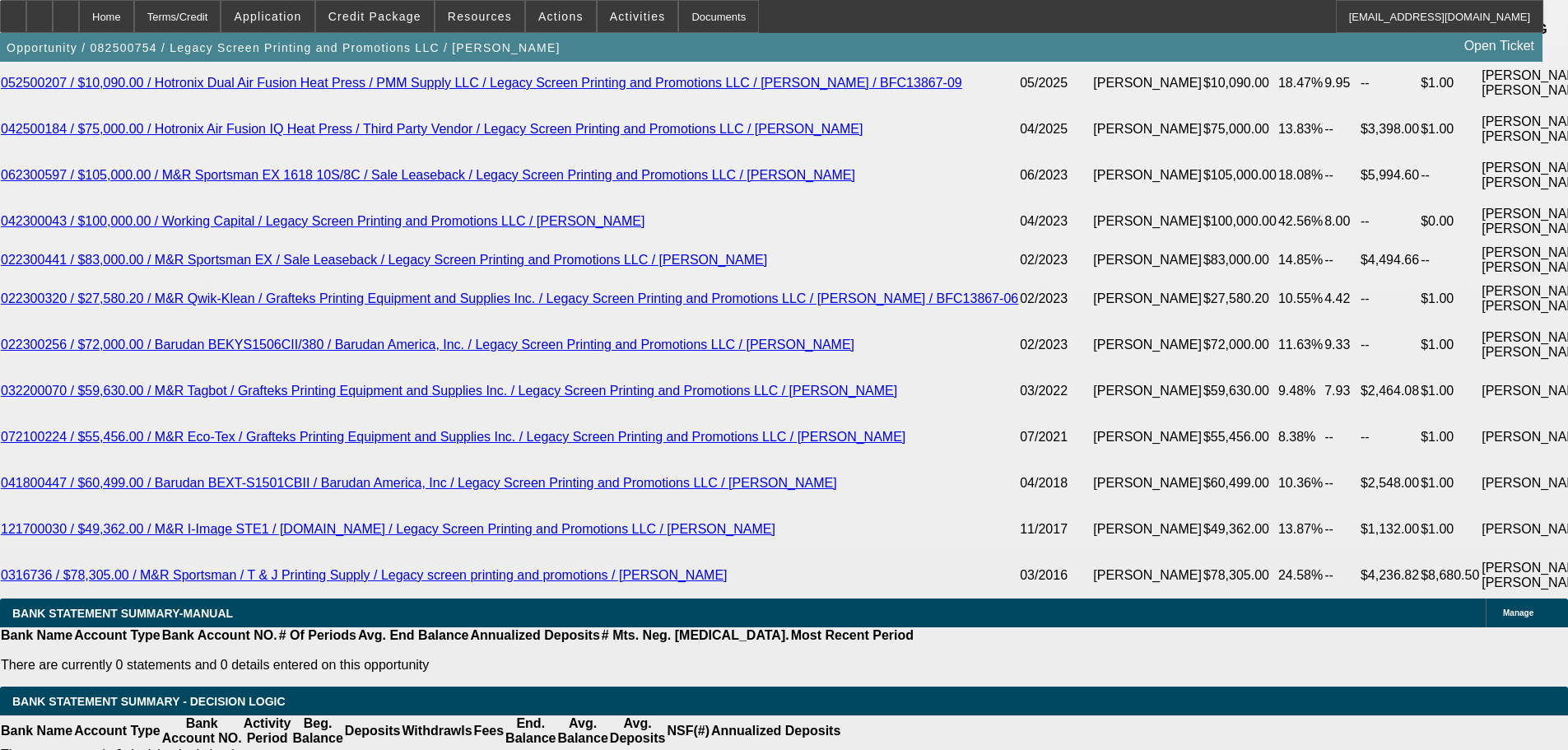
type input "$598.28"
type input "13.9"
type input "$812.58"
type input "13.9"
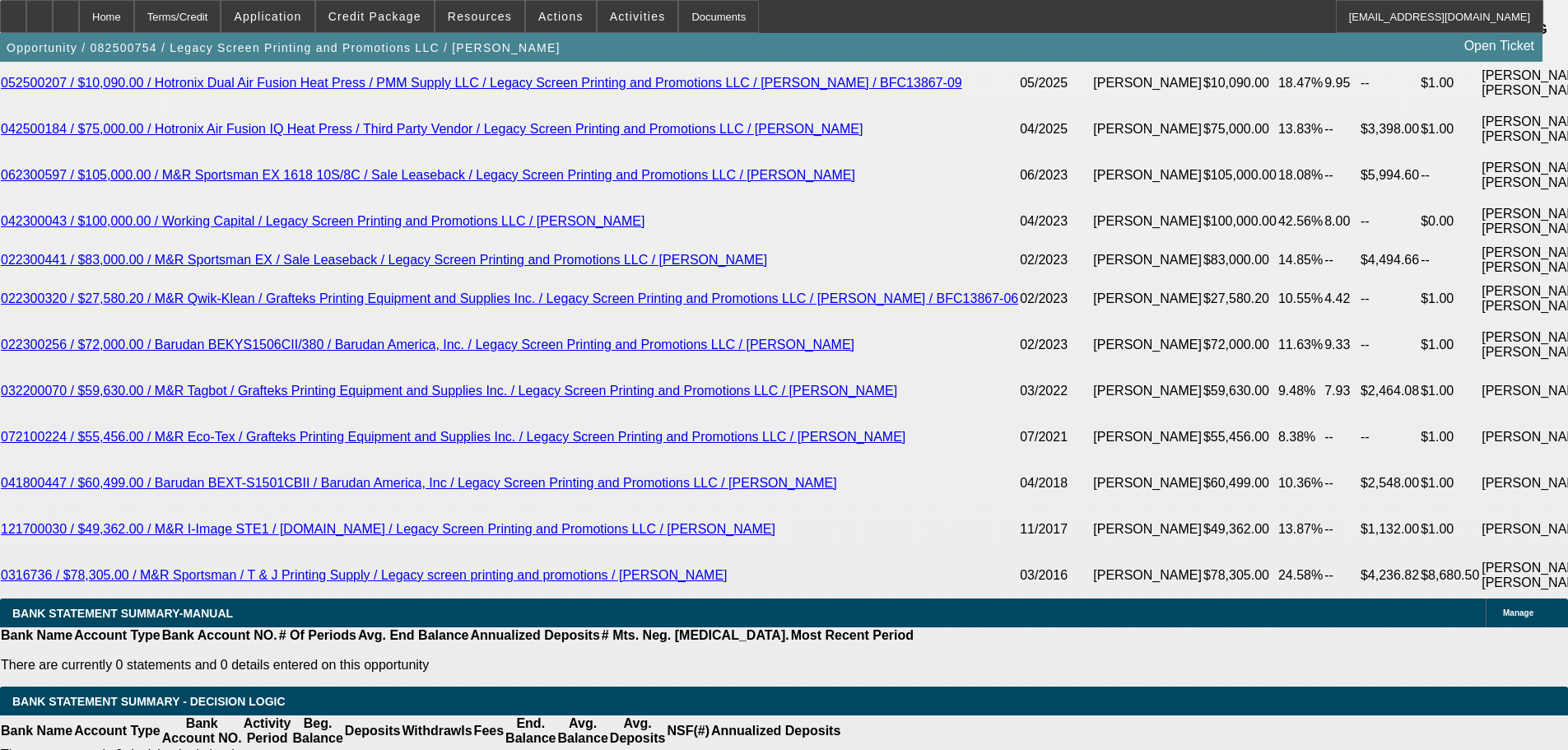
drag, startPoint x: 247, startPoint y: 370, endPoint x: 405, endPoint y: 350, distance: 159.3
type input "8"
type input "810"
type input "13.8"
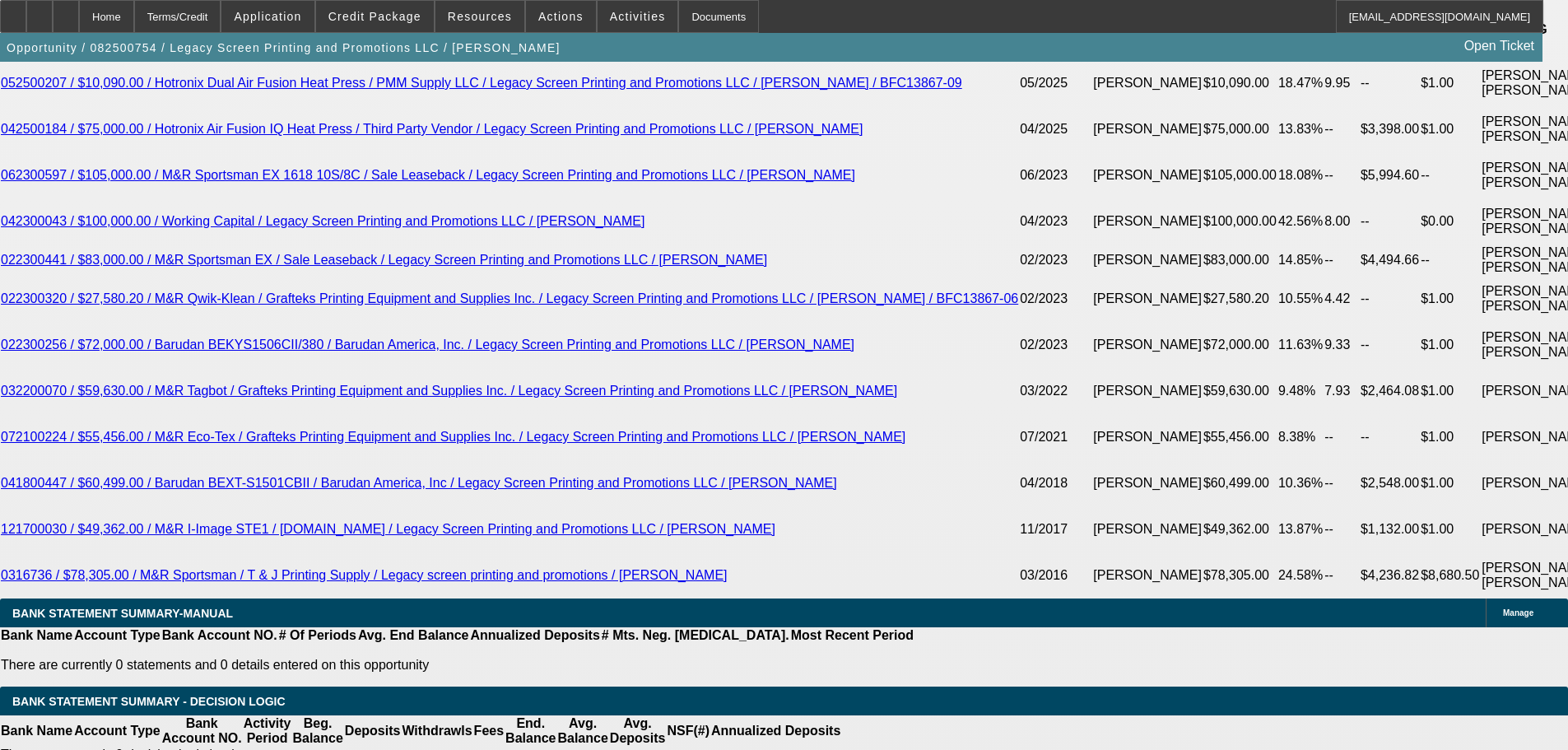
type input "$810.23"
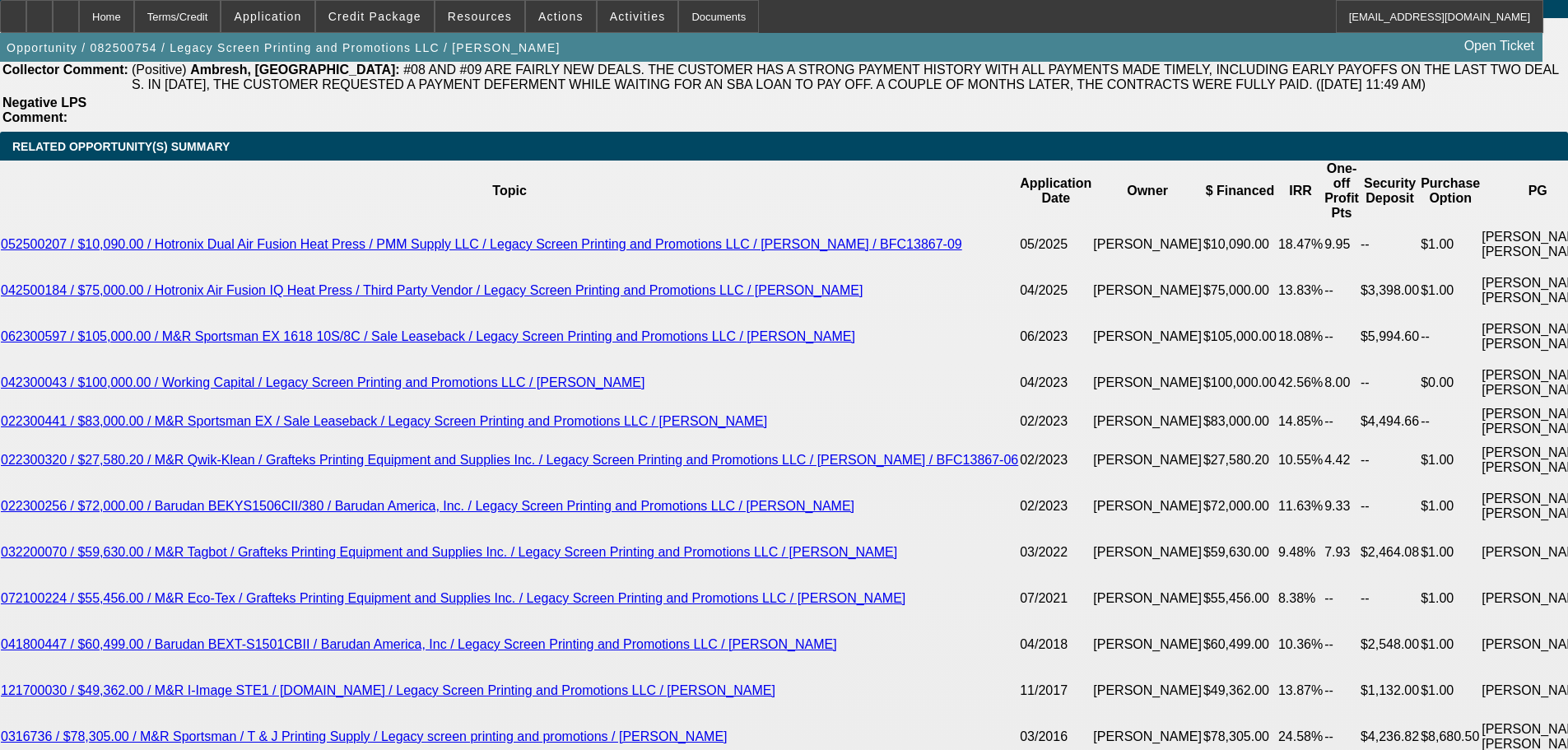
scroll to position [2719, 0]
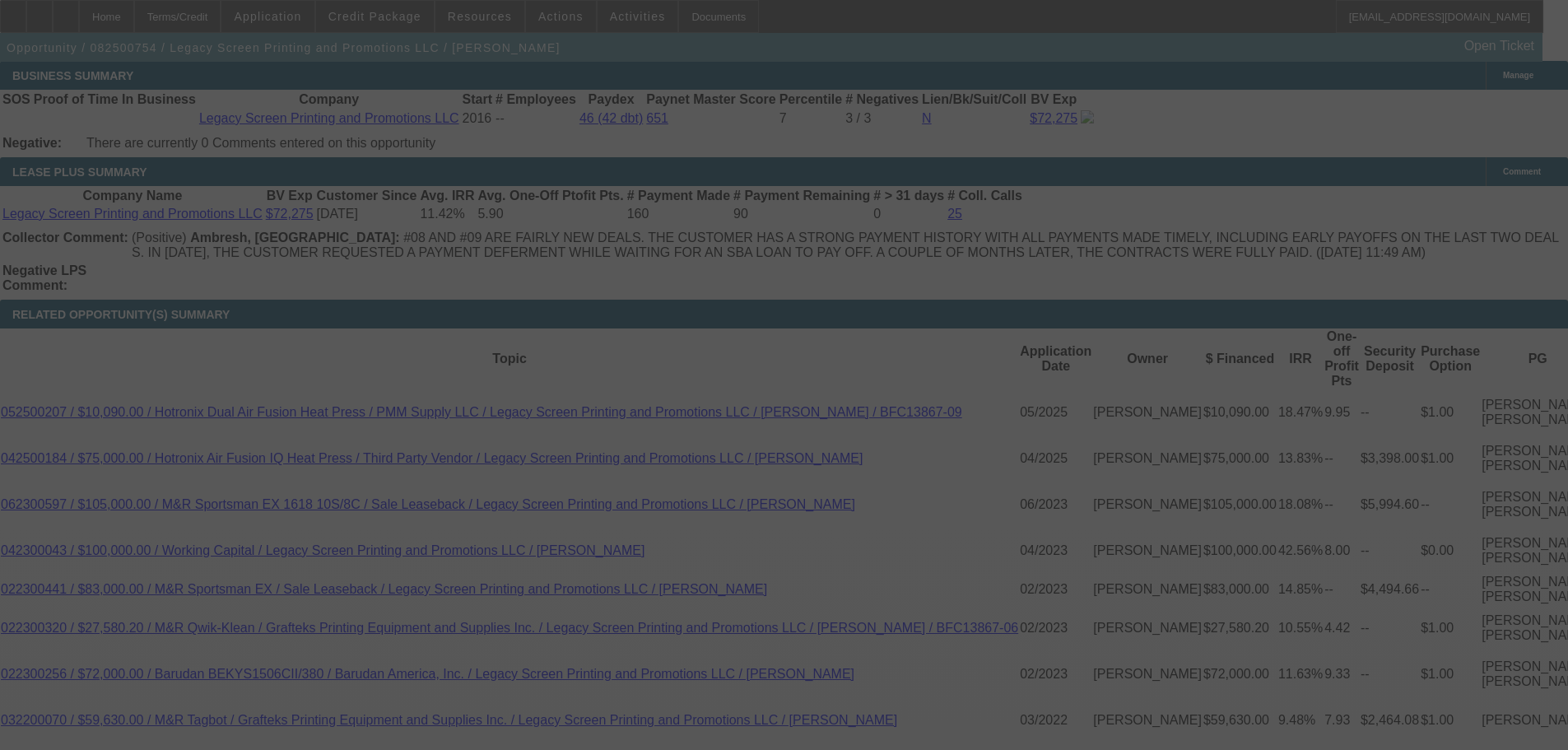
select select "0"
select select "2"
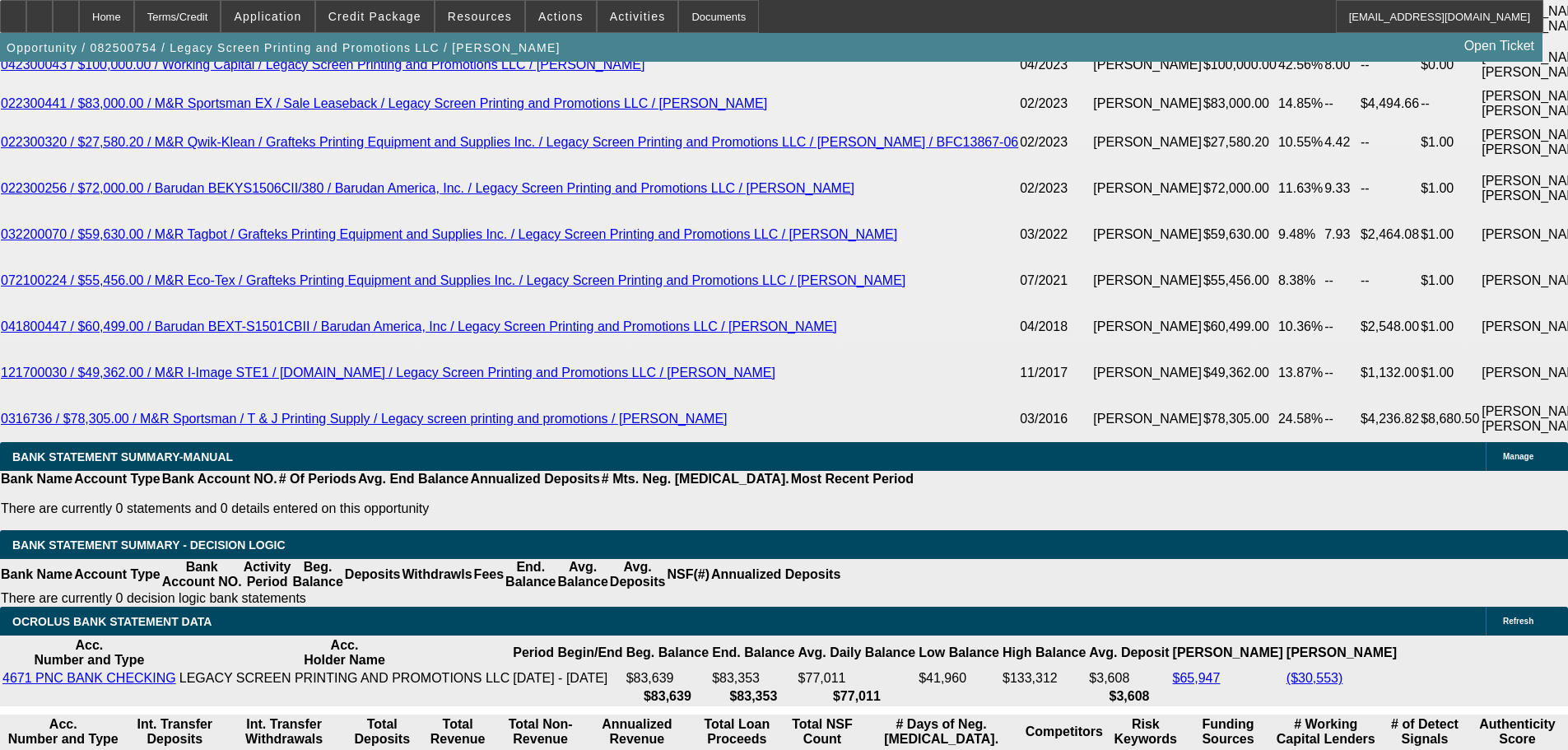
scroll to position [3213, 0]
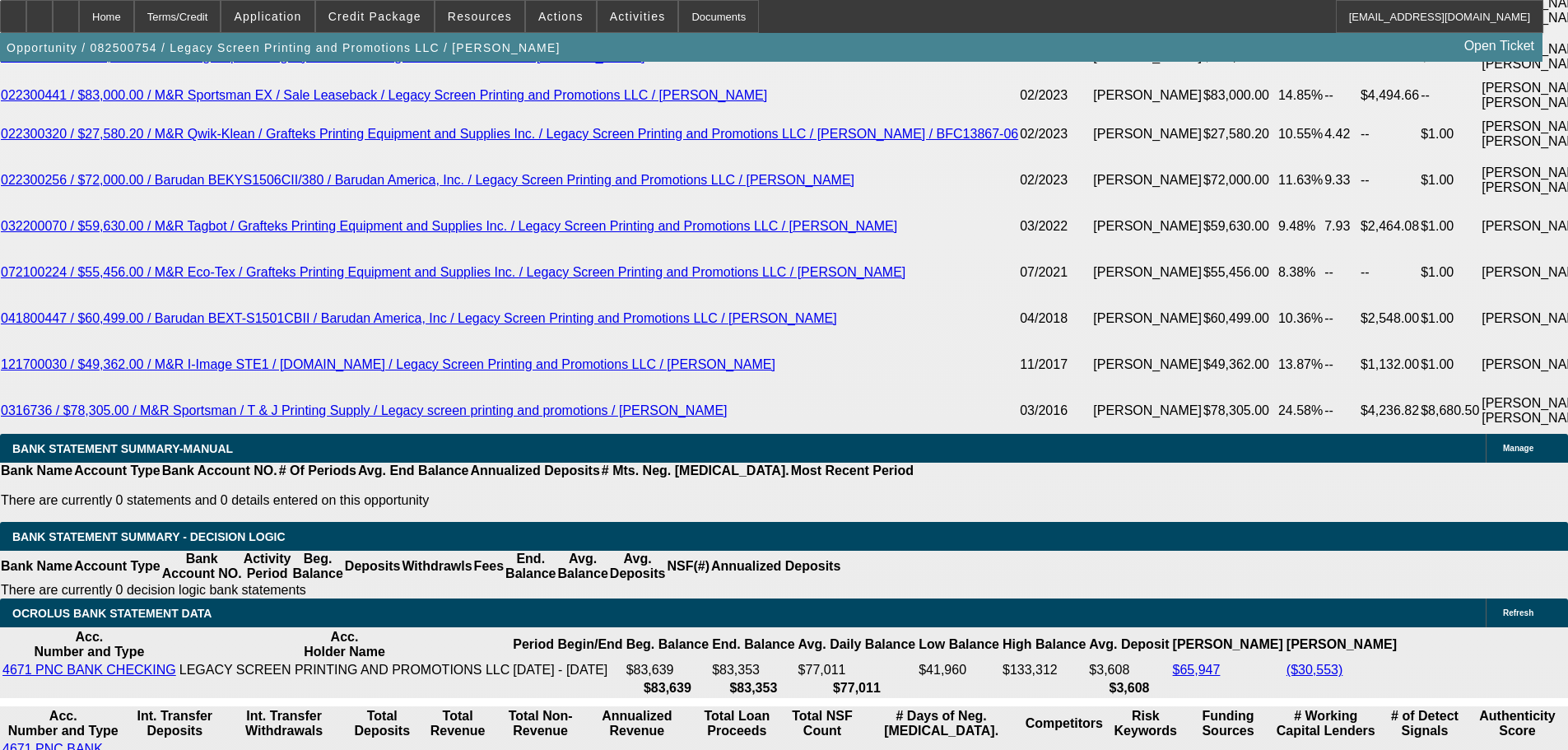
drag, startPoint x: 248, startPoint y: 211, endPoint x: 438, endPoint y: 199, distance: 190.4
type input "810"
type input "UNKNOWN"
type input "13.8"
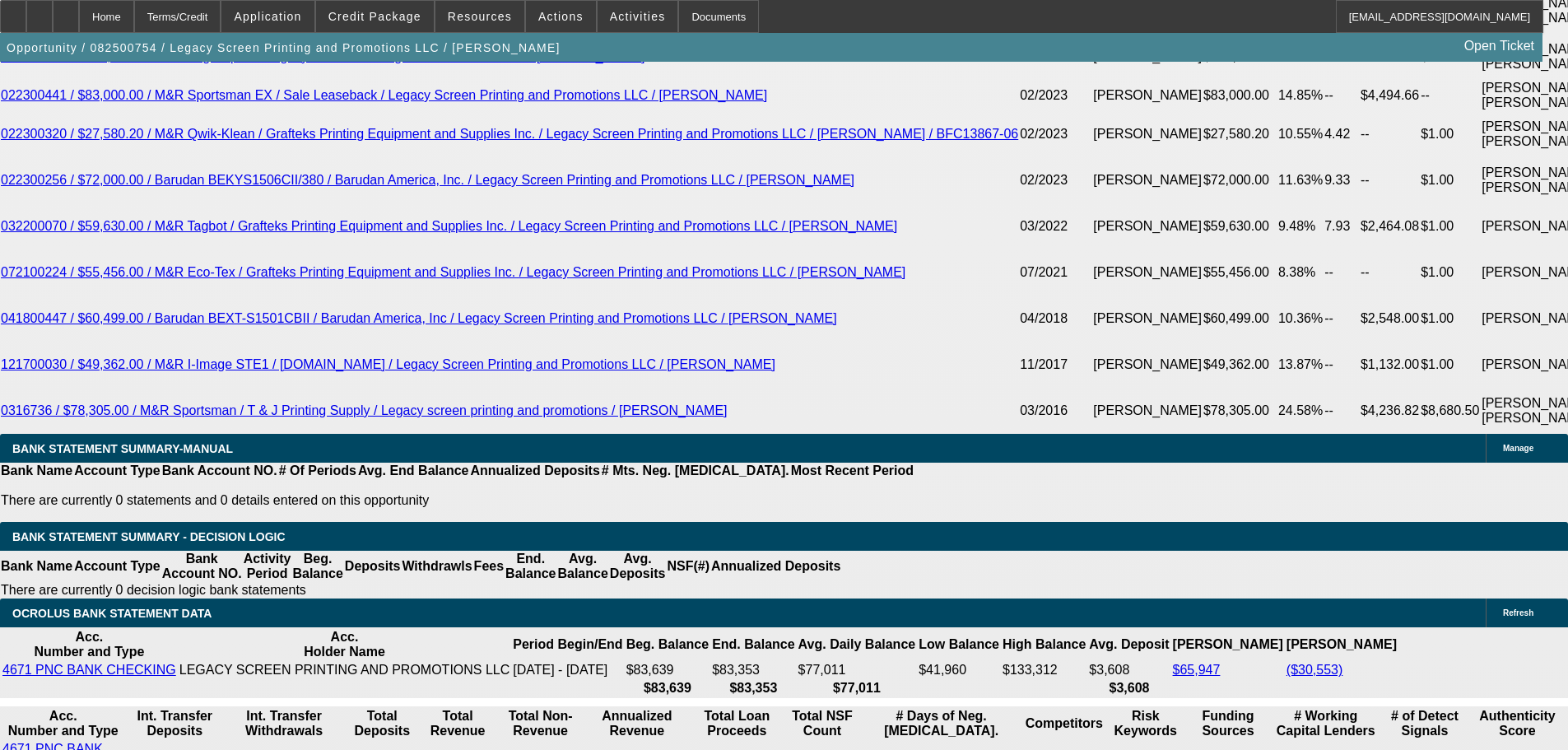
type input "810."
type input "13.8"
type input "$810.59"
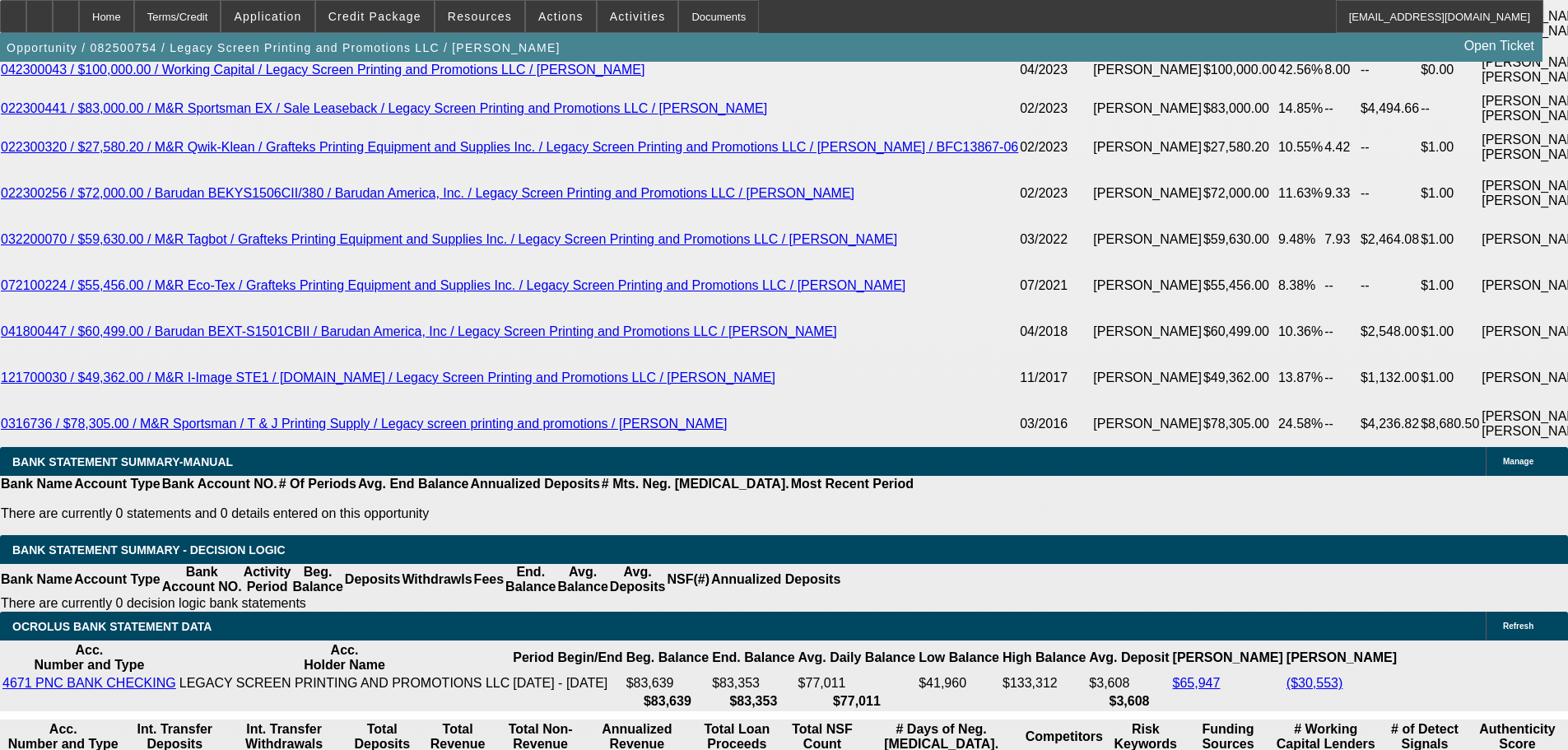
scroll to position [2801, 0]
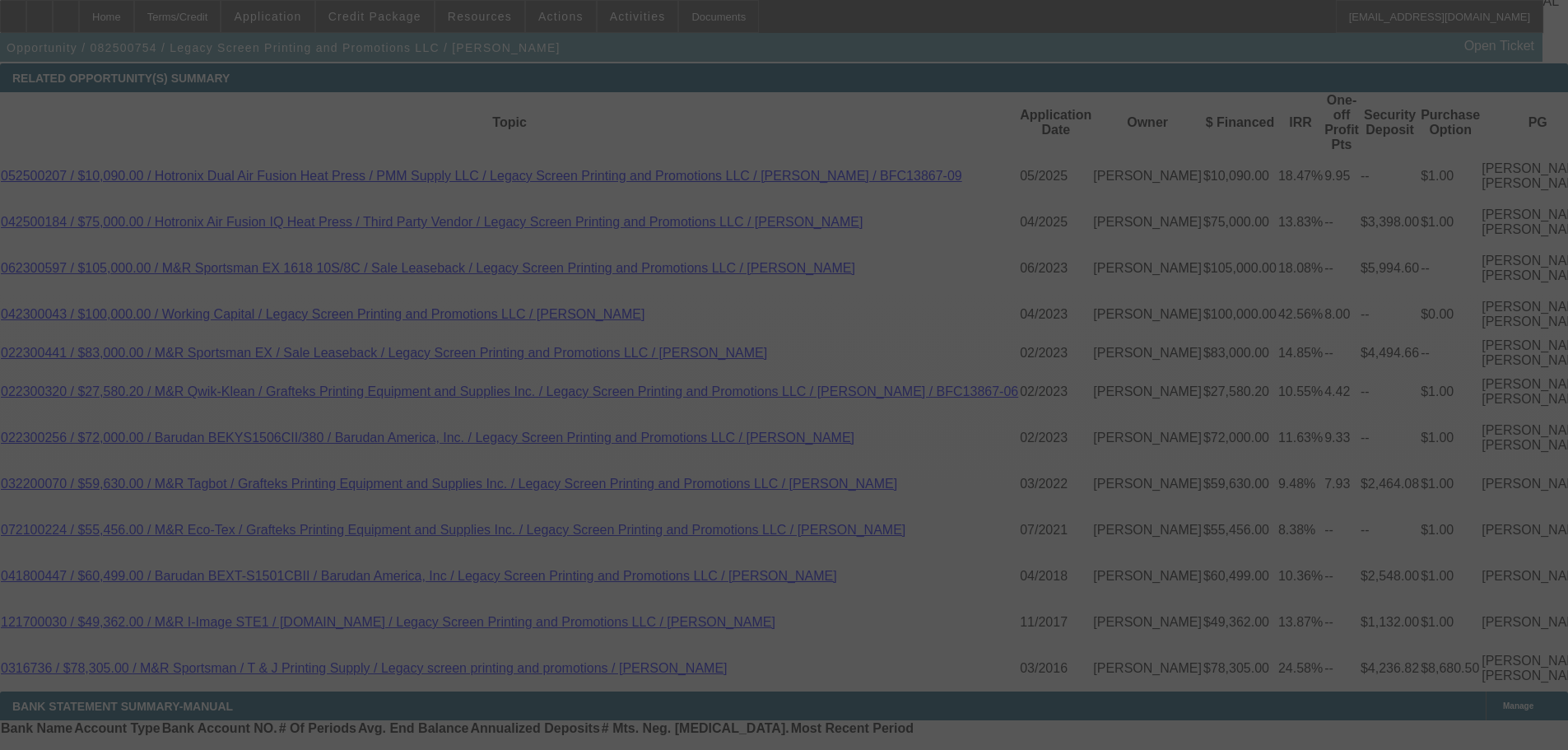
scroll to position [3048, 0]
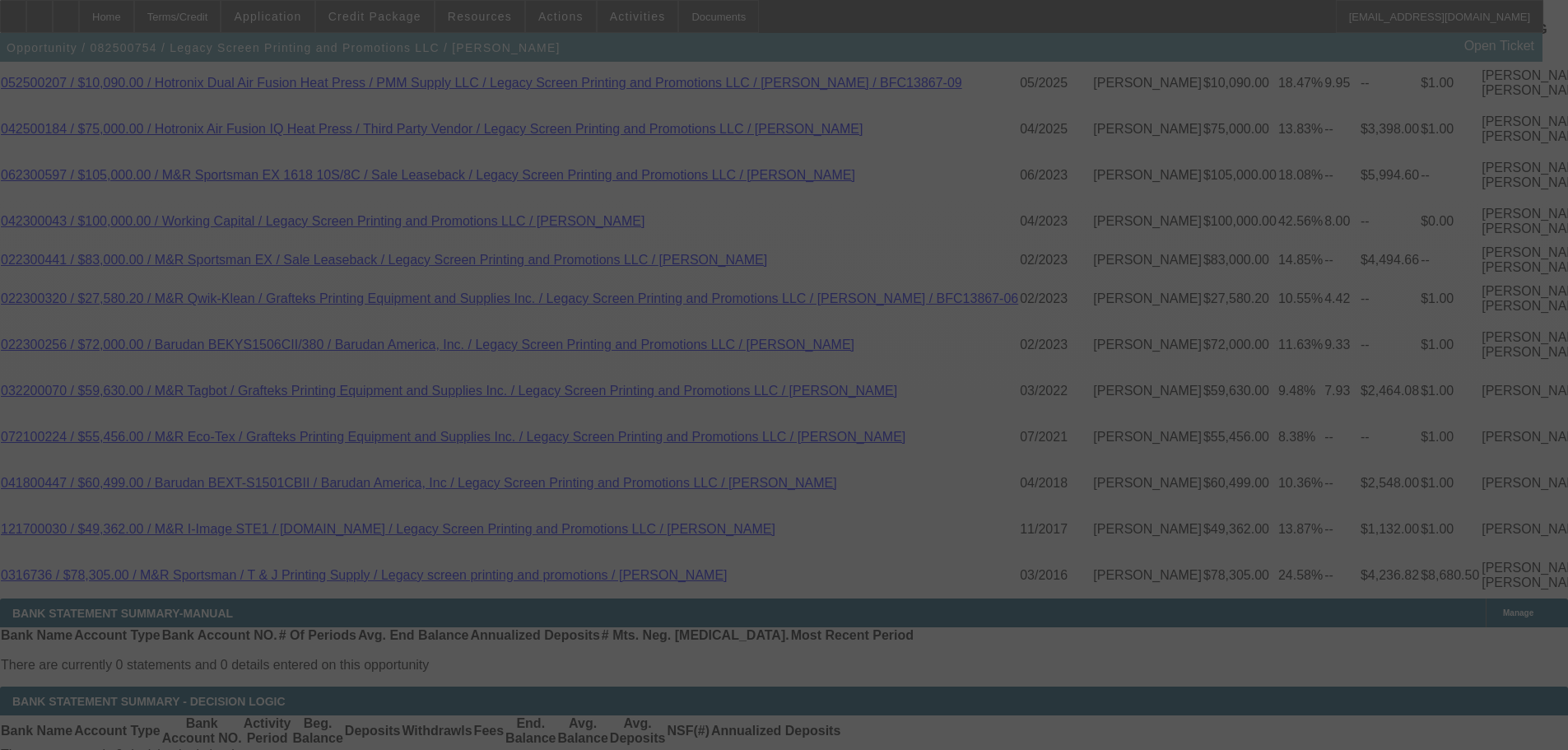
select select "0"
select select "2"
